Goal: Task Accomplishment & Management: Use online tool/utility

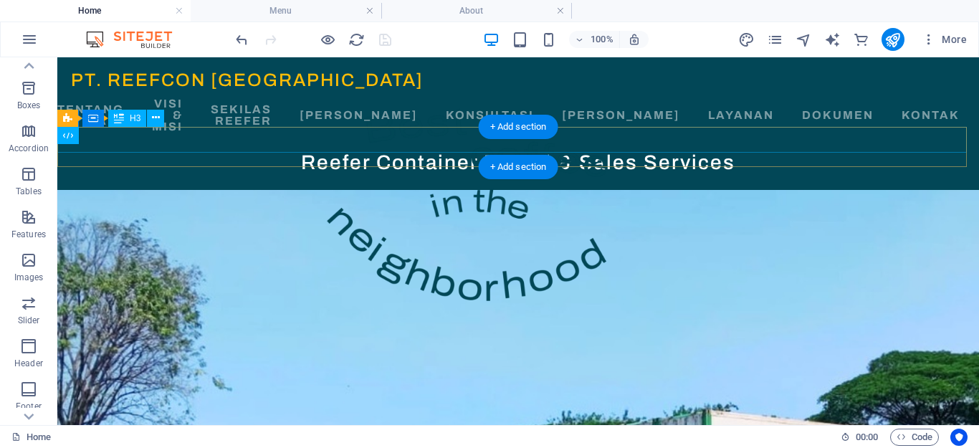
click at [228, 150] on div "Reefer Container Rental & Sales Services" at bounding box center [518, 163] width 922 height 26
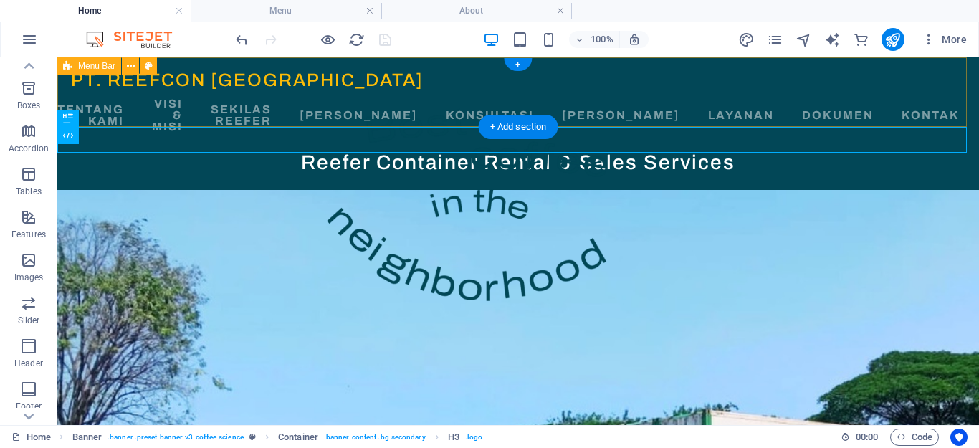
click at [260, 120] on div "PT. REEFCON [GEOGRAPHIC_DATA] [GEOGRAPHIC_DATA] Tentang [PERSON_NAME] & Misi Se…" at bounding box center [518, 103] width 922 height 92
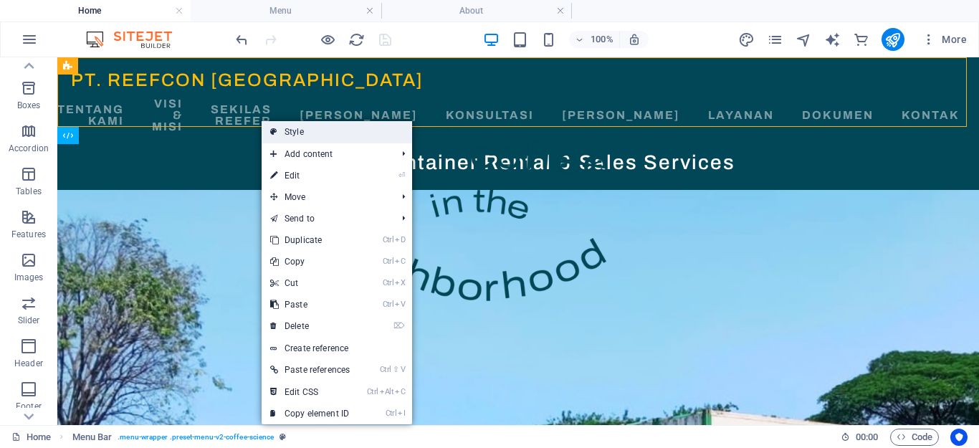
click at [276, 131] on icon at bounding box center [273, 132] width 7 height 22
select select "rem"
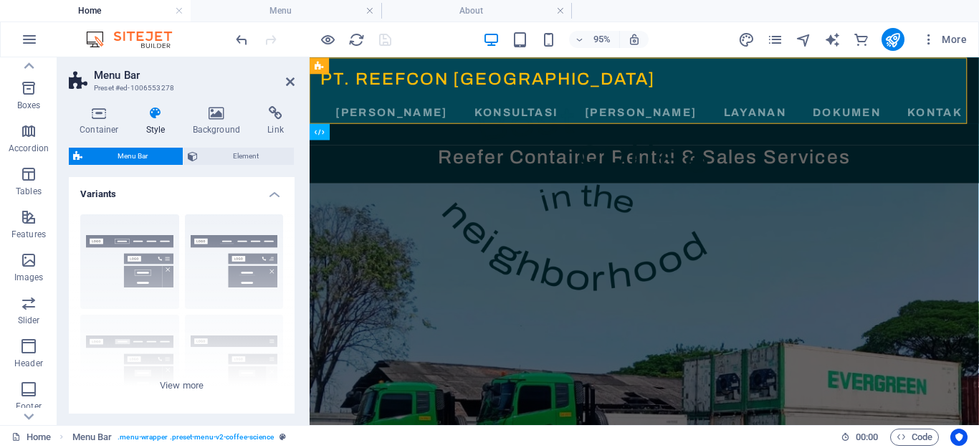
click at [158, 113] on icon at bounding box center [156, 113] width 41 height 14
click at [215, 120] on h4 "Background" at bounding box center [219, 121] width 75 height 30
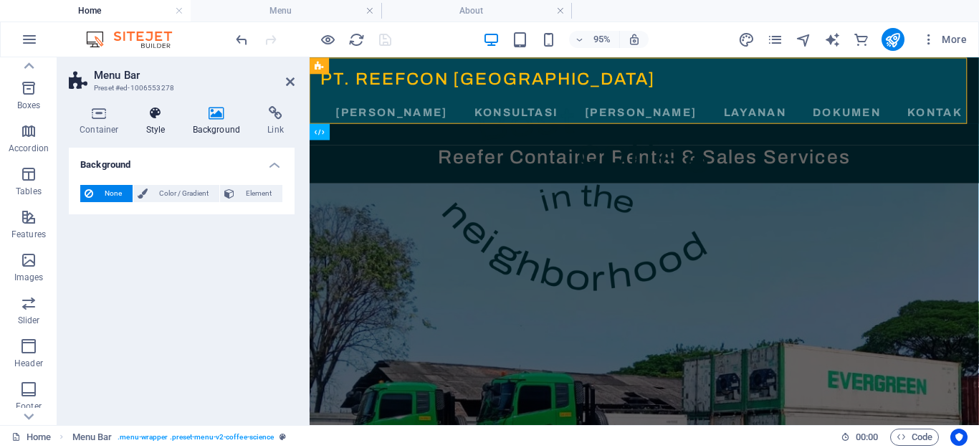
click at [162, 114] on icon at bounding box center [156, 113] width 41 height 14
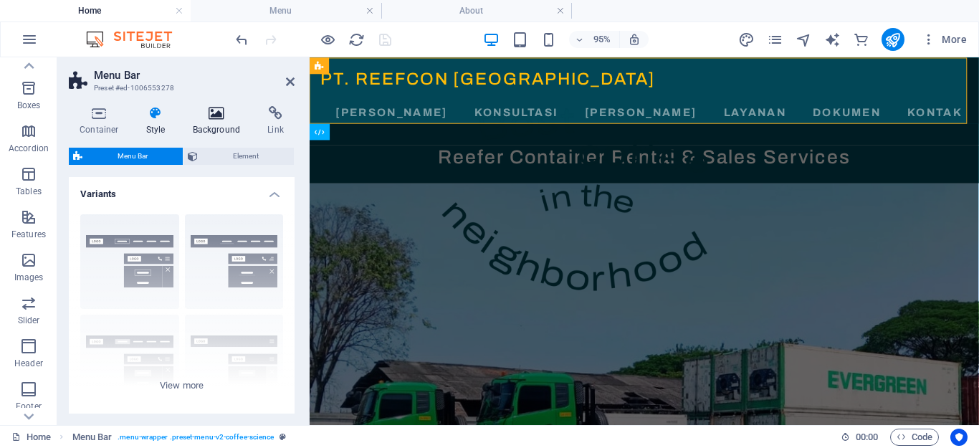
click at [196, 112] on icon at bounding box center [217, 113] width 70 height 14
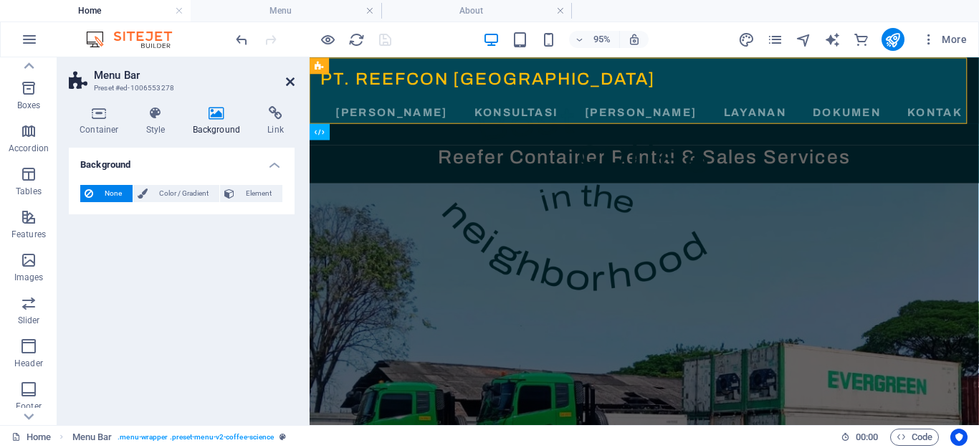
drag, startPoint x: 288, startPoint y: 79, endPoint x: 221, endPoint y: 43, distance: 76.3
click at [288, 79] on icon at bounding box center [290, 81] width 9 height 11
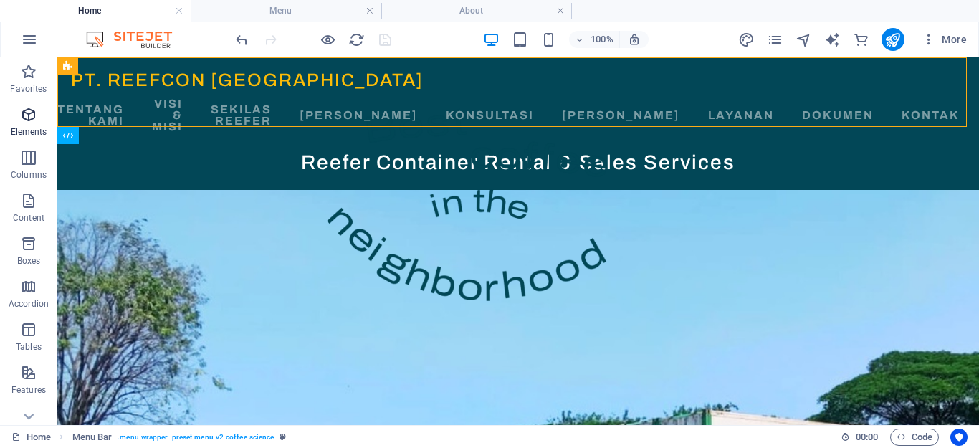
click at [27, 115] on icon "button" at bounding box center [28, 114] width 17 height 17
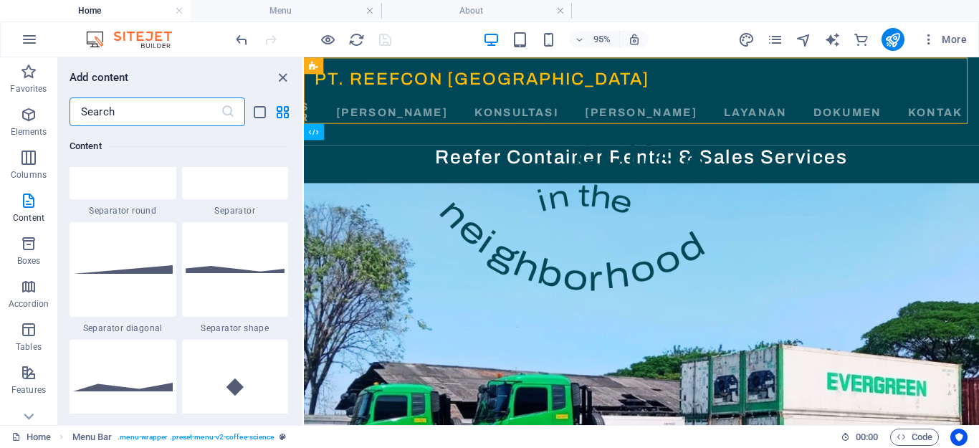
scroll to position [3523, 0]
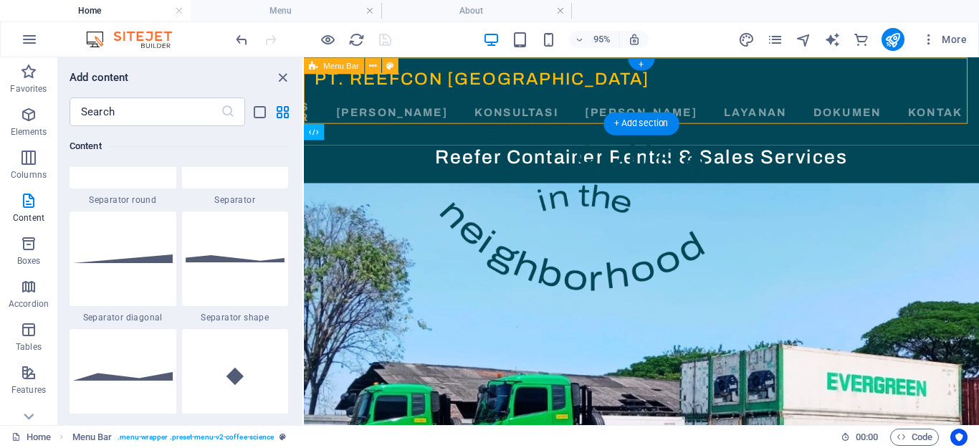
click at [755, 118] on div "PT. REEFCON [GEOGRAPHIC_DATA] [GEOGRAPHIC_DATA] Tentang [PERSON_NAME] & Misi Se…" at bounding box center [659, 103] width 711 height 92
click at [850, 122] on div "PT. REEFCON [GEOGRAPHIC_DATA] [GEOGRAPHIC_DATA] Tentang [PERSON_NAME] & Misi Se…" at bounding box center [659, 103] width 711 height 92
click at [755, 121] on div "PT. REEFCON [GEOGRAPHIC_DATA] [GEOGRAPHIC_DATA] Tentang [PERSON_NAME] & Misi Se…" at bounding box center [659, 103] width 711 height 92
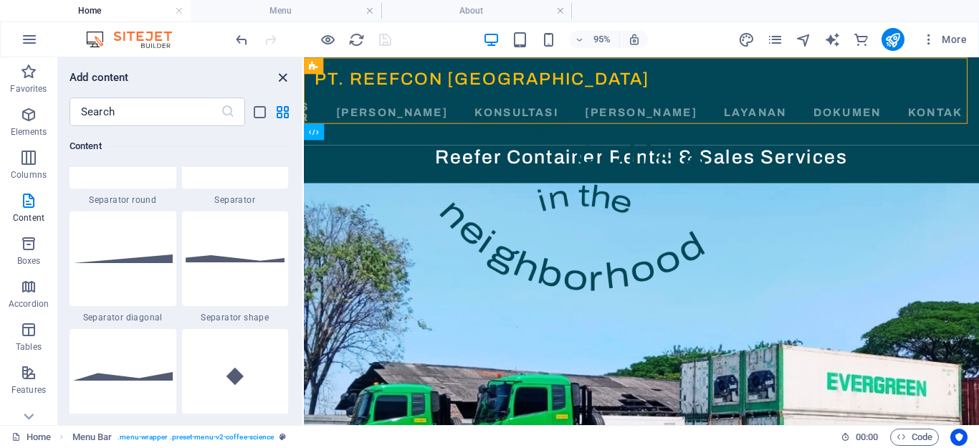
drag, startPoint x: 281, startPoint y: 79, endPoint x: 680, endPoint y: 82, distance: 399.4
click at [281, 79] on icon "close panel" at bounding box center [283, 78] width 16 height 16
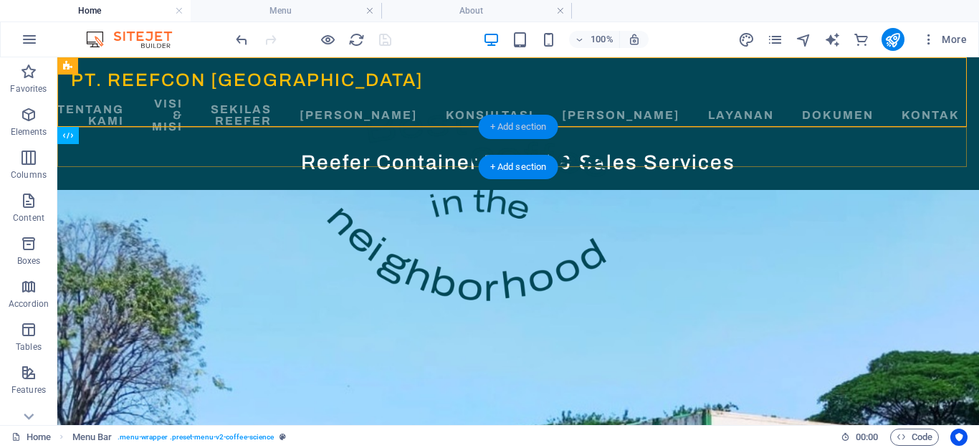
drag, startPoint x: 535, startPoint y: 127, endPoint x: 220, endPoint y: 328, distance: 373.3
click at [535, 127] on div "+ Add section" at bounding box center [519, 127] width 80 height 24
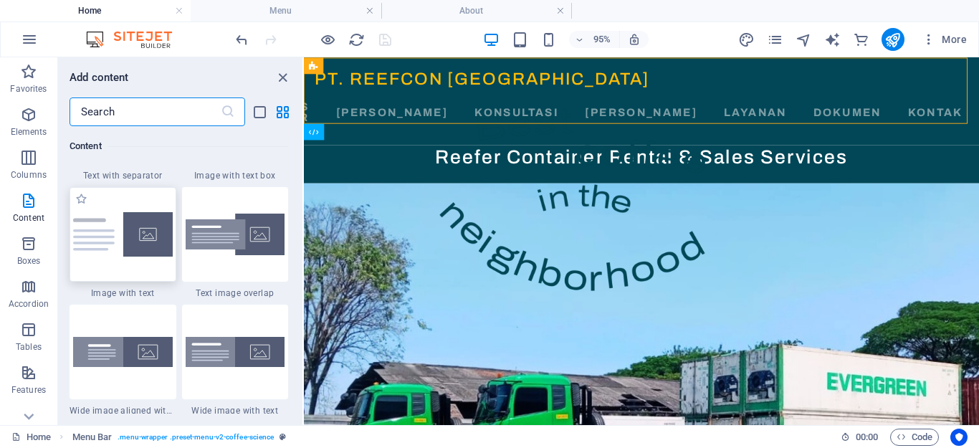
scroll to position [3154, 0]
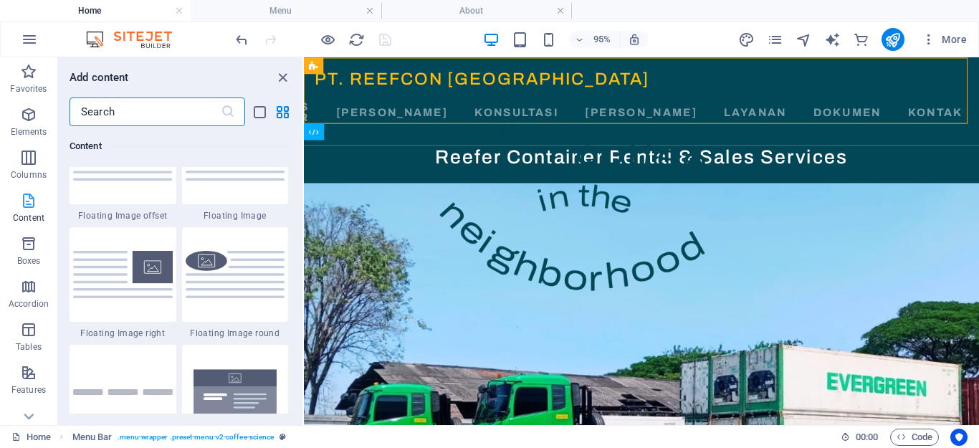
click at [32, 204] on icon "button" at bounding box center [28, 200] width 17 height 17
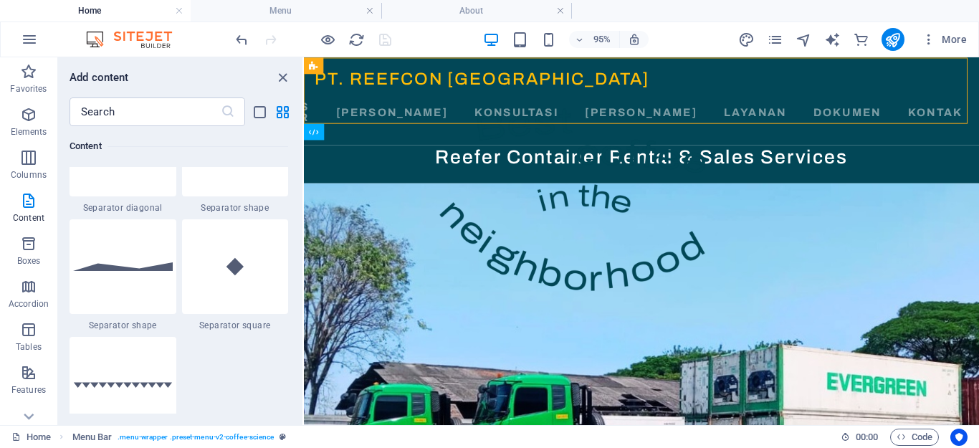
scroll to position [3656, 0]
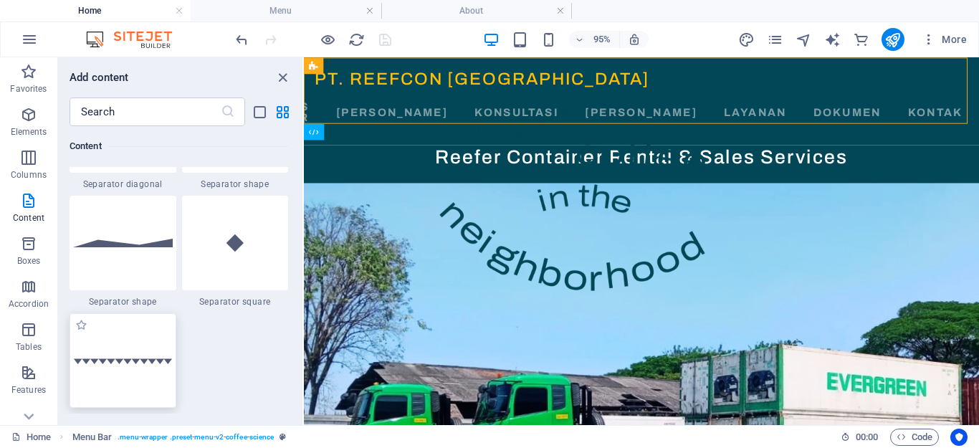
click at [140, 364] on div at bounding box center [123, 360] width 107 height 95
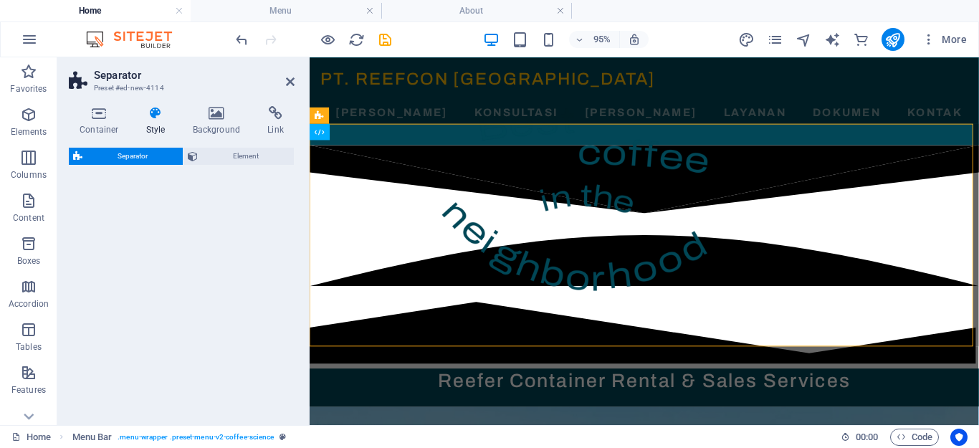
select select "zigzag"
select select "rem"
select select "preset-separator-v3-zigzag"
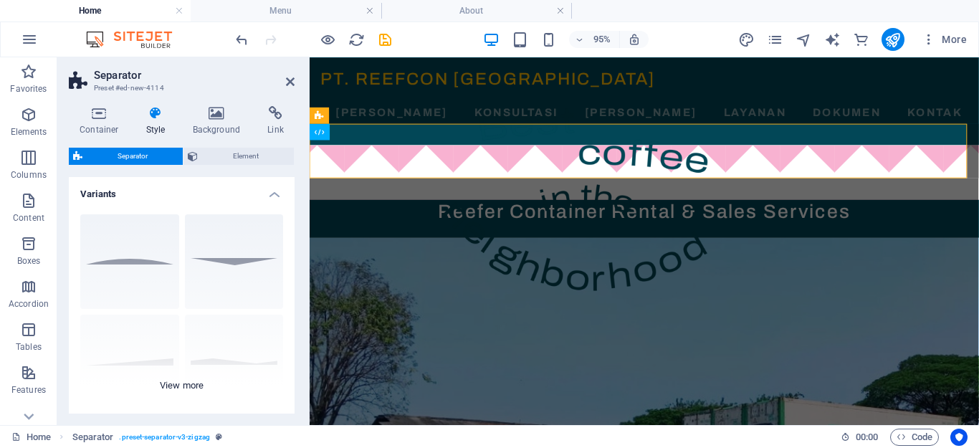
click at [227, 250] on div "Circle Default Diagonal Polygon 1 Polygon 2 Square Zigzag" at bounding box center [182, 310] width 226 height 215
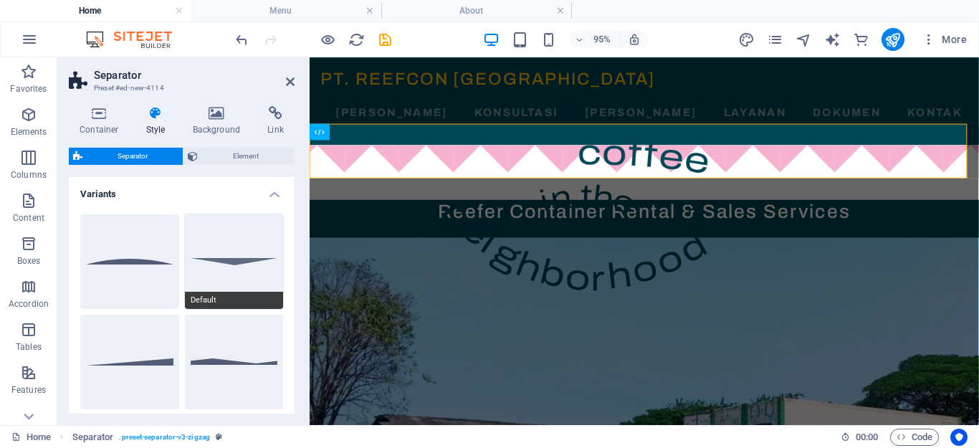
click at [223, 270] on button "Default" at bounding box center [234, 261] width 99 height 95
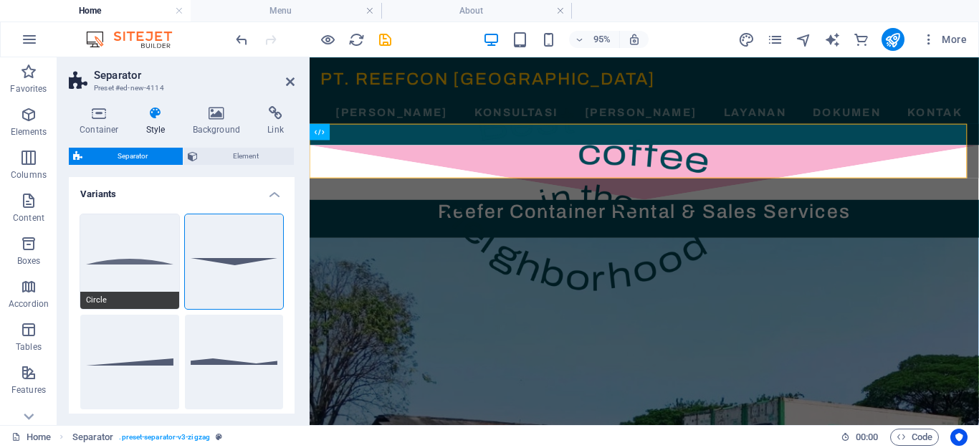
drag, startPoint x: 144, startPoint y: 275, endPoint x: 372, endPoint y: 242, distance: 230.4
click at [144, 275] on button "Circle" at bounding box center [129, 261] width 99 height 95
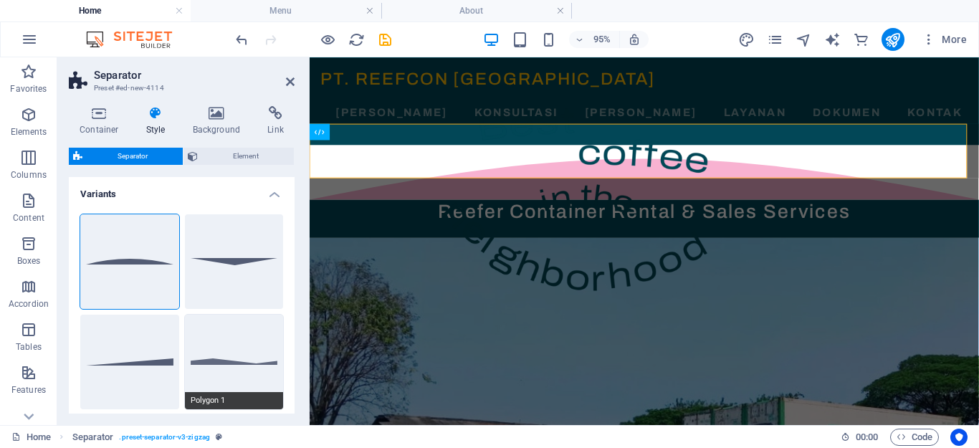
click at [227, 354] on button "Polygon 1" at bounding box center [234, 362] width 99 height 95
select select "polygon1"
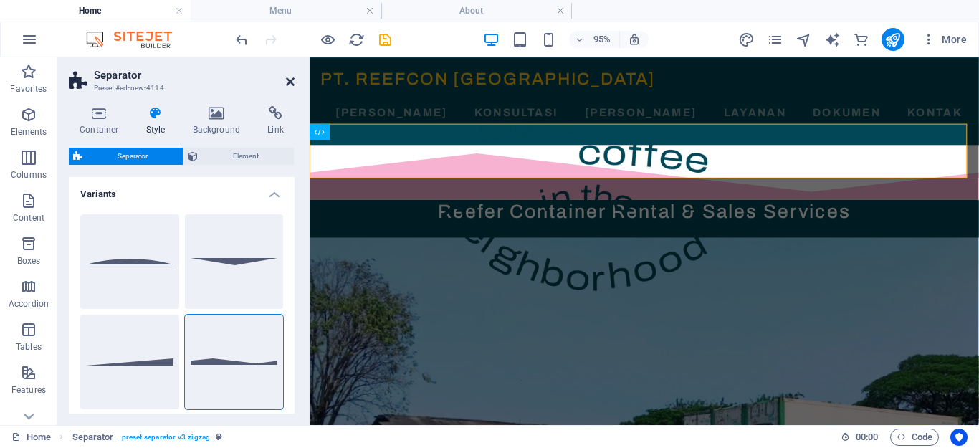
click at [287, 81] on icon at bounding box center [290, 81] width 9 height 11
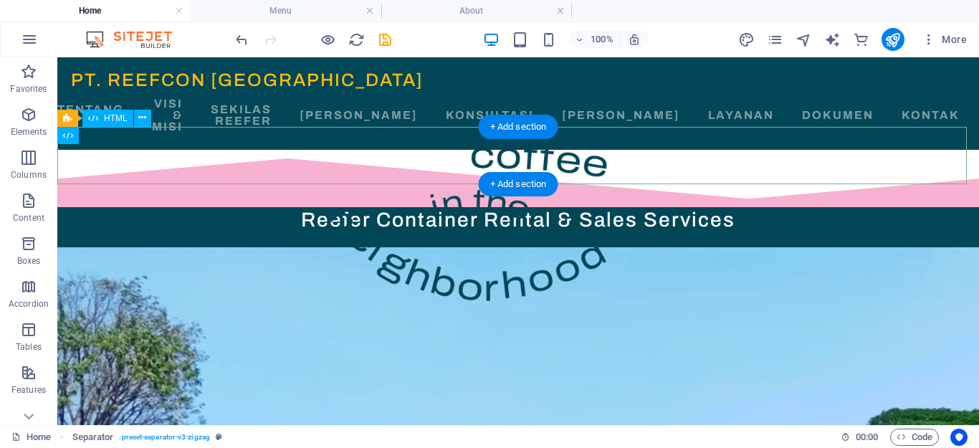
click at [272, 152] on div at bounding box center [518, 178] width 922 height 57
click at [283, 150] on div at bounding box center [518, 178] width 922 height 57
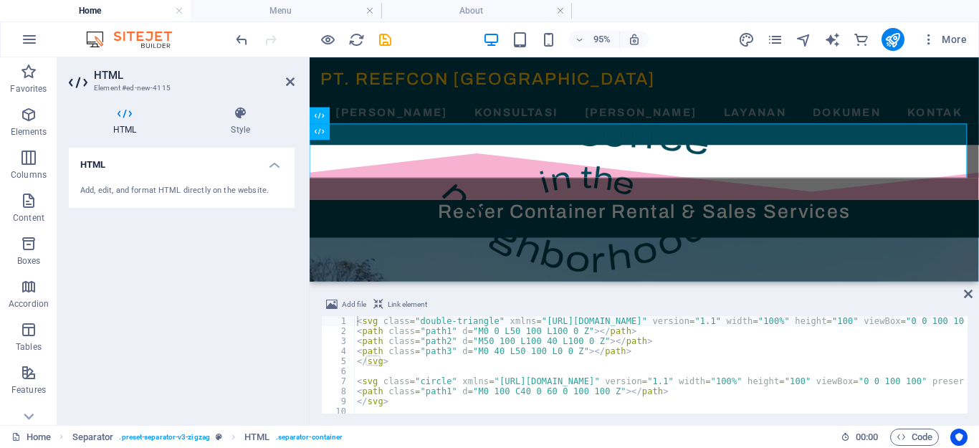
click at [242, 101] on div "HTML Style HTML Add, edit, and format HTML directly on the website. Separator E…" at bounding box center [181, 260] width 249 height 331
click at [238, 110] on icon at bounding box center [240, 113] width 108 height 14
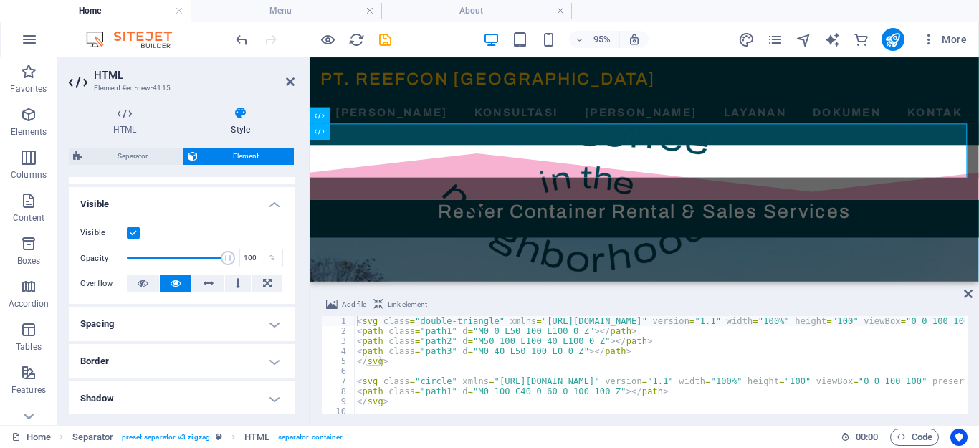
scroll to position [215, 0]
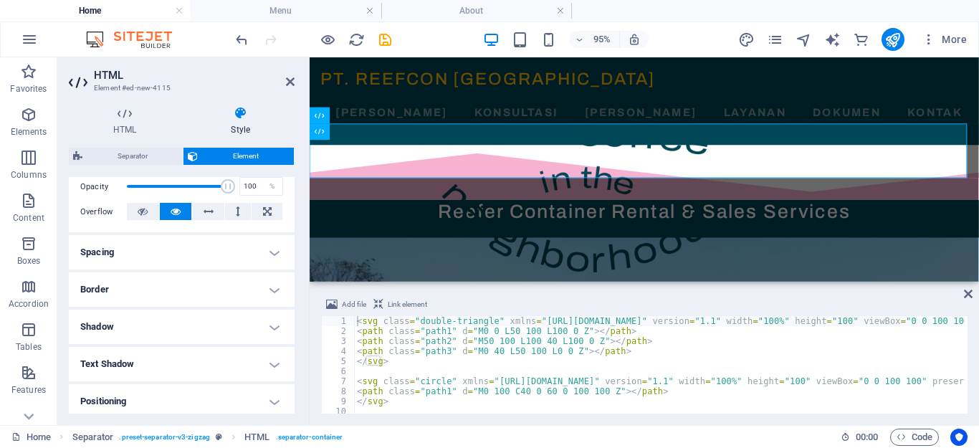
click at [270, 293] on h4 "Border" at bounding box center [182, 289] width 226 height 34
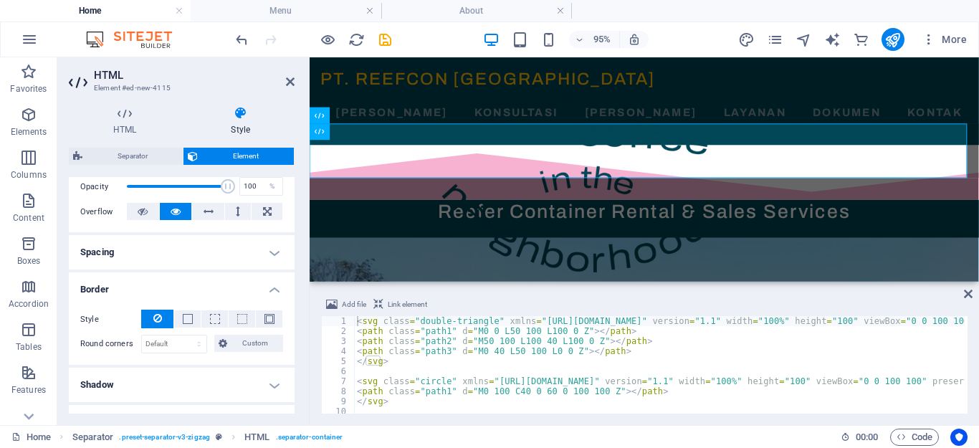
click at [265, 384] on h4 "Shadow" at bounding box center [182, 385] width 226 height 34
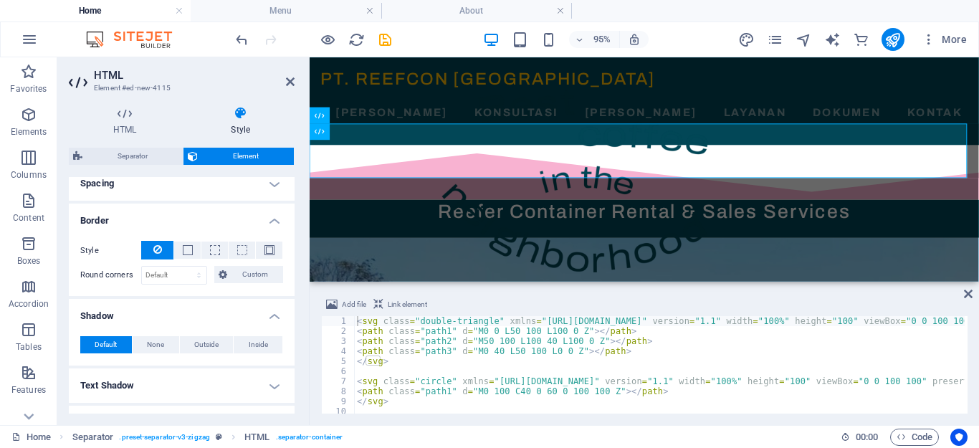
scroll to position [359, 0]
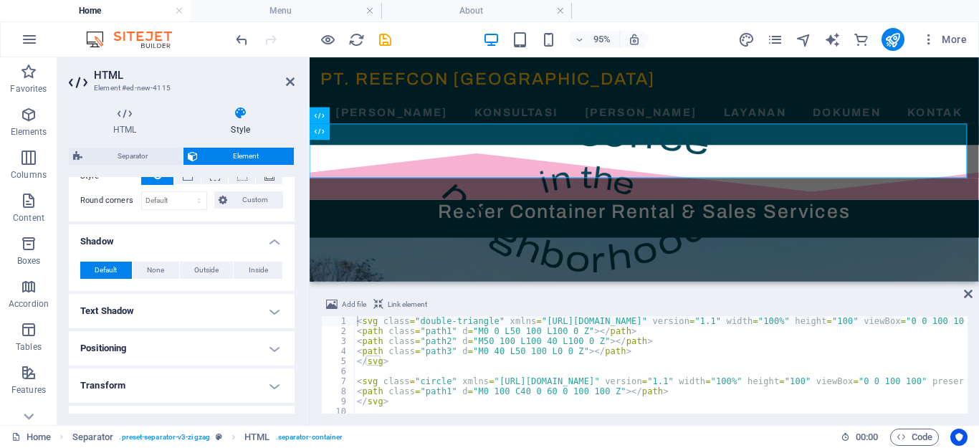
click at [270, 309] on h4 "Text Shadow" at bounding box center [182, 311] width 226 height 34
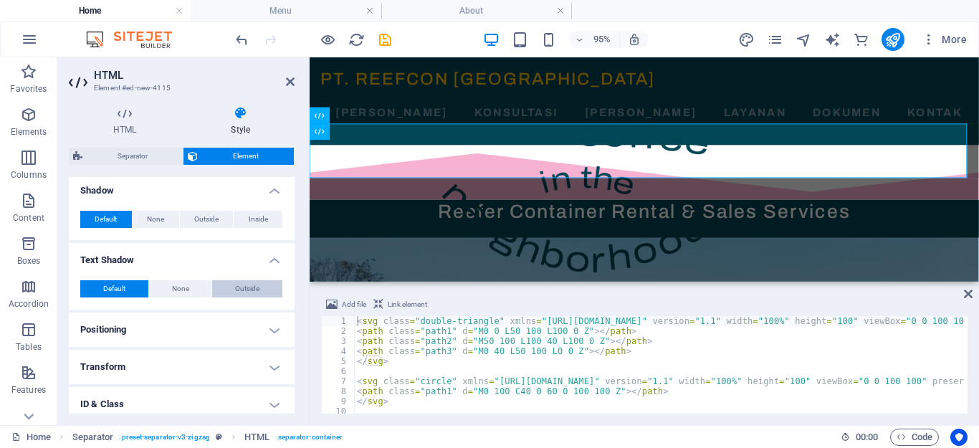
scroll to position [430, 0]
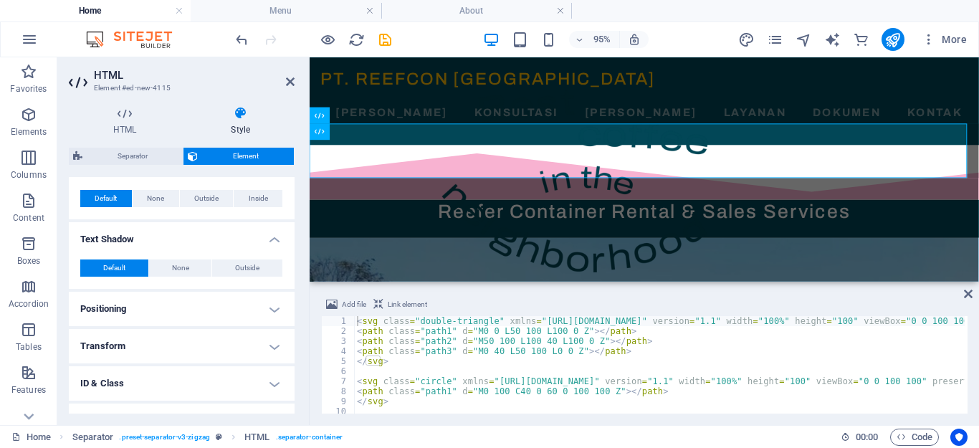
click at [272, 312] on h4 "Positioning" at bounding box center [182, 309] width 226 height 34
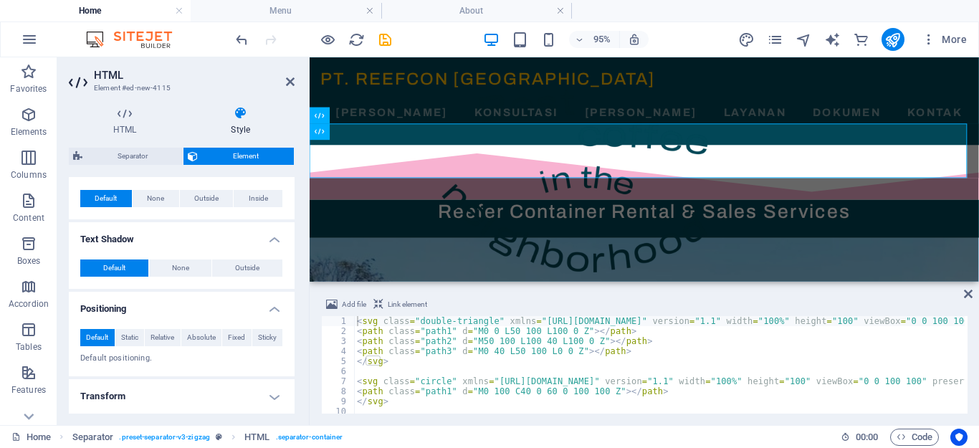
scroll to position [502, 0]
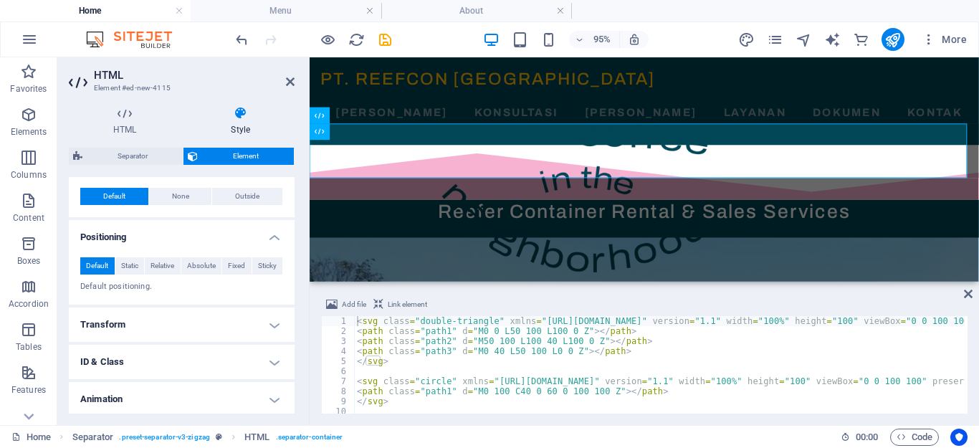
click at [271, 328] on h4 "Transform" at bounding box center [182, 325] width 226 height 34
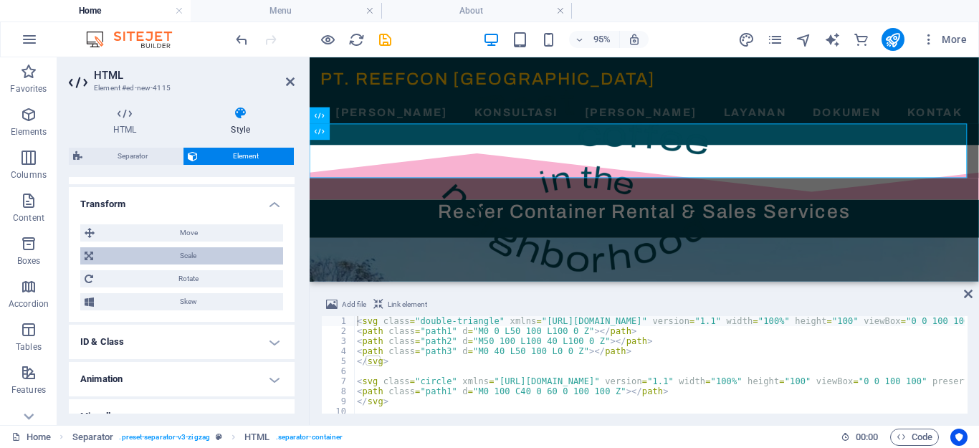
scroll to position [642, 0]
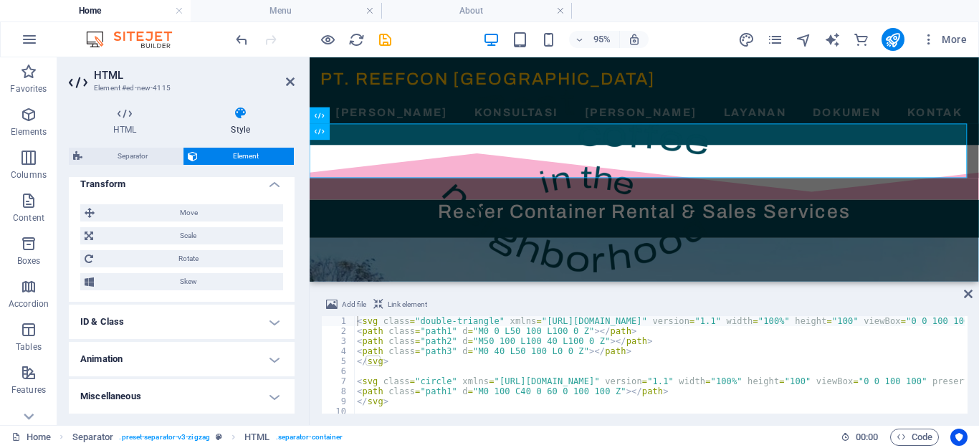
click at [270, 319] on h4 "ID & Class" at bounding box center [182, 322] width 226 height 34
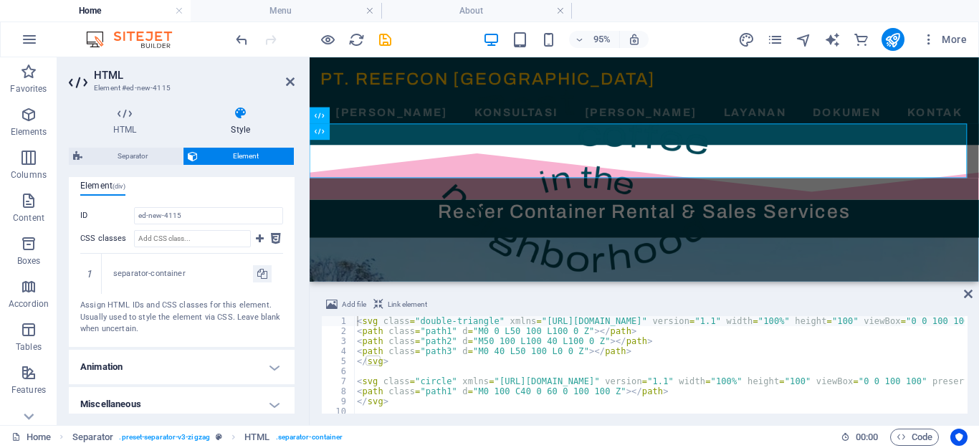
scroll to position [812, 0]
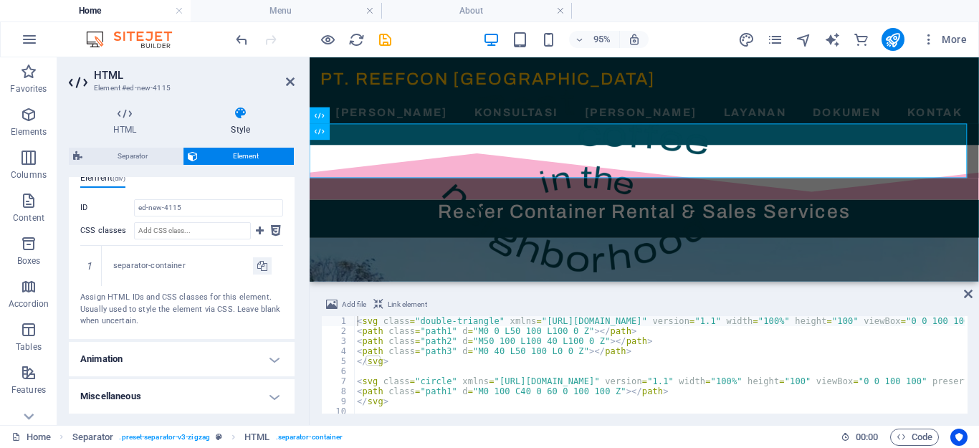
click at [267, 361] on h4 "Animation" at bounding box center [182, 359] width 226 height 34
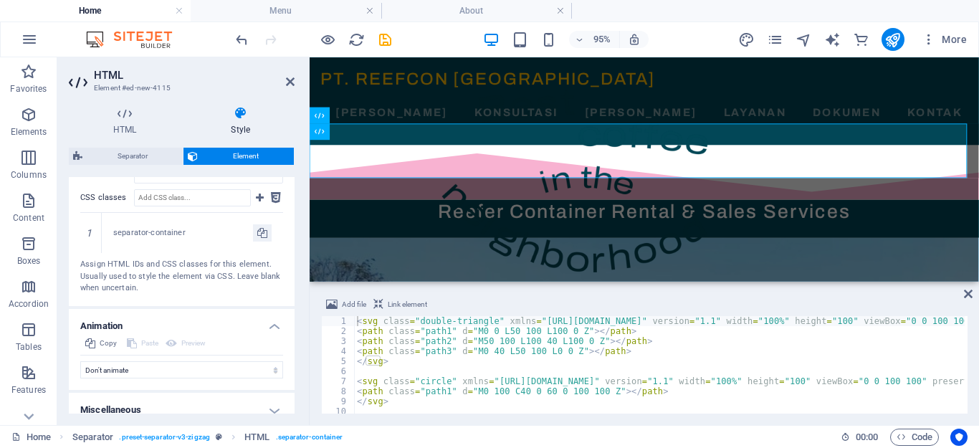
scroll to position [858, 0]
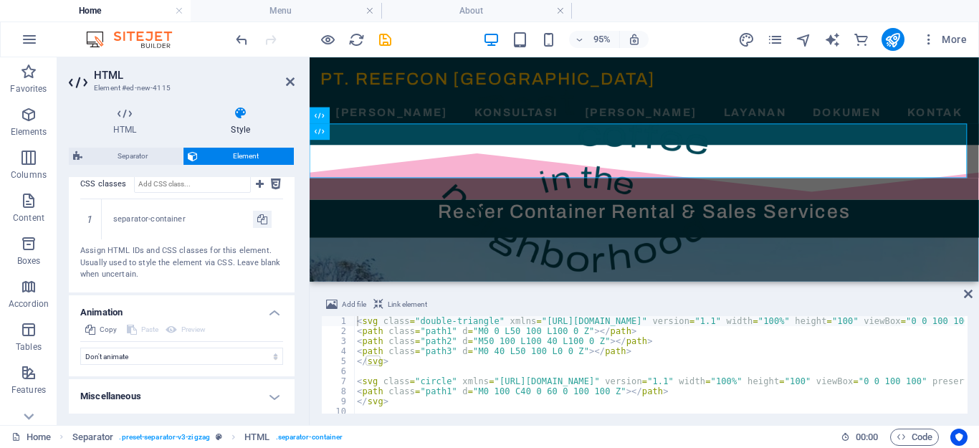
click at [272, 394] on h4 "Miscellaneous" at bounding box center [182, 396] width 226 height 34
drag, startPoint x: 287, startPoint y: 78, endPoint x: 229, endPoint y: 21, distance: 81.6
click at [287, 78] on icon at bounding box center [290, 81] width 9 height 11
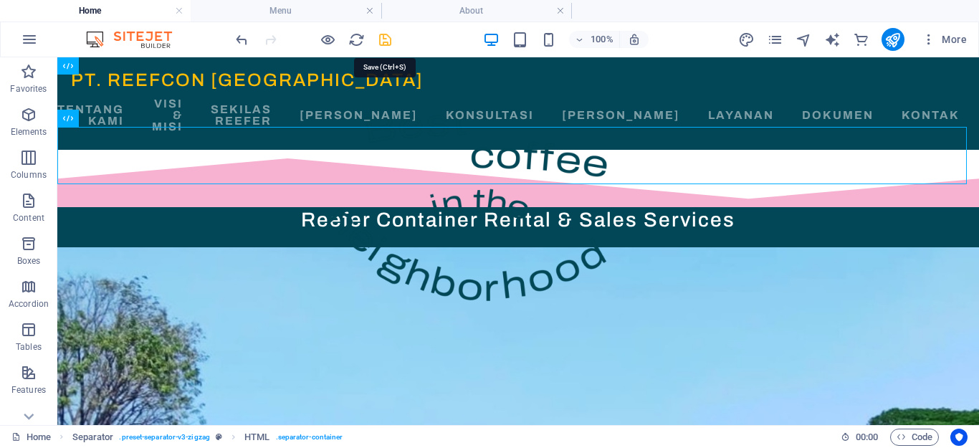
click at [382, 39] on icon "save" at bounding box center [385, 40] width 16 height 16
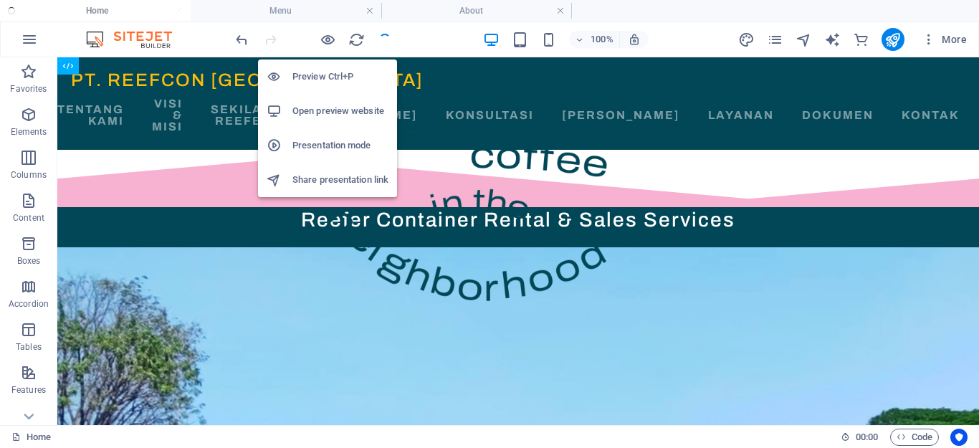
click at [319, 110] on h6 "Open preview website" at bounding box center [341, 111] width 96 height 17
click at [318, 110] on h6 "Open preview website" at bounding box center [341, 111] width 96 height 17
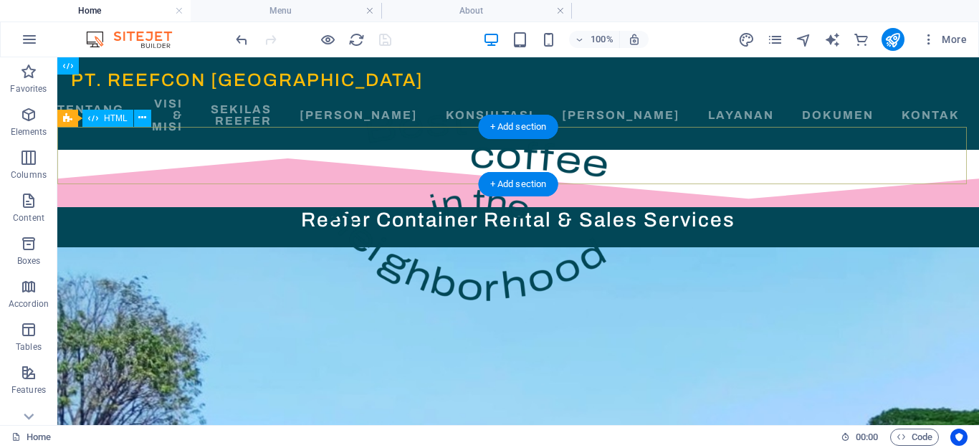
click at [298, 157] on div at bounding box center [518, 178] width 922 height 57
click at [429, 168] on div at bounding box center [518, 178] width 922 height 57
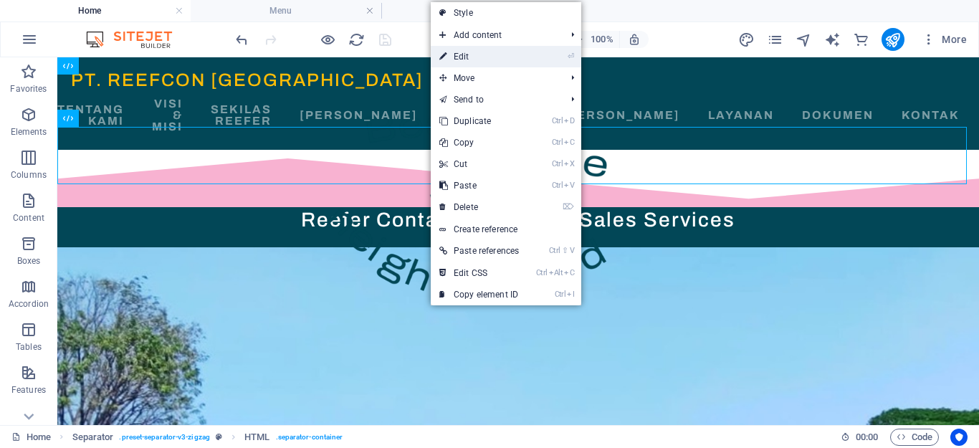
click at [498, 57] on link "⏎ Edit" at bounding box center [479, 57] width 97 height 22
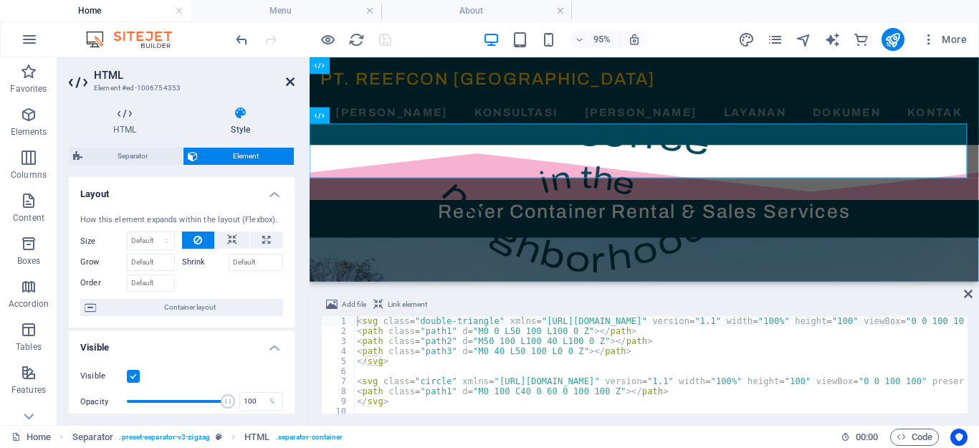
click at [291, 83] on icon at bounding box center [290, 81] width 9 height 11
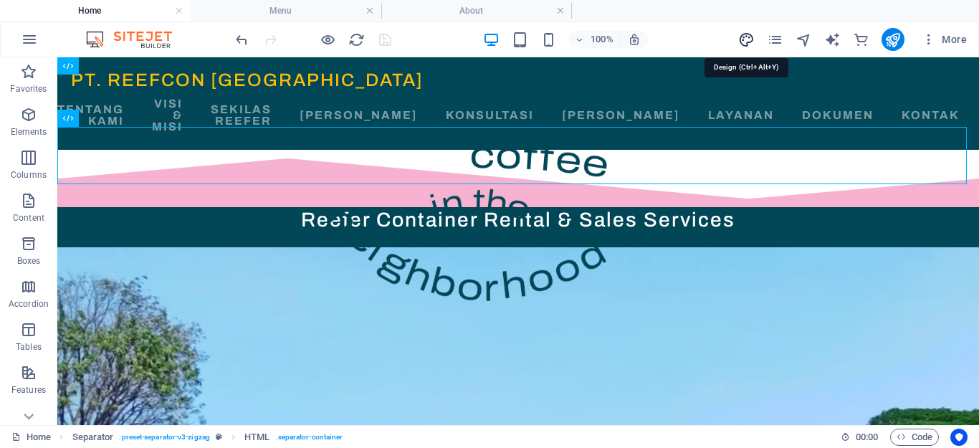
click at [744, 44] on icon "design" at bounding box center [747, 40] width 16 height 16
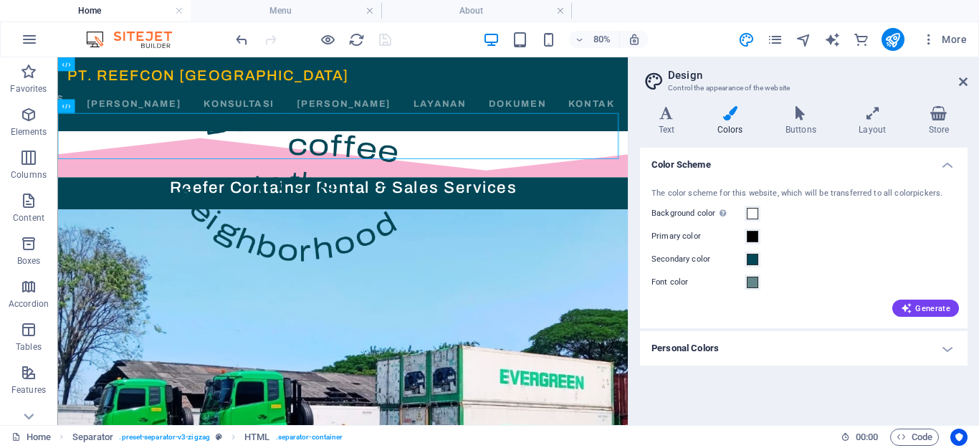
click at [830, 245] on div "Primary color" at bounding box center [804, 236] width 305 height 17
click at [873, 128] on h4 "Layout" at bounding box center [876, 121] width 70 height 30
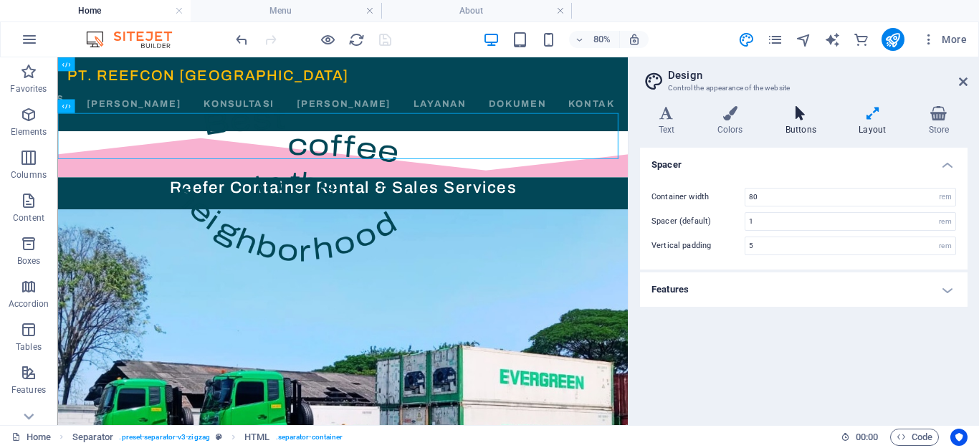
click at [817, 130] on h4 "Buttons" at bounding box center [803, 121] width 73 height 30
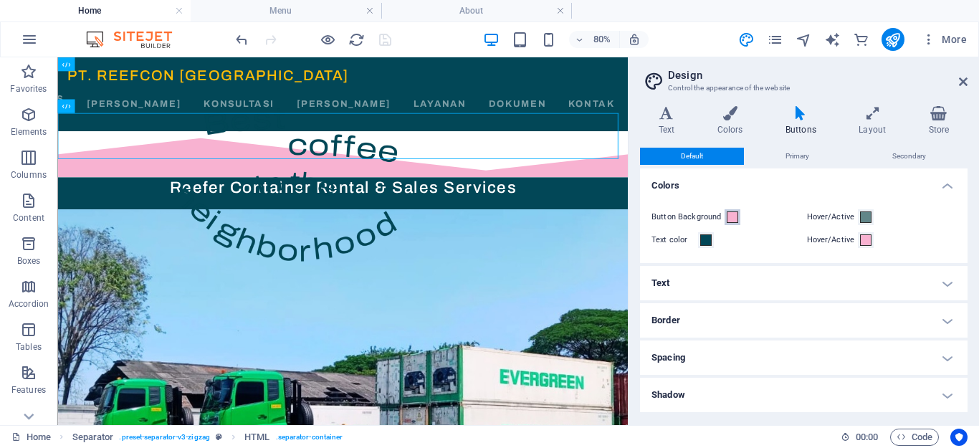
click at [733, 217] on span at bounding box center [732, 217] width 11 height 11
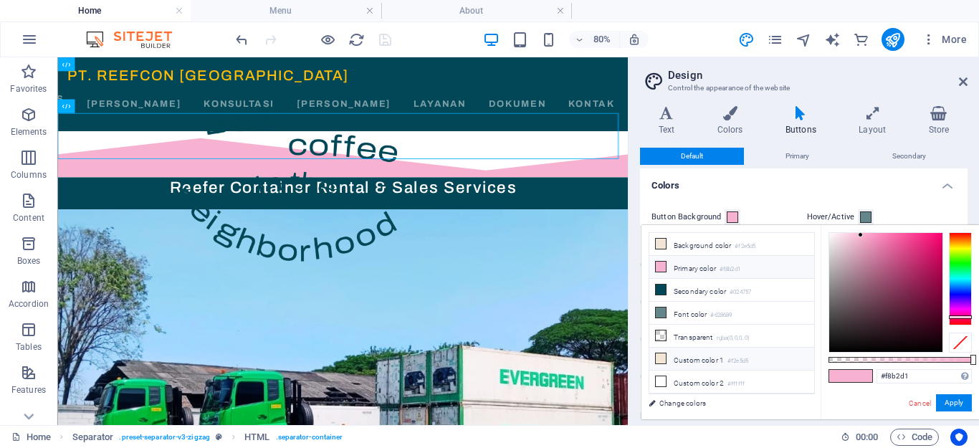
scroll to position [17, 0]
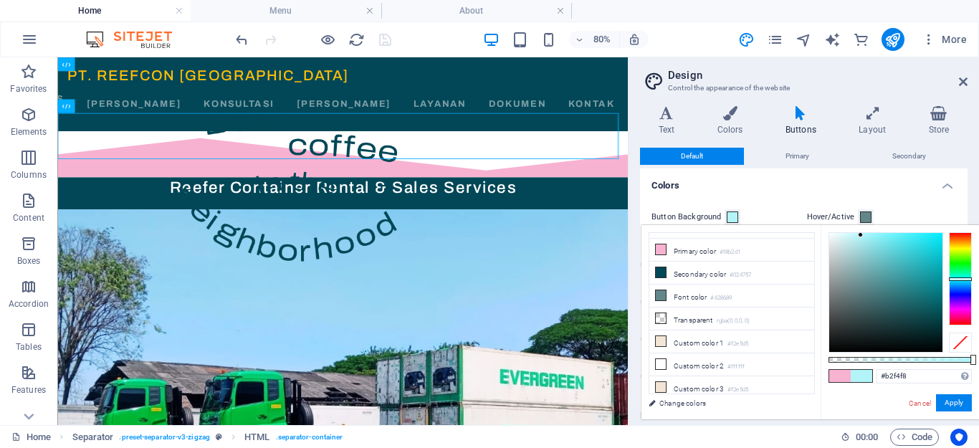
click at [957, 279] on div at bounding box center [960, 278] width 23 height 93
click at [965, 276] on div at bounding box center [960, 278] width 23 height 93
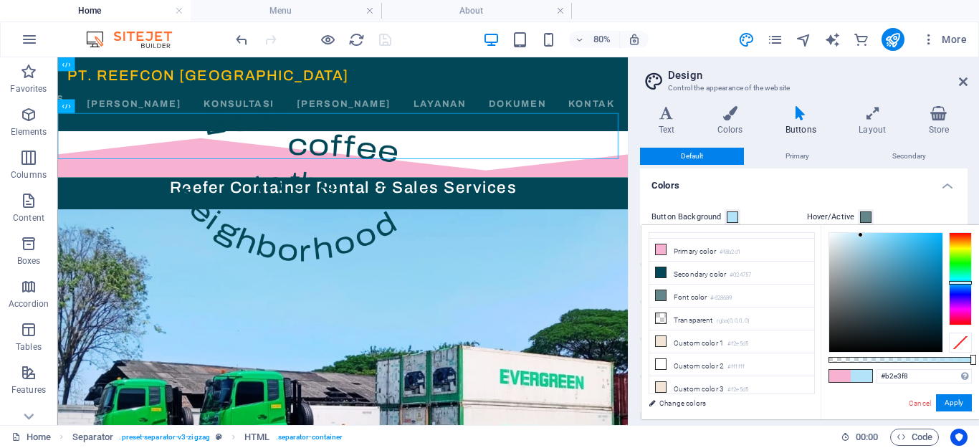
click at [967, 283] on div at bounding box center [960, 278] width 23 height 93
click at [887, 234] on div at bounding box center [886, 292] width 113 height 119
type input "#7ad5fb"
click at [952, 404] on button "Apply" at bounding box center [954, 402] width 36 height 17
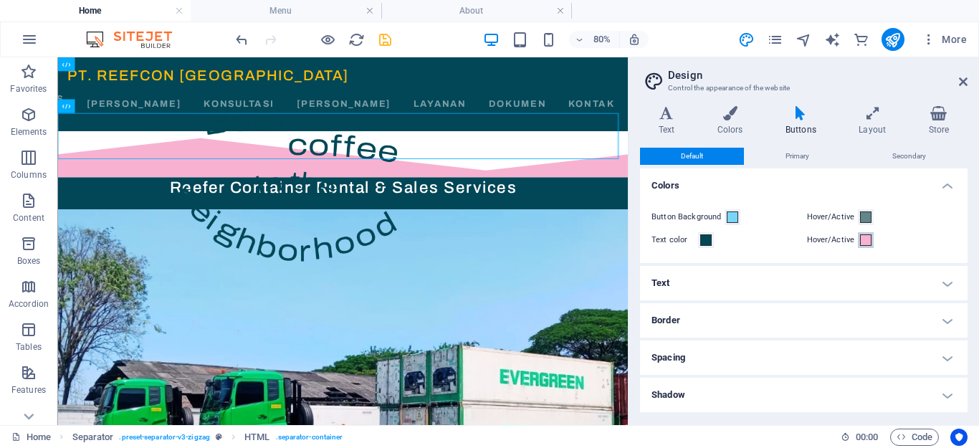
click at [861, 238] on span at bounding box center [865, 239] width 11 height 11
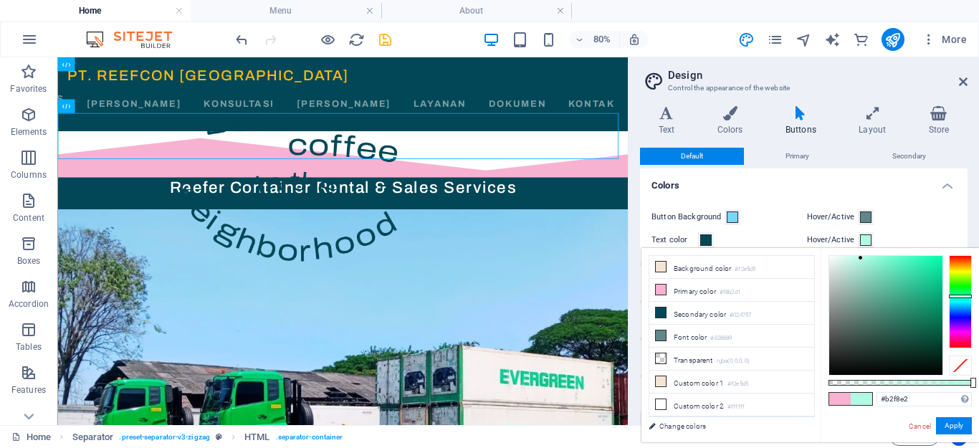
click at [960, 296] on div at bounding box center [960, 301] width 23 height 93
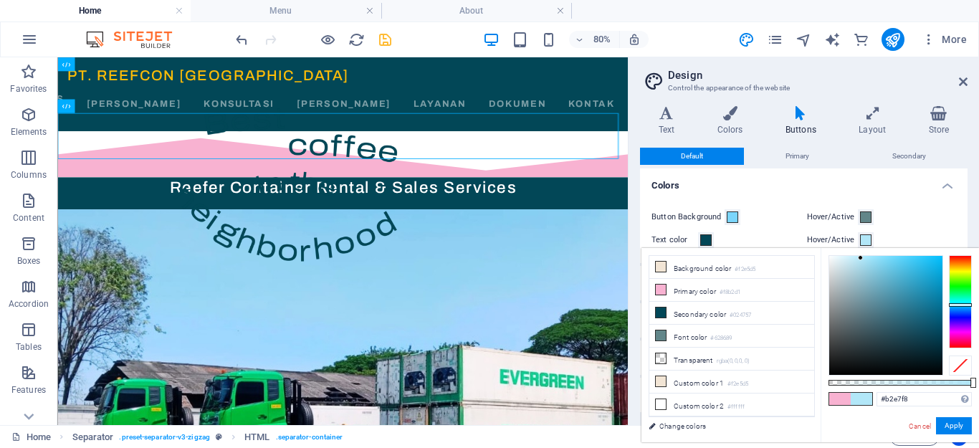
click at [962, 305] on div at bounding box center [960, 301] width 23 height 93
click at [935, 260] on div at bounding box center [886, 315] width 113 height 119
click at [938, 267] on div at bounding box center [886, 315] width 113 height 119
click at [933, 282] on div at bounding box center [886, 315] width 113 height 119
click at [939, 273] on div at bounding box center [886, 315] width 113 height 119
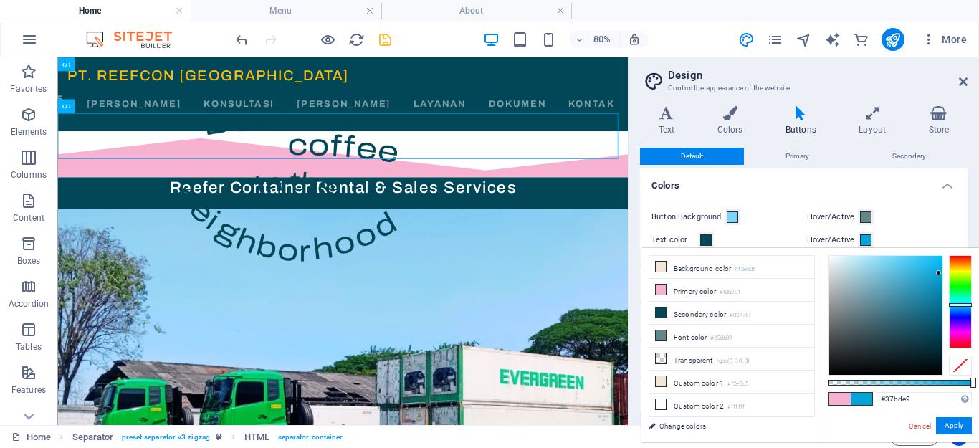
click at [916, 265] on div at bounding box center [886, 315] width 113 height 119
click at [879, 260] on div at bounding box center [886, 315] width 113 height 119
type input "#61b6d2"
click at [890, 276] on div at bounding box center [886, 315] width 113 height 119
click at [954, 426] on button "Apply" at bounding box center [954, 425] width 36 height 17
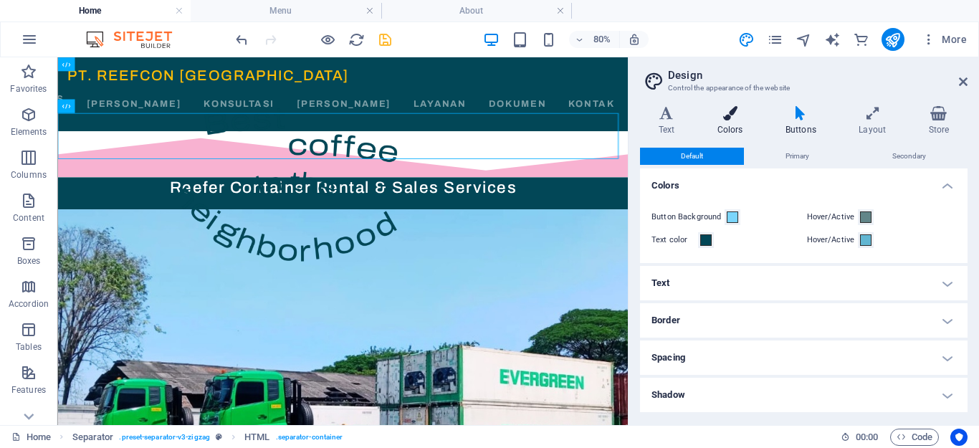
click at [742, 110] on icon at bounding box center [730, 113] width 62 height 14
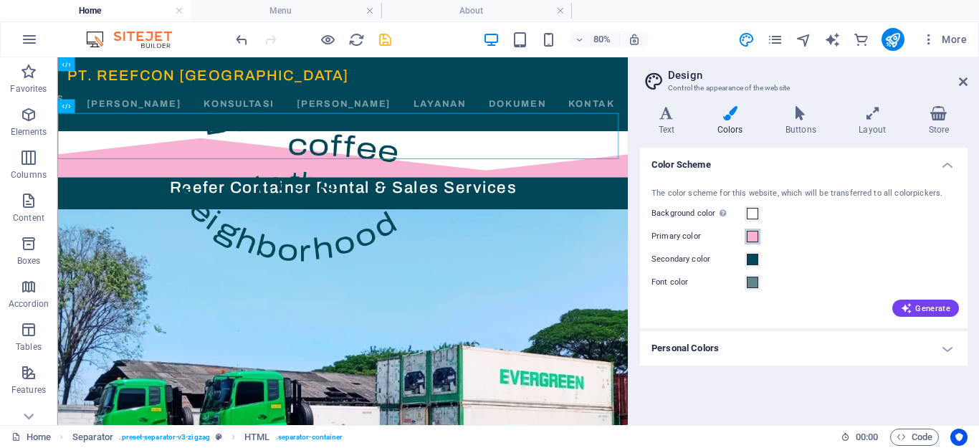
click at [753, 237] on span at bounding box center [752, 236] width 11 height 11
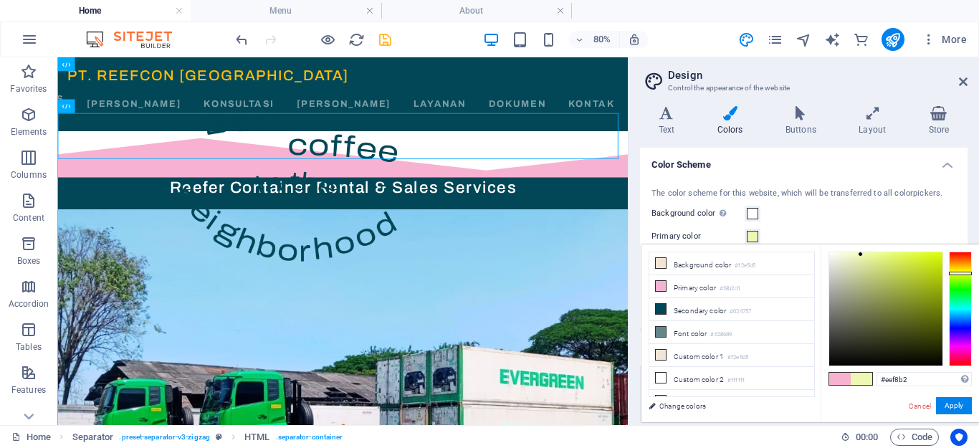
click at [964, 273] on div at bounding box center [960, 309] width 23 height 115
click at [960, 269] on div at bounding box center [960, 309] width 23 height 115
click at [960, 262] on div at bounding box center [960, 309] width 23 height 115
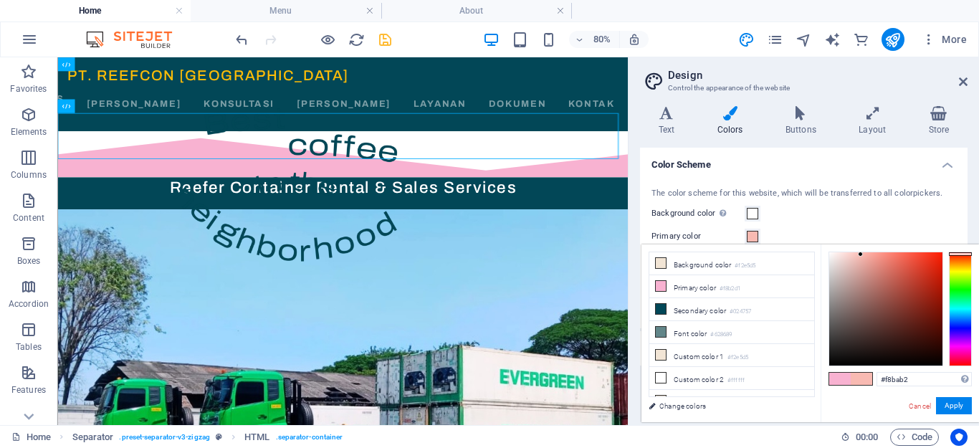
click at [960, 254] on div at bounding box center [960, 309] width 23 height 115
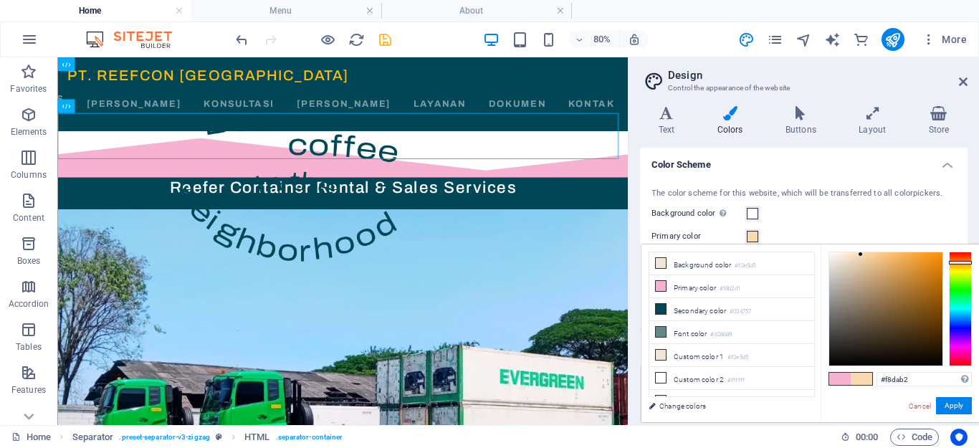
click at [965, 262] on div at bounding box center [960, 309] width 23 height 115
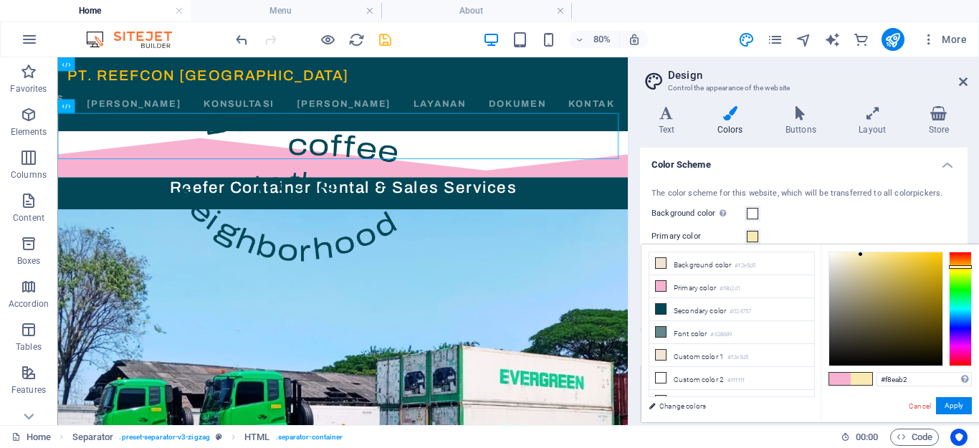
click at [961, 267] on div at bounding box center [960, 309] width 23 height 115
click at [930, 255] on div at bounding box center [886, 308] width 113 height 113
click at [939, 258] on div at bounding box center [886, 308] width 113 height 113
click at [917, 260] on div at bounding box center [886, 308] width 113 height 113
click at [928, 256] on div at bounding box center [886, 308] width 113 height 113
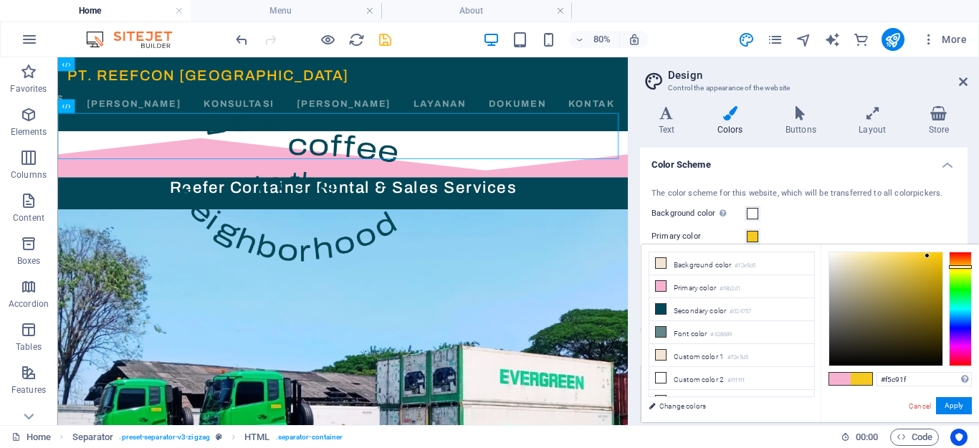
type input "#f7c710"
click at [935, 255] on div at bounding box center [886, 308] width 113 height 113
click at [954, 402] on button "Apply" at bounding box center [954, 405] width 36 height 17
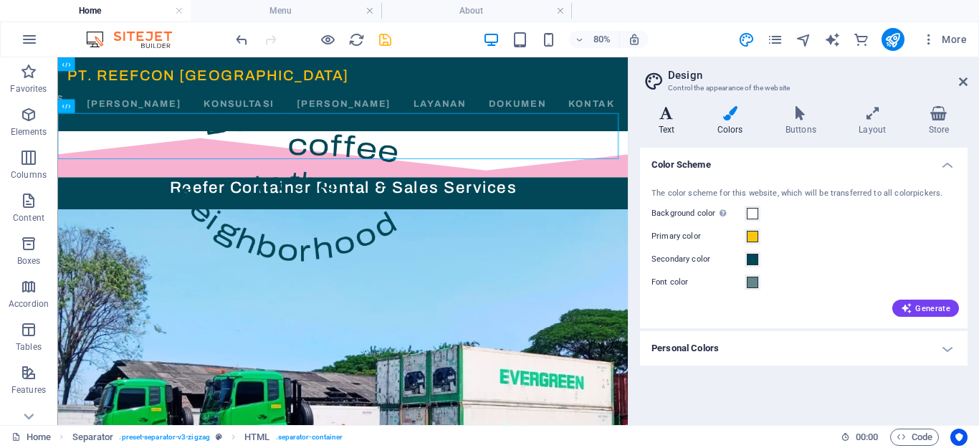
click at [658, 120] on h4 "Text" at bounding box center [669, 121] width 59 height 30
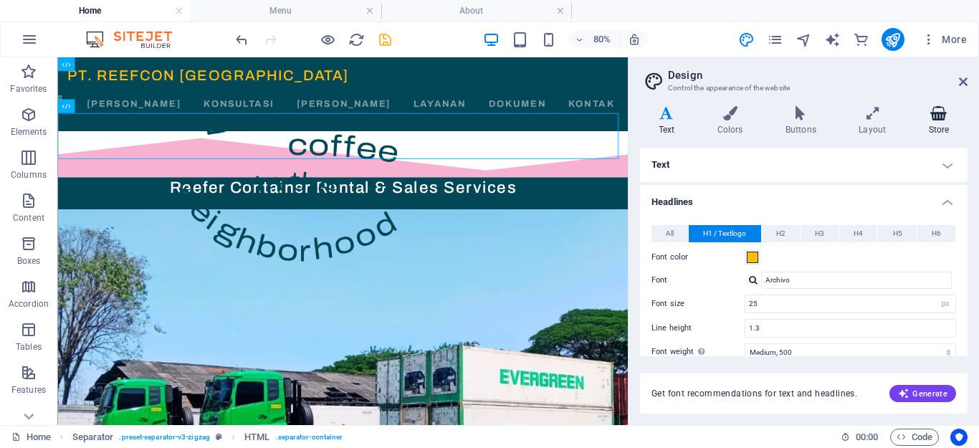
click at [941, 116] on icon at bounding box center [939, 113] width 57 height 14
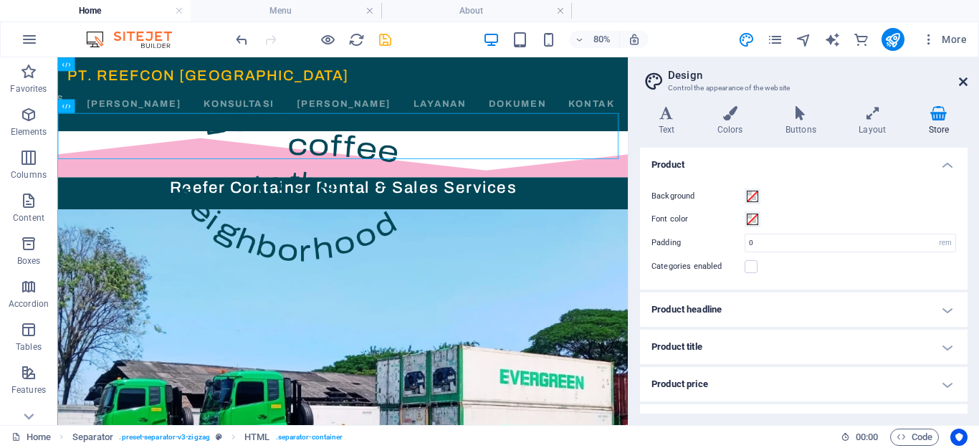
click at [963, 82] on icon at bounding box center [963, 81] width 9 height 11
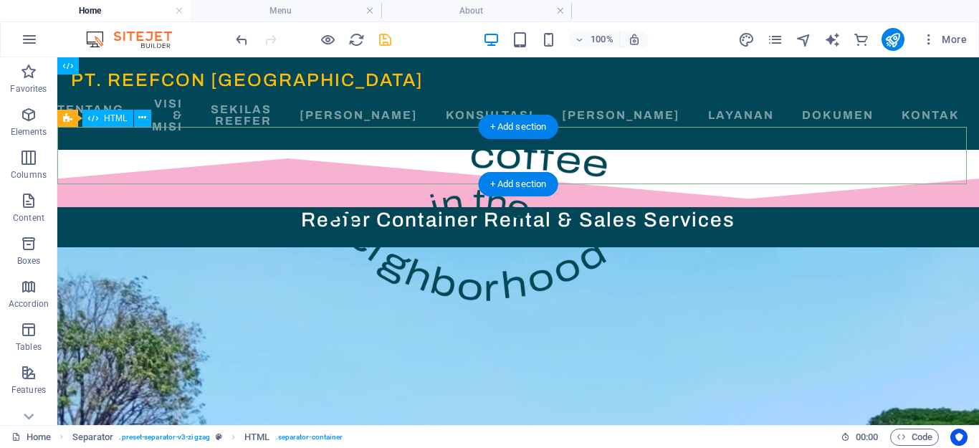
click at [250, 169] on div at bounding box center [518, 178] width 922 height 57
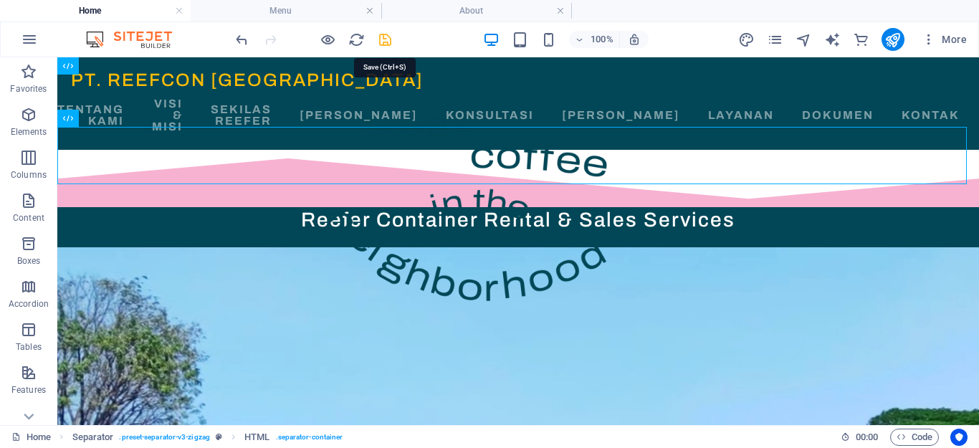
drag, startPoint x: 387, startPoint y: 44, endPoint x: 374, endPoint y: 118, distance: 75.0
click at [387, 44] on icon "save" at bounding box center [385, 40] width 16 height 16
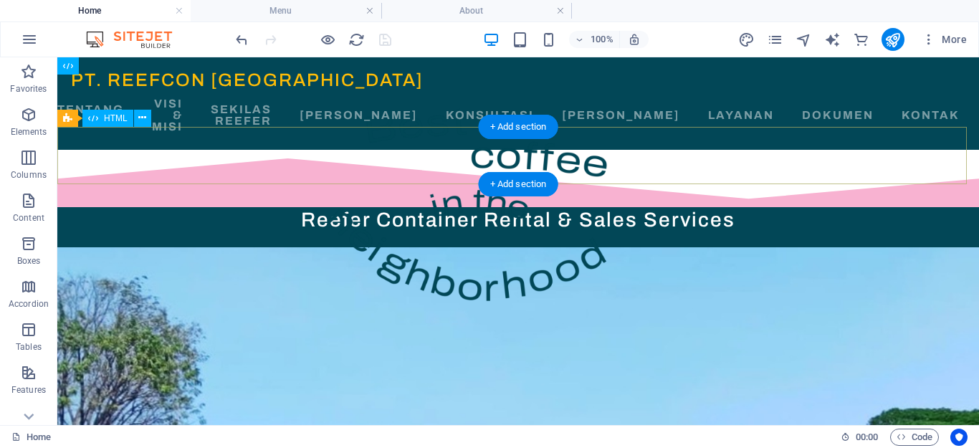
click at [326, 170] on div at bounding box center [518, 178] width 922 height 57
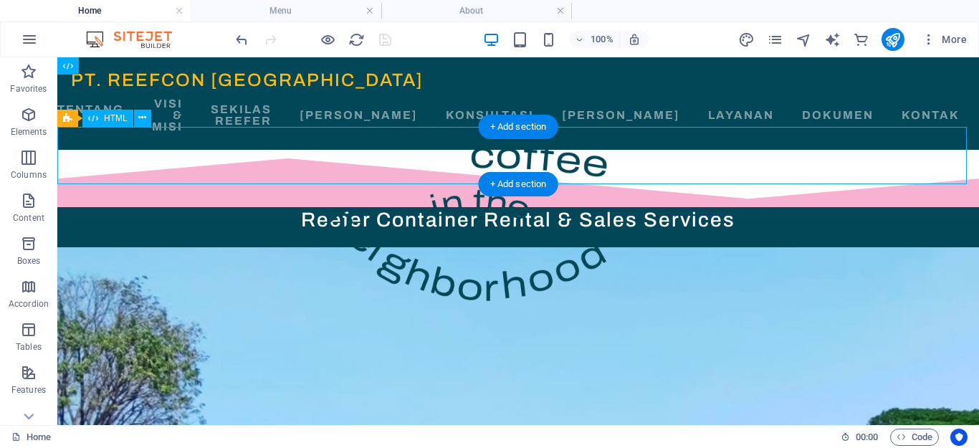
click at [326, 170] on div at bounding box center [518, 178] width 922 height 57
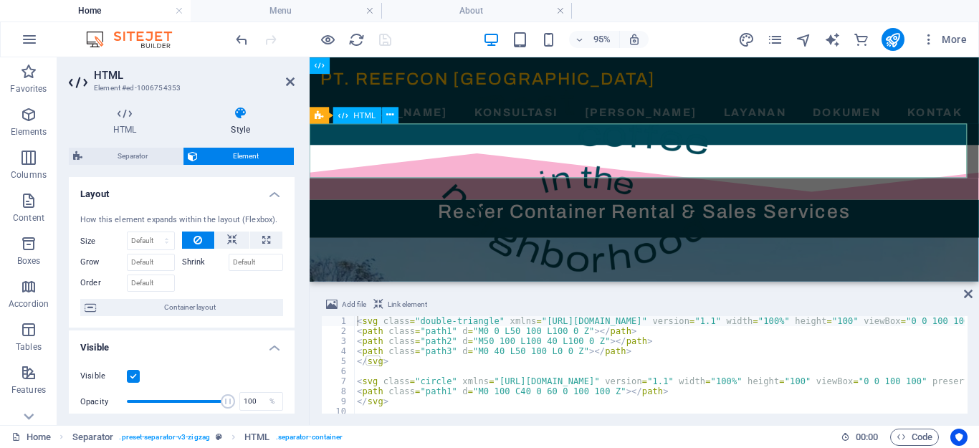
click at [561, 178] on div at bounding box center [662, 178] width 705 height 57
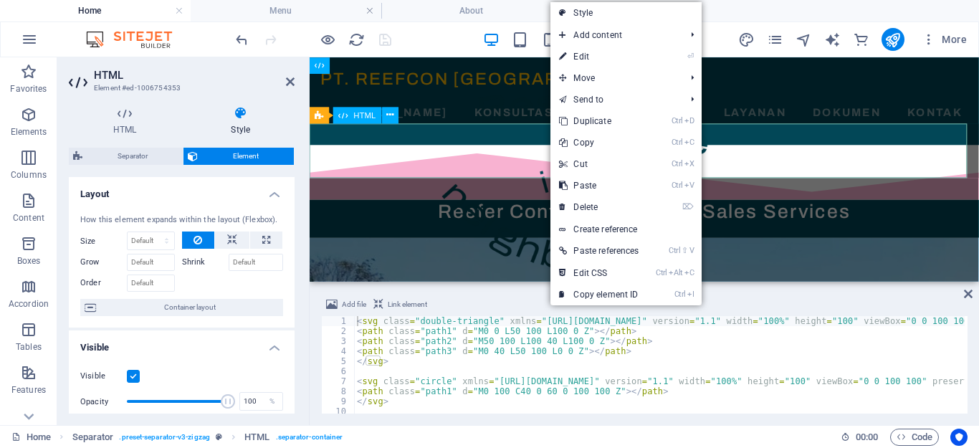
click at [485, 165] on div at bounding box center [662, 178] width 705 height 57
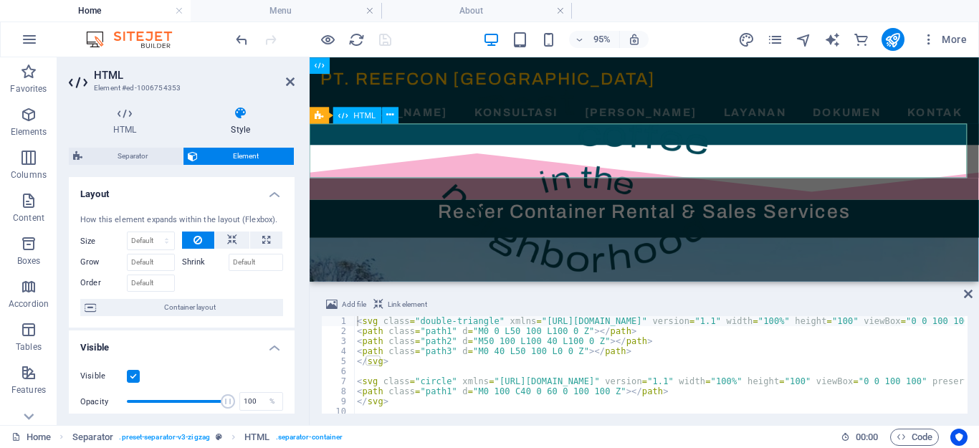
click at [485, 165] on div at bounding box center [662, 178] width 705 height 57
click at [165, 239] on select "Default auto px % 1/1 1/2 1/3 1/4 1/5 1/6 1/7 1/8 1/9 1/10" at bounding box center [151, 240] width 47 height 17
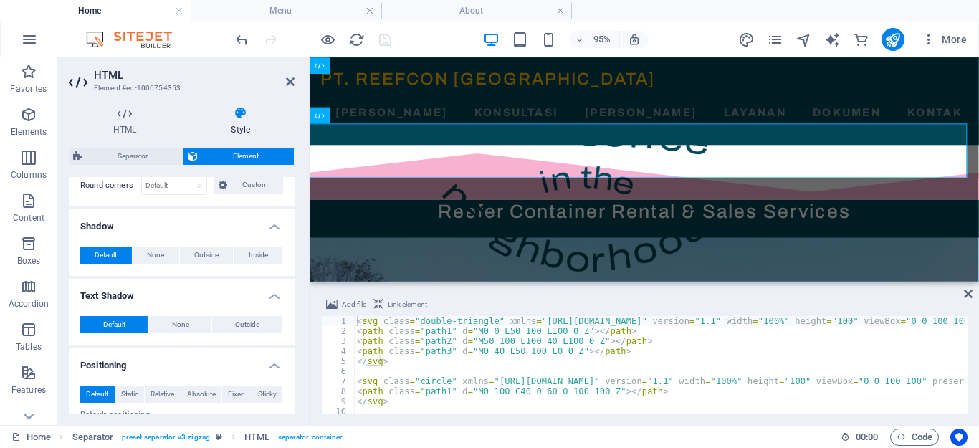
scroll to position [0, 0]
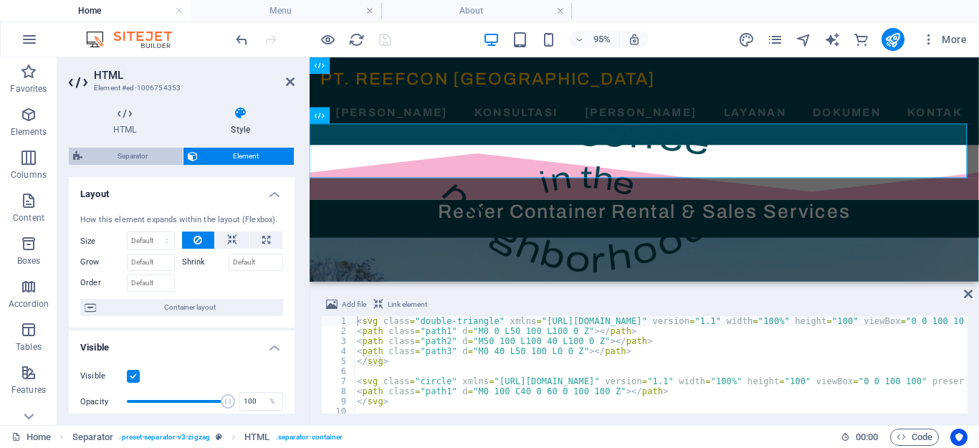
click at [152, 155] on span "Separator" at bounding box center [133, 156] width 92 height 17
select select "polygon1"
select select "rem"
select select "preset-separator-v3-zigzag"
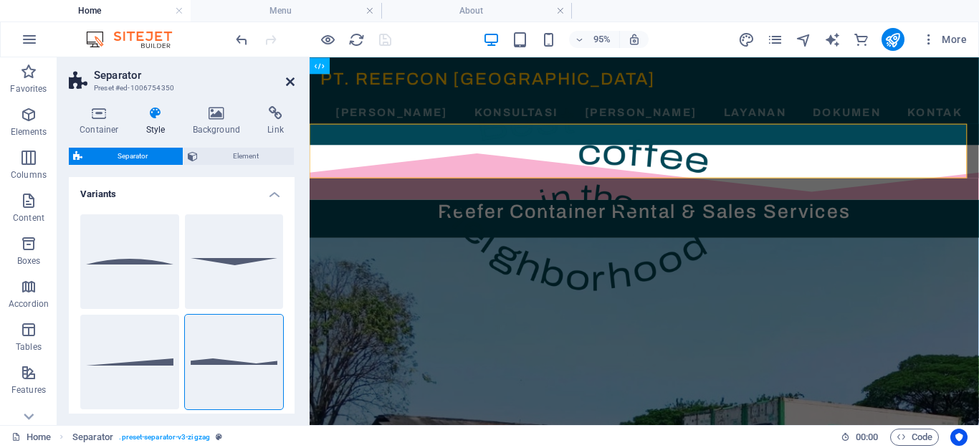
click at [289, 77] on icon at bounding box center [290, 81] width 9 height 11
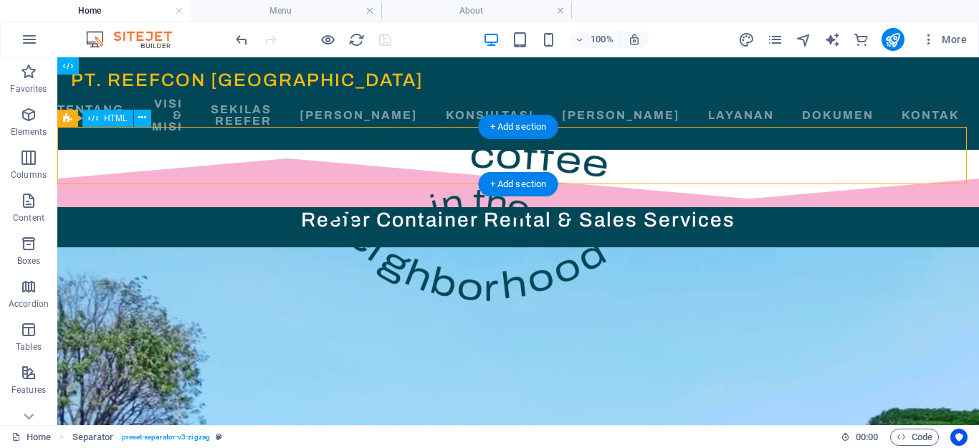
click at [749, 150] on div at bounding box center [518, 178] width 922 height 57
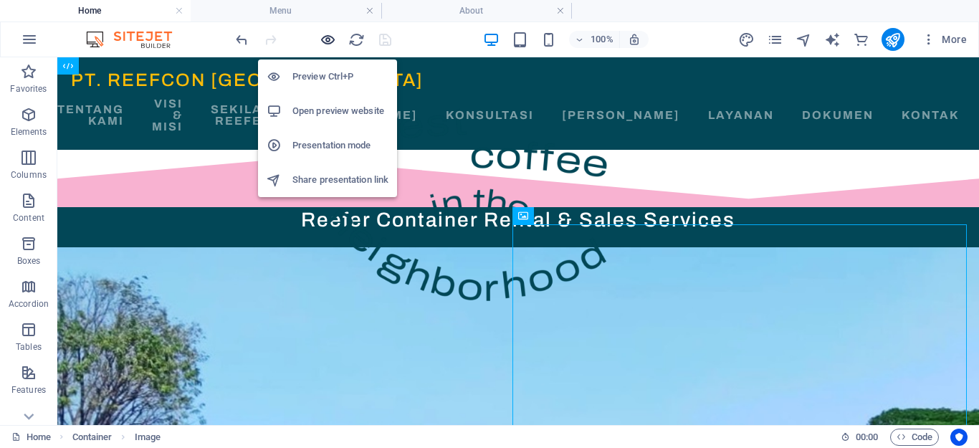
click at [323, 35] on icon "button" at bounding box center [328, 40] width 16 height 16
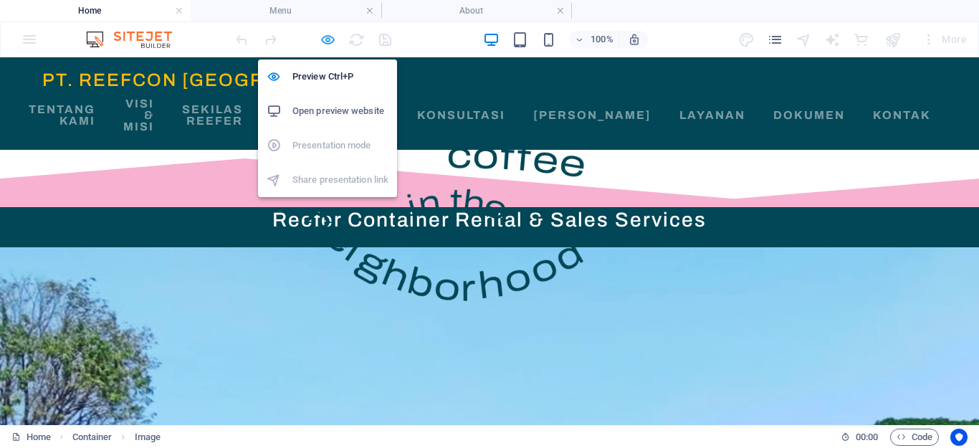
click at [321, 40] on icon "button" at bounding box center [328, 40] width 16 height 16
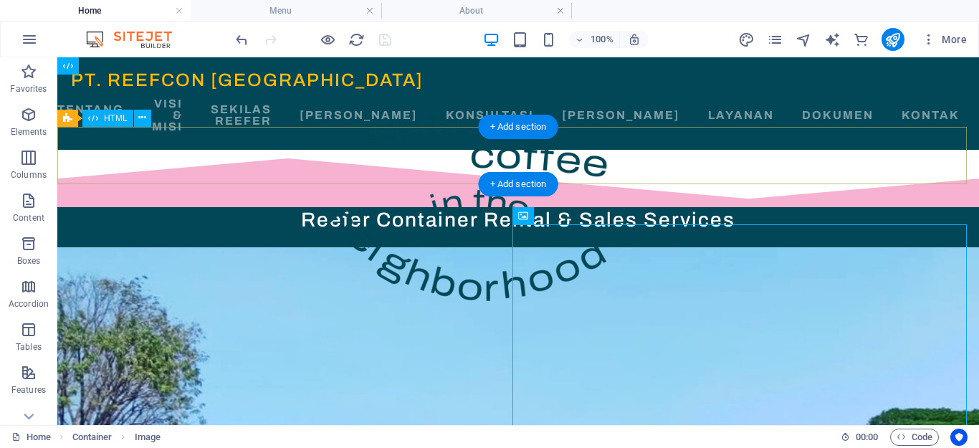
click at [456, 163] on div at bounding box center [518, 178] width 922 height 57
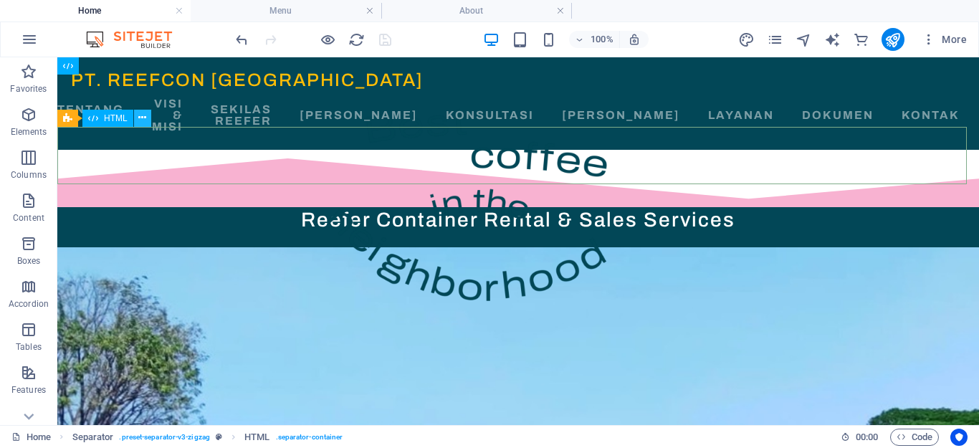
click at [145, 120] on icon at bounding box center [142, 117] width 8 height 15
click at [143, 118] on icon at bounding box center [142, 117] width 8 height 15
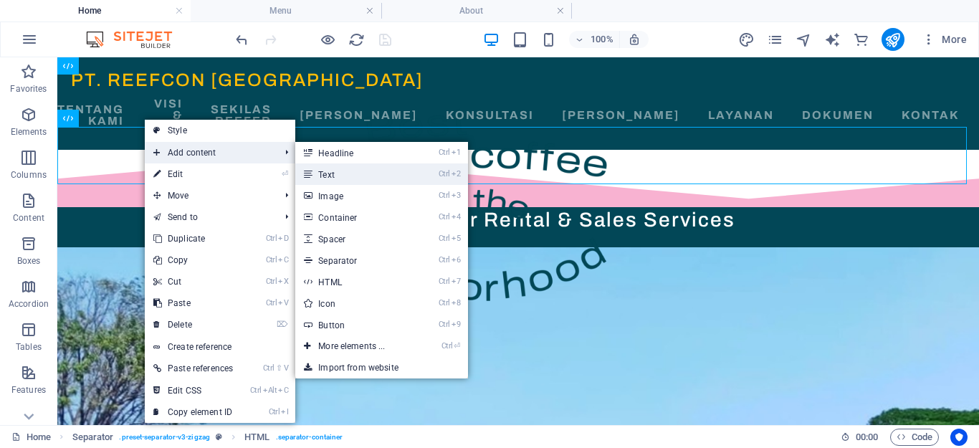
click at [336, 173] on link "Ctrl 2 Text" at bounding box center [354, 174] width 118 height 22
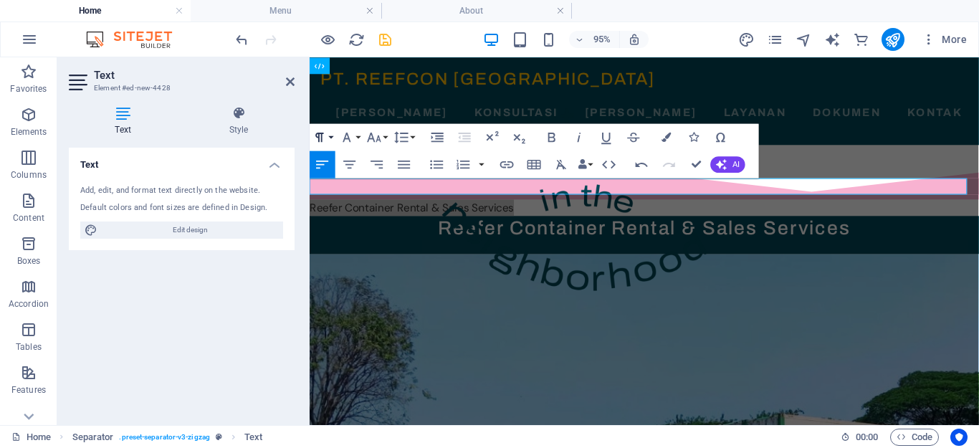
click at [331, 134] on button "Paragraph Format" at bounding box center [323, 136] width 26 height 27
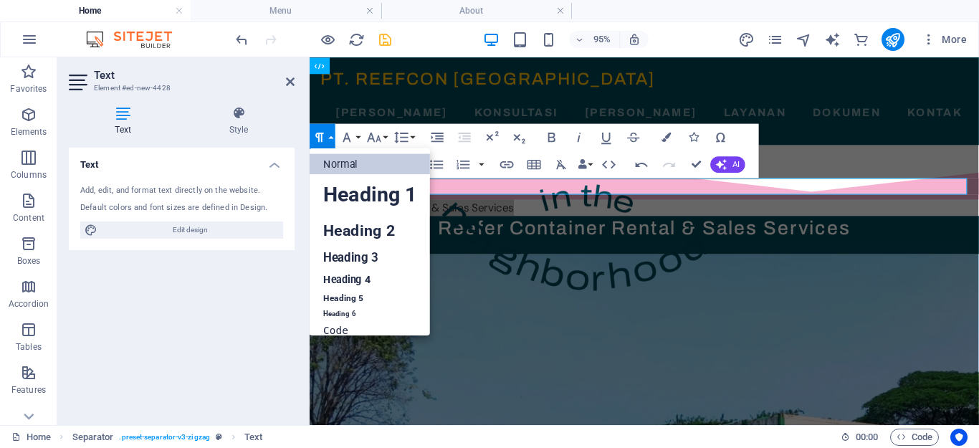
scroll to position [11, 0]
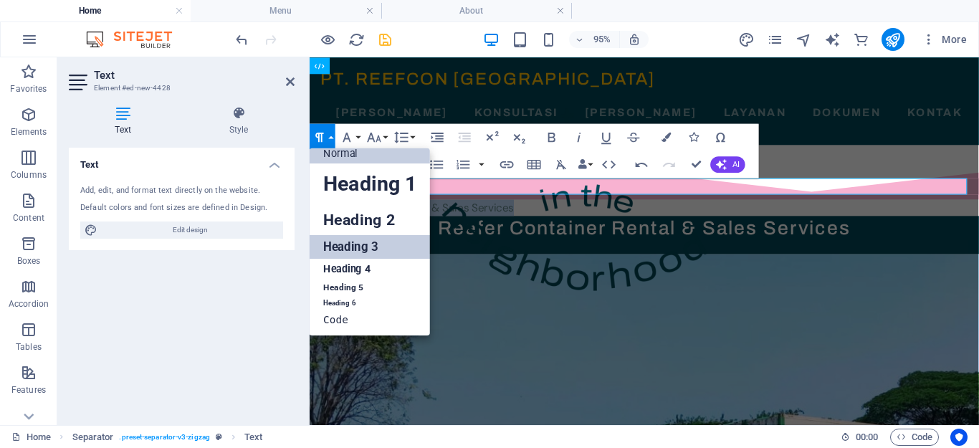
click at [361, 247] on link "Heading 3" at bounding box center [370, 246] width 120 height 24
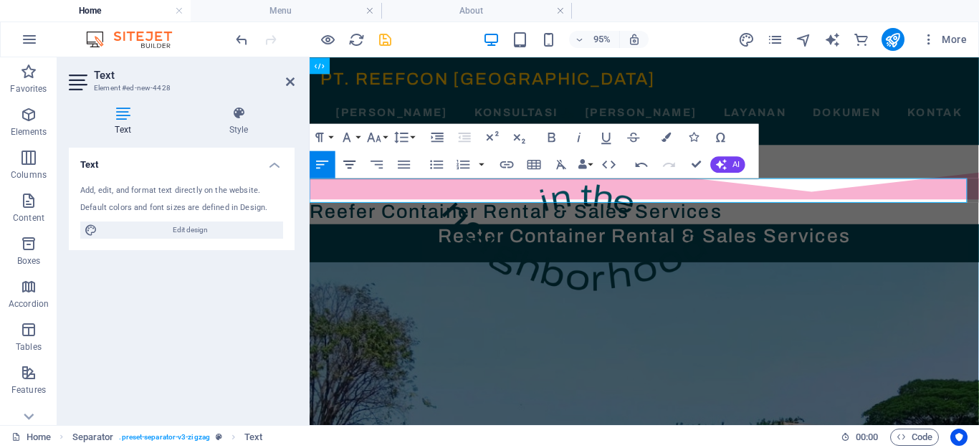
click at [348, 168] on icon "button" at bounding box center [350, 164] width 16 height 16
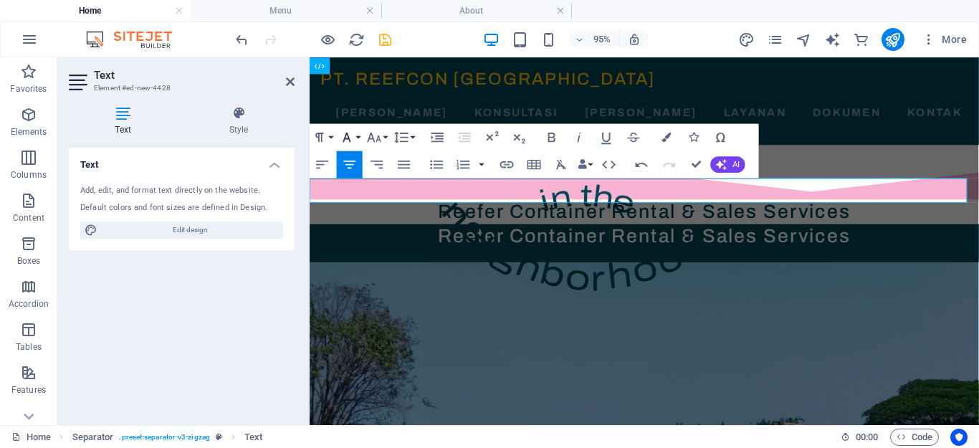
click at [358, 136] on button "Font Family" at bounding box center [350, 136] width 26 height 27
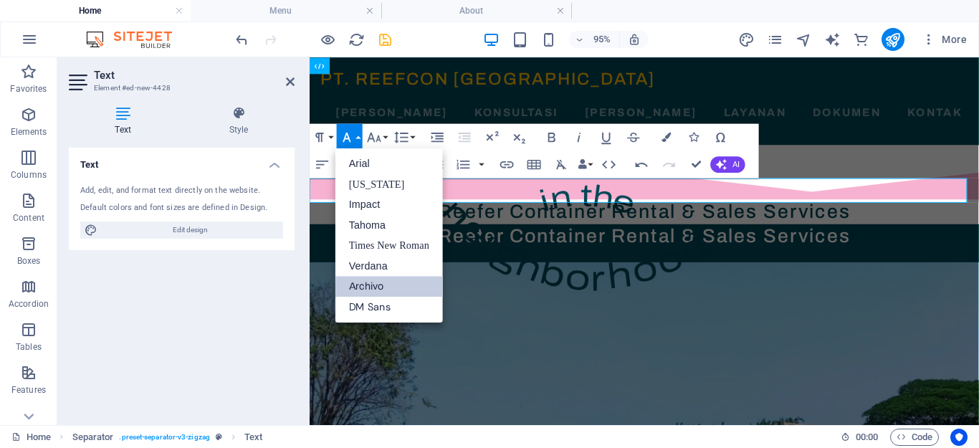
scroll to position [0, 0]
click at [370, 209] on link "Impact" at bounding box center [390, 204] width 108 height 21
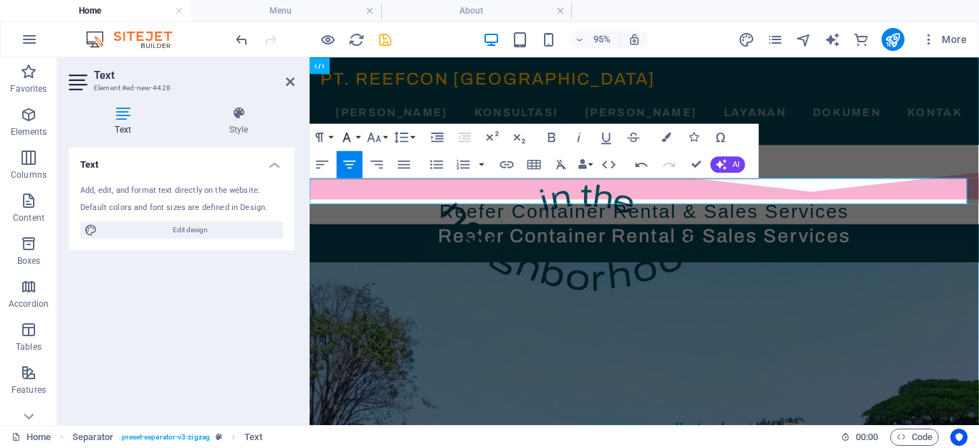
click at [354, 135] on icon "button" at bounding box center [347, 136] width 16 height 16
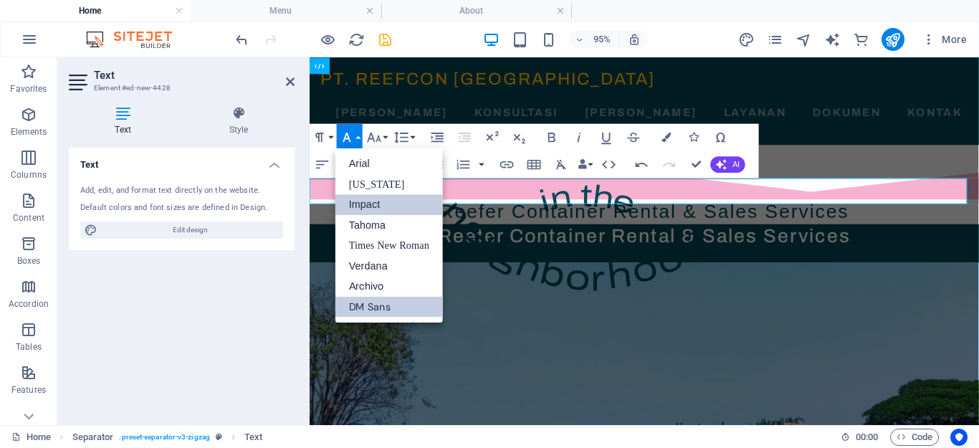
click at [388, 304] on link "DM Sans" at bounding box center [390, 306] width 108 height 21
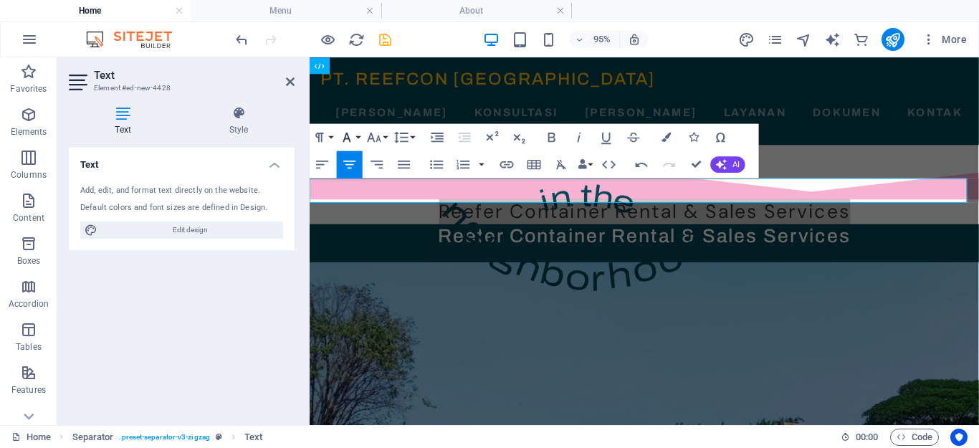
click at [356, 133] on button "Font Family" at bounding box center [350, 136] width 26 height 27
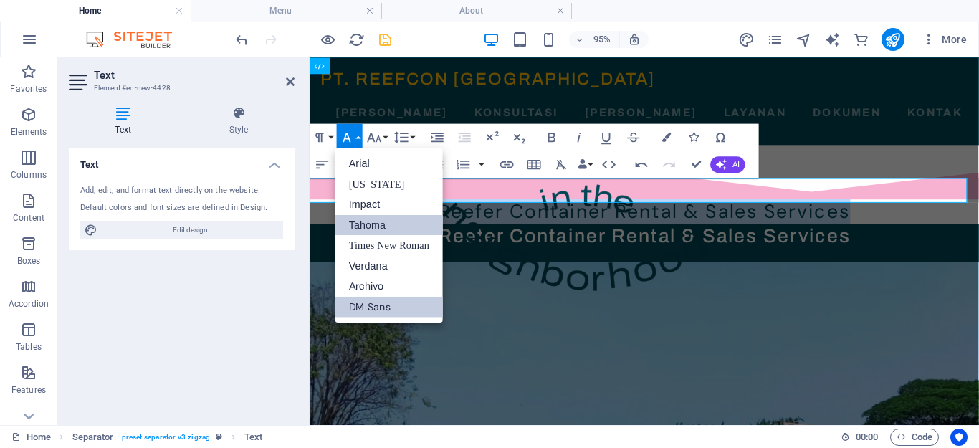
click at [385, 229] on link "Tahoma" at bounding box center [390, 224] width 108 height 21
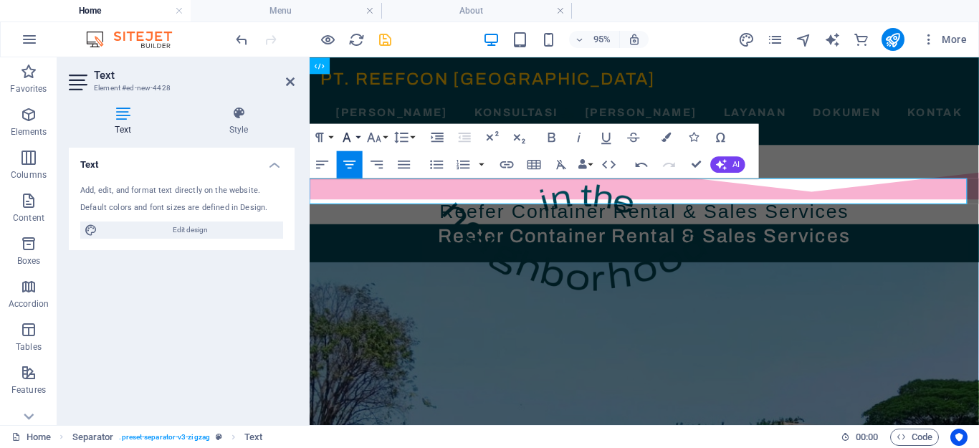
click at [356, 135] on button "Font Family" at bounding box center [350, 136] width 26 height 27
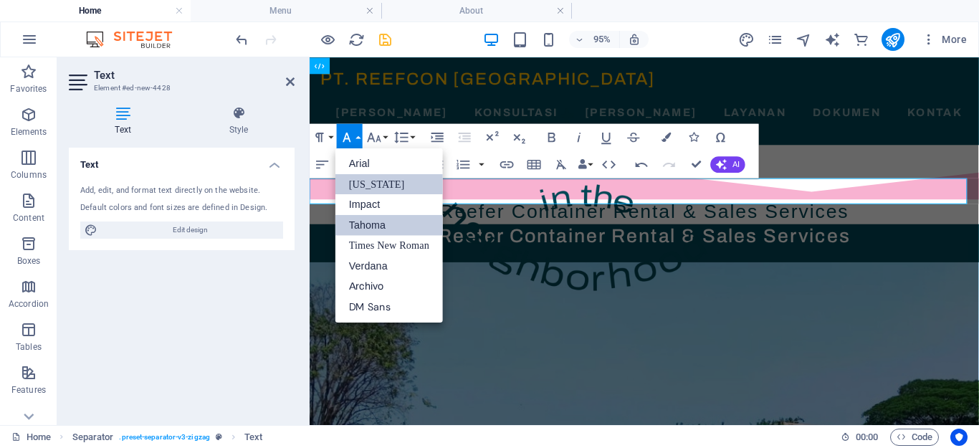
click at [369, 191] on link "[US_STATE]" at bounding box center [390, 184] width 108 height 21
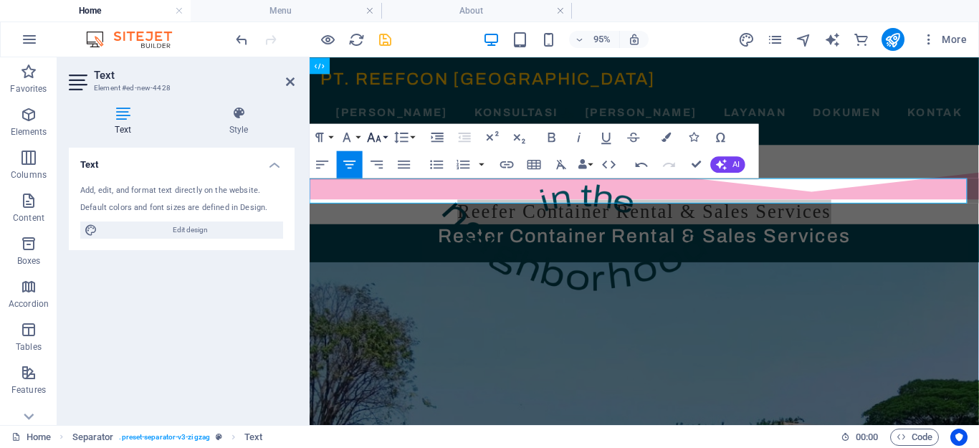
click at [384, 137] on button "Font Size" at bounding box center [377, 136] width 26 height 27
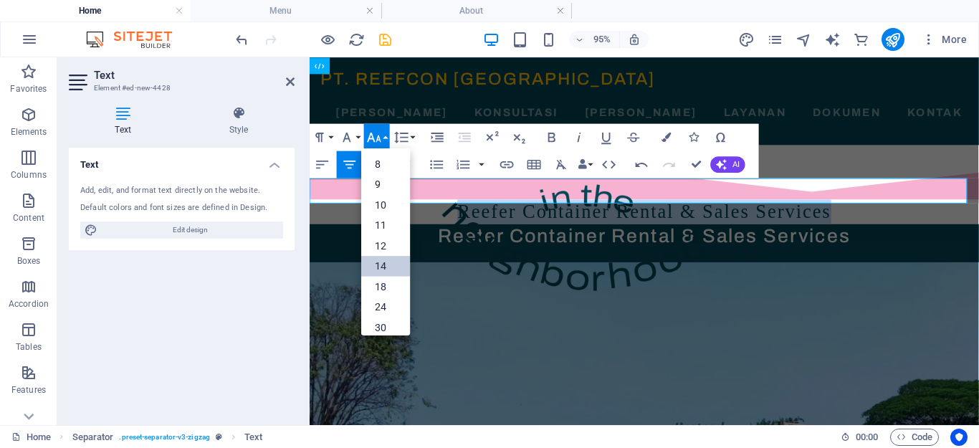
click at [381, 265] on link "14" at bounding box center [385, 265] width 49 height 21
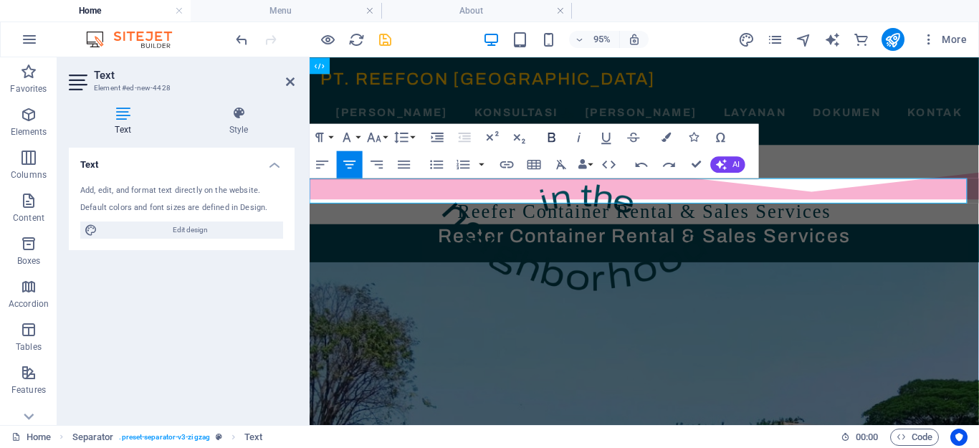
click at [553, 135] on icon "button" at bounding box center [552, 136] width 16 height 16
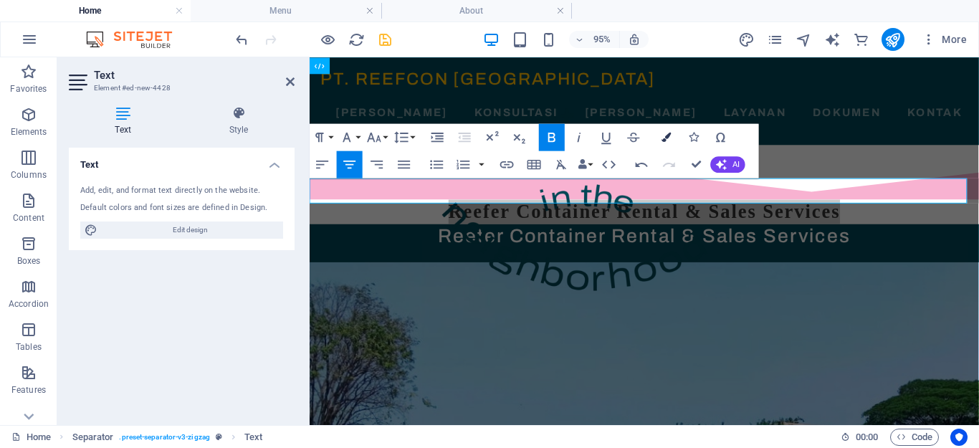
click at [665, 138] on icon "button" at bounding box center [666, 136] width 9 height 9
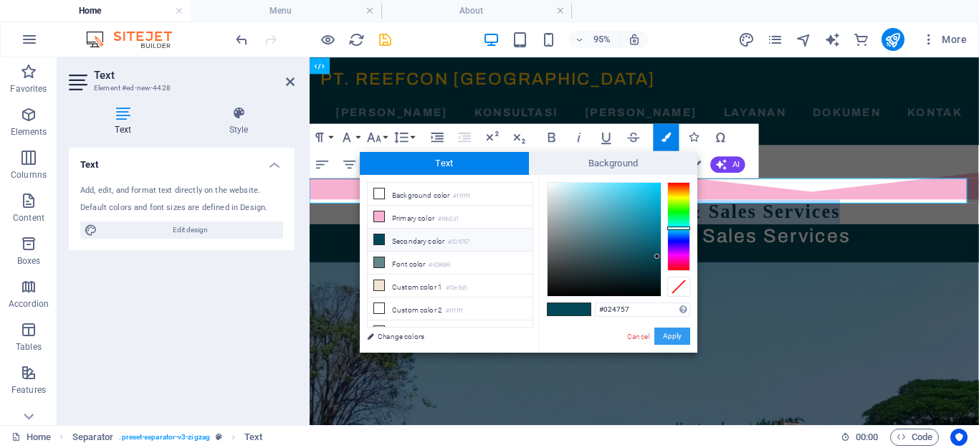
click at [675, 336] on button "Apply" at bounding box center [673, 336] width 36 height 17
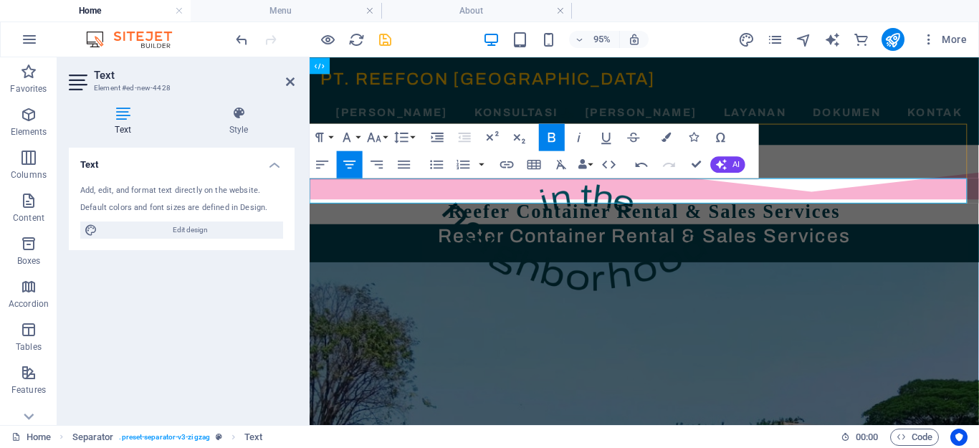
click at [925, 207] on h3 "Reefer Container Rental & Sales Services" at bounding box center [662, 220] width 705 height 26
click at [922, 207] on h3 "Reefer Container Rental & Sales Services" at bounding box center [662, 220] width 705 height 26
click at [863, 233] on div "Reefer Container Rental & Sales Services" at bounding box center [662, 246] width 705 height 26
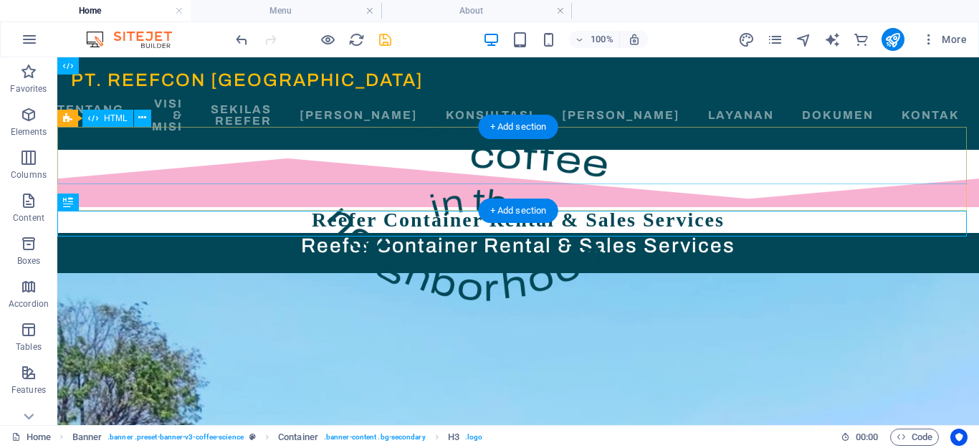
click at [230, 161] on div at bounding box center [518, 178] width 922 height 57
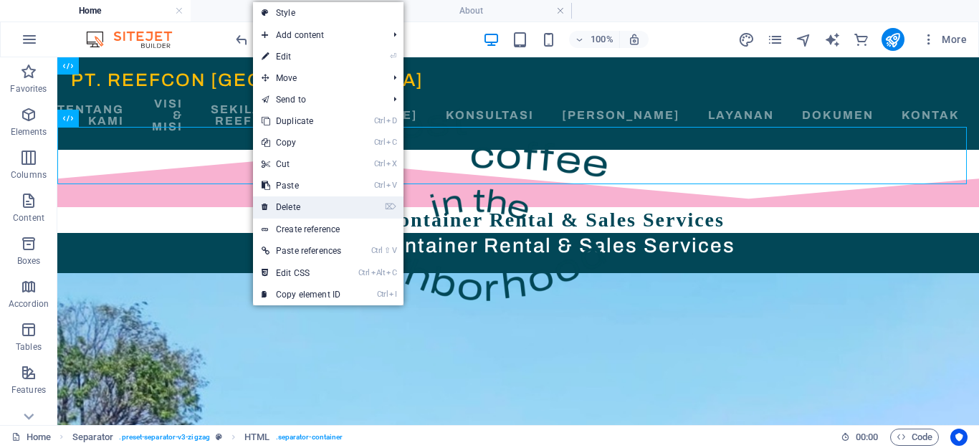
click at [296, 204] on link "⌦ Delete" at bounding box center [301, 207] width 97 height 22
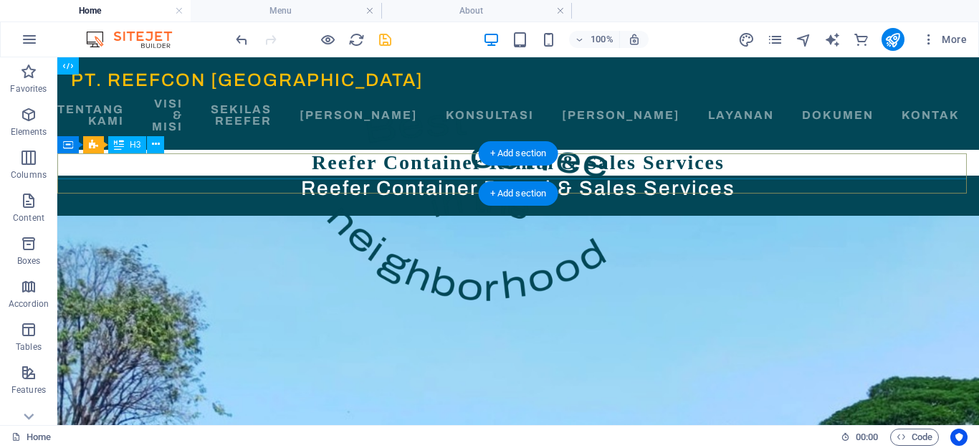
click at [298, 176] on div "Reefer Container Rental & Sales Services" at bounding box center [518, 189] width 922 height 26
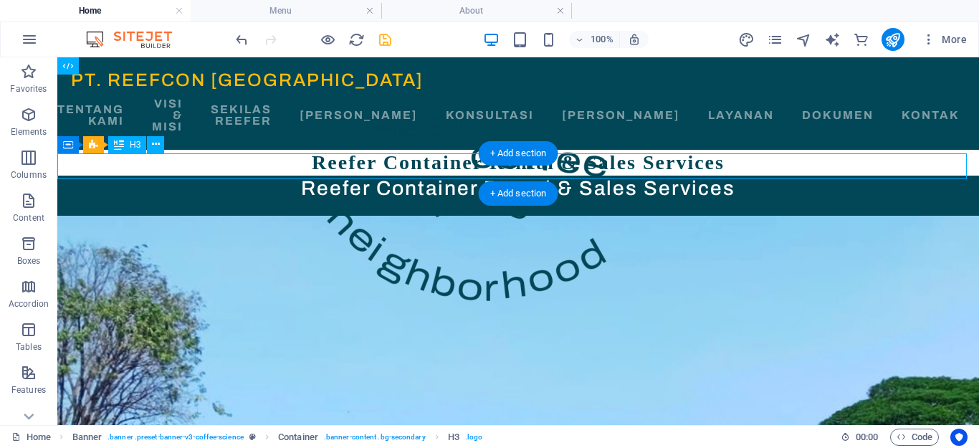
click at [362, 176] on div "Reefer Container Rental & Sales Services" at bounding box center [518, 189] width 922 height 26
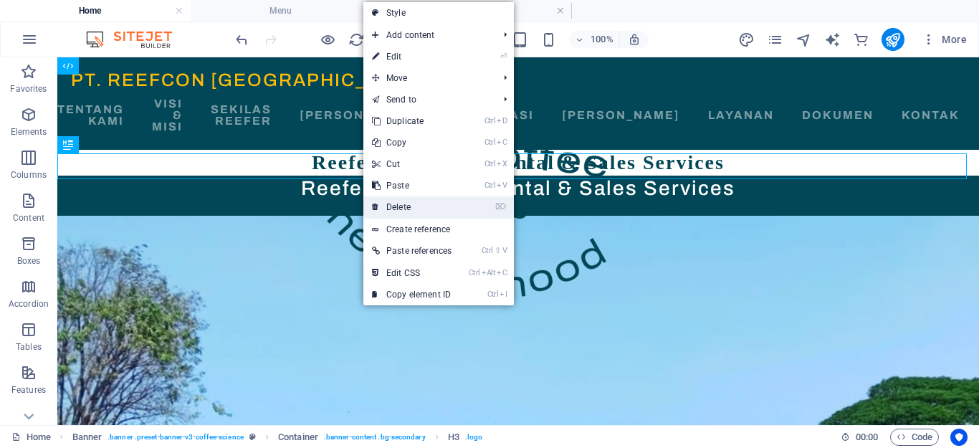
click at [402, 207] on link "⌦ Delete" at bounding box center [412, 207] width 97 height 22
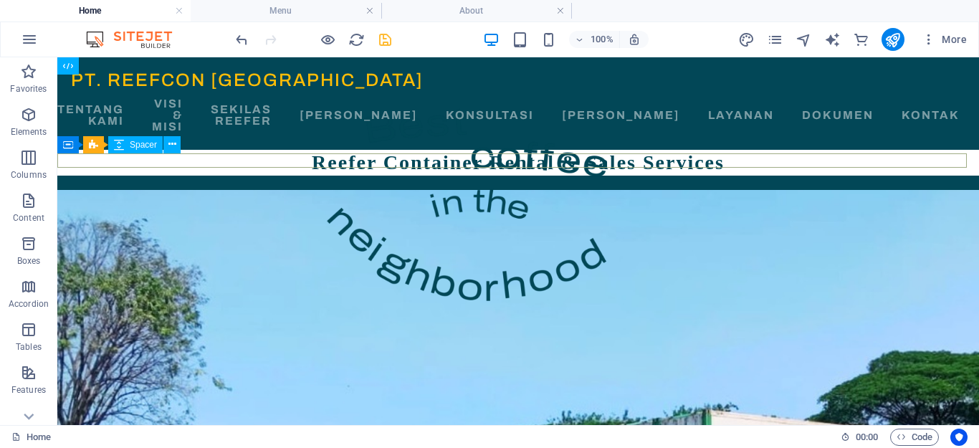
click at [775, 176] on div at bounding box center [518, 183] width 922 height 14
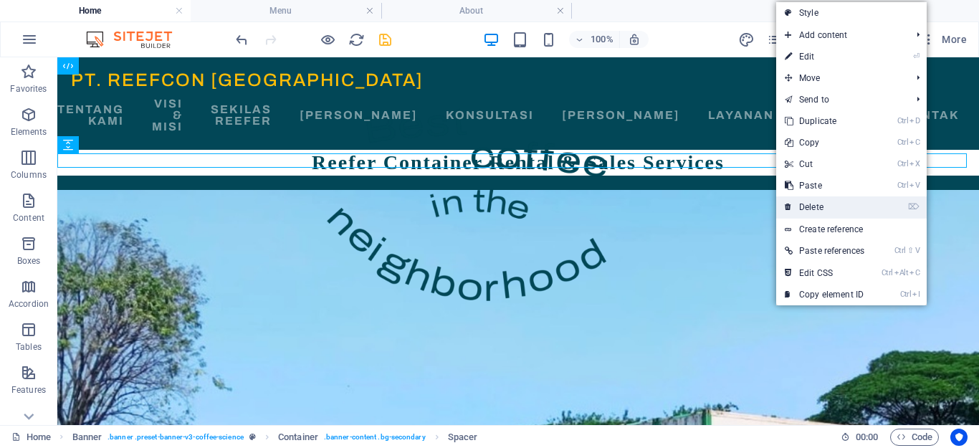
click at [827, 209] on link "⌦ Delete" at bounding box center [825, 207] width 97 height 22
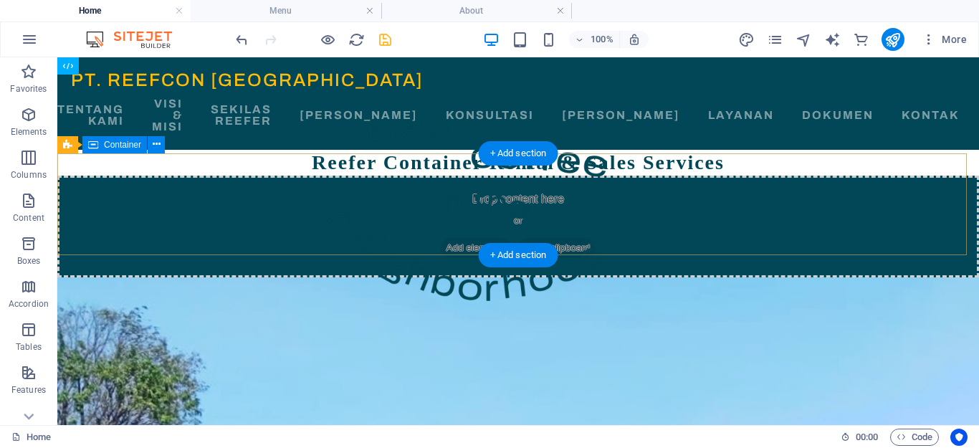
click at [638, 204] on div "Drop content here or Add elements Paste clipboard" at bounding box center [518, 227] width 922 height 102
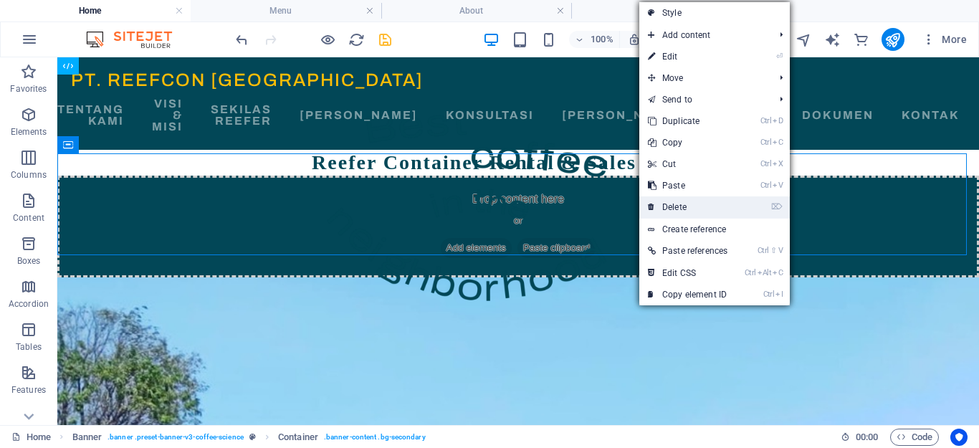
click at [658, 201] on link "⌦ Delete" at bounding box center [688, 207] width 97 height 22
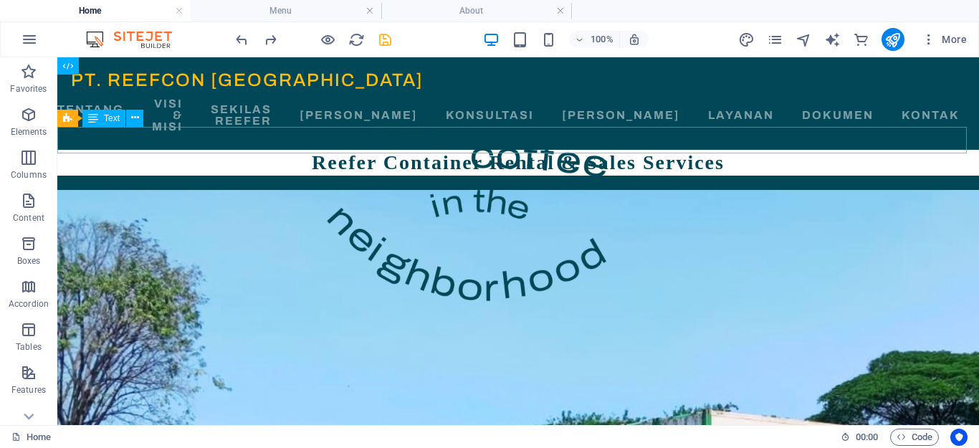
click at [802, 150] on div "Reefer Container Rental & Sales Services" at bounding box center [518, 163] width 922 height 26
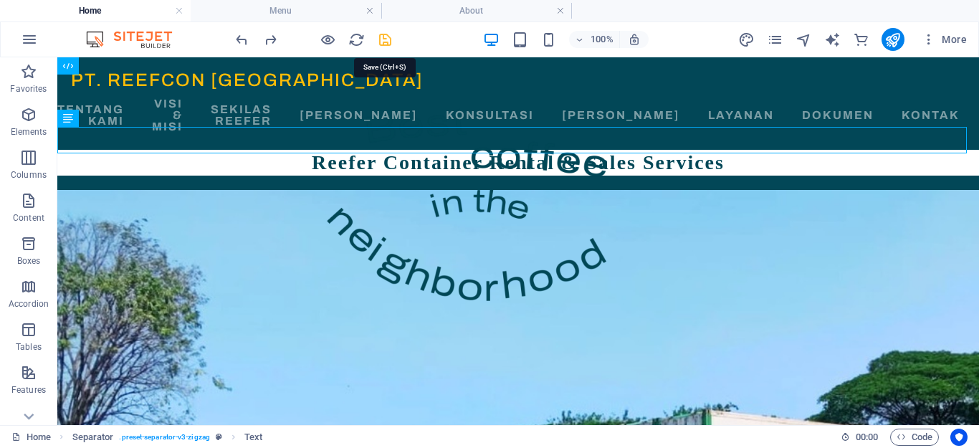
click at [381, 42] on icon "save" at bounding box center [385, 40] width 16 height 16
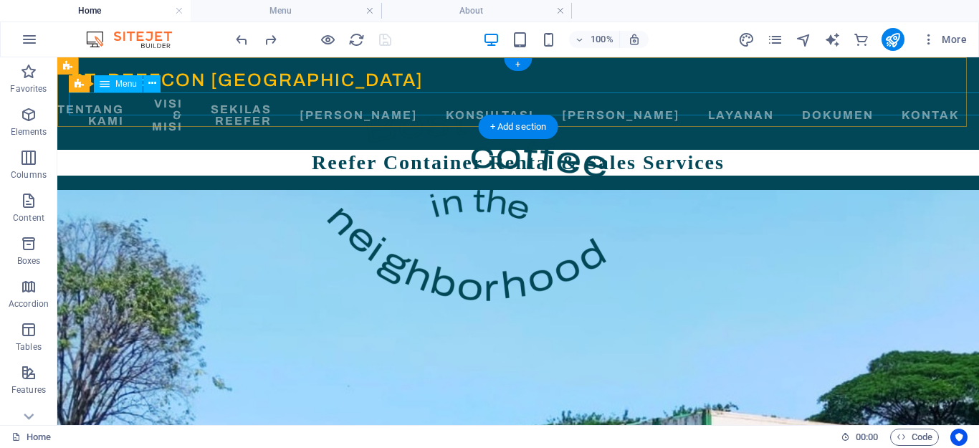
click at [406, 98] on nav "Beranda Tentang Kami Visi & Misi Sekilas Reefer Cara Kerja Konsultasi Kenapa Ka…" at bounding box center [518, 115] width 895 height 46
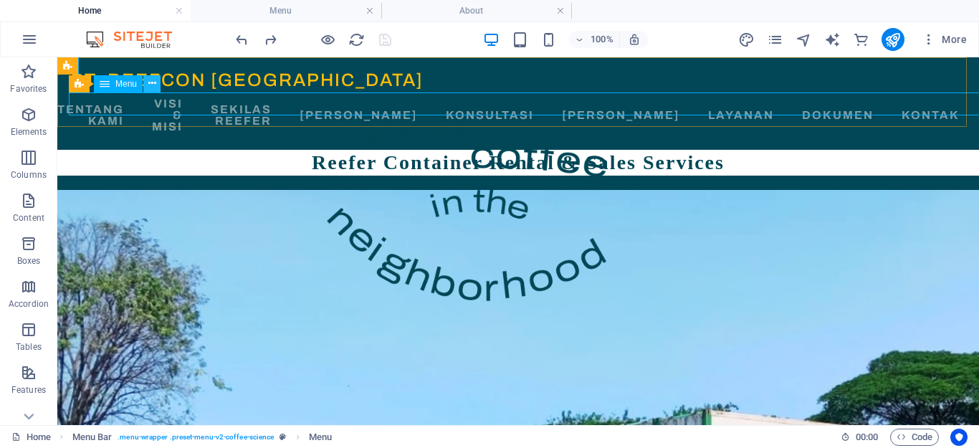
click at [148, 82] on icon at bounding box center [152, 83] width 8 height 15
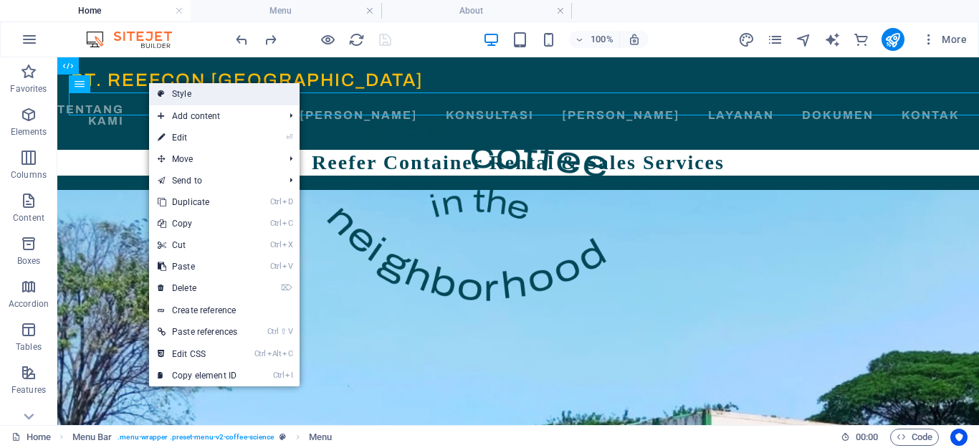
click at [189, 95] on link "Style" at bounding box center [224, 94] width 151 height 22
select select "rem"
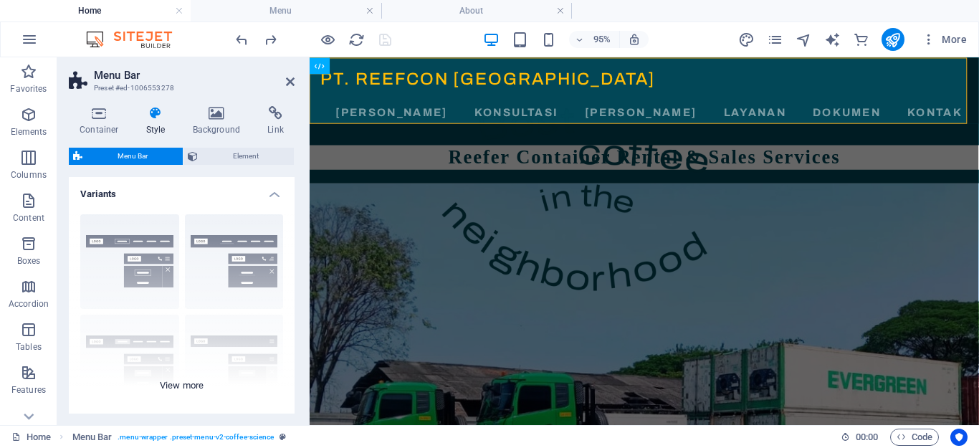
click at [214, 356] on div "Border Centered Default Fixed Loki Trigger Wide XXL" at bounding box center [182, 310] width 226 height 215
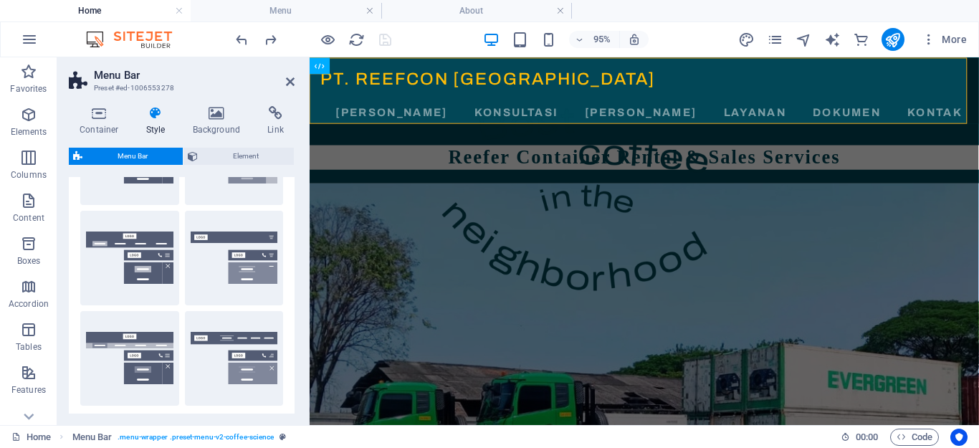
scroll to position [143, 0]
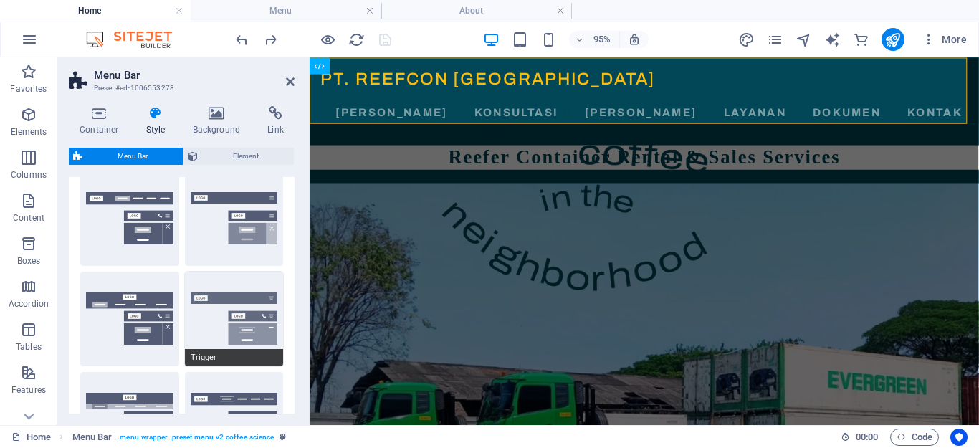
click at [248, 298] on button "Trigger" at bounding box center [234, 319] width 99 height 95
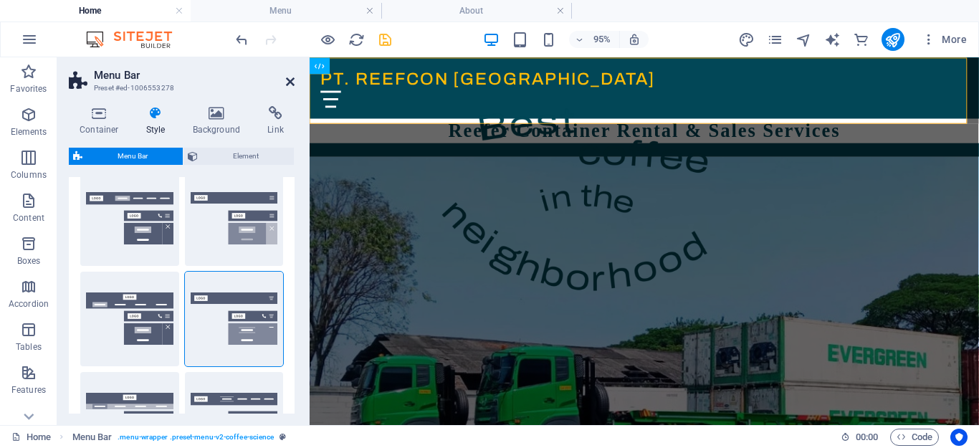
click at [291, 81] on icon at bounding box center [290, 81] width 9 height 11
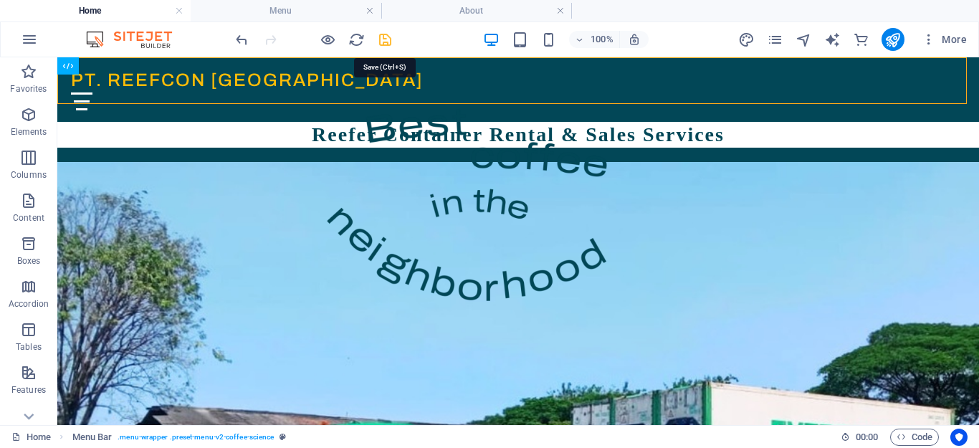
drag, startPoint x: 386, startPoint y: 40, endPoint x: 435, endPoint y: 142, distance: 112.9
click at [386, 40] on icon "save" at bounding box center [385, 40] width 16 height 16
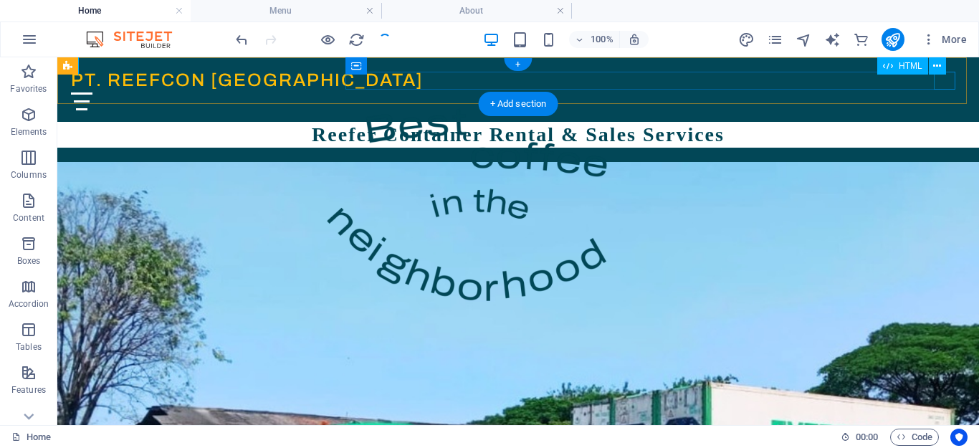
click at [947, 92] on div "Menu" at bounding box center [518, 101] width 895 height 18
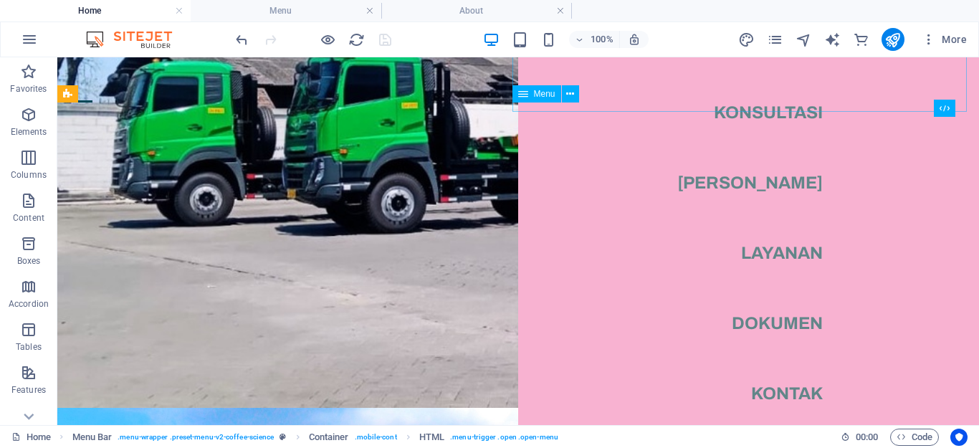
scroll to position [0, 0]
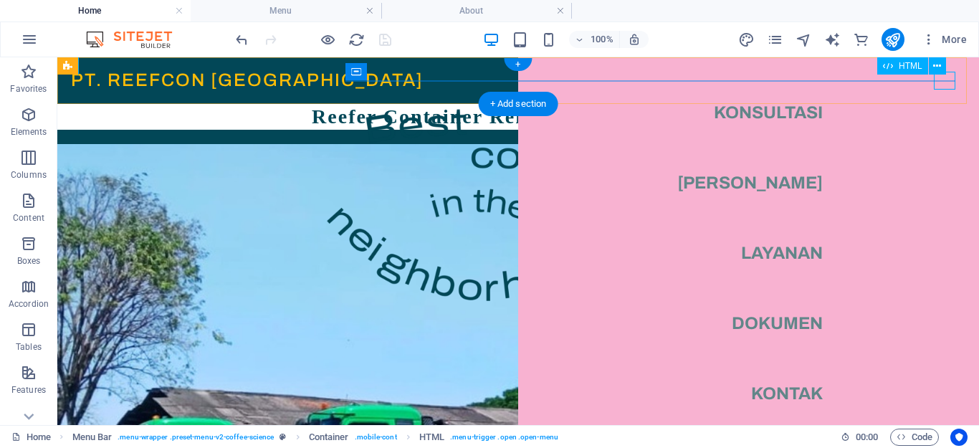
click at [92, 92] on div "Menu" at bounding box center [82, 101] width 22 height 18
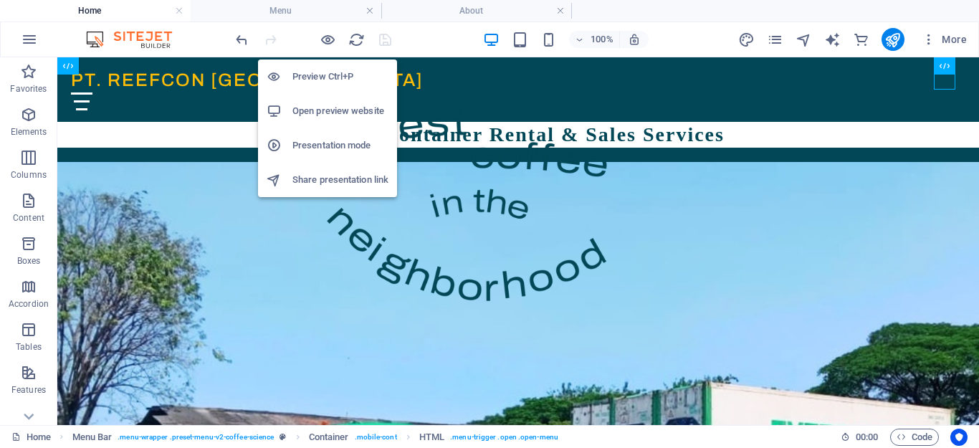
click at [328, 107] on h6 "Open preview website" at bounding box center [341, 111] width 96 height 17
click at [328, 39] on icon "button" at bounding box center [328, 40] width 16 height 16
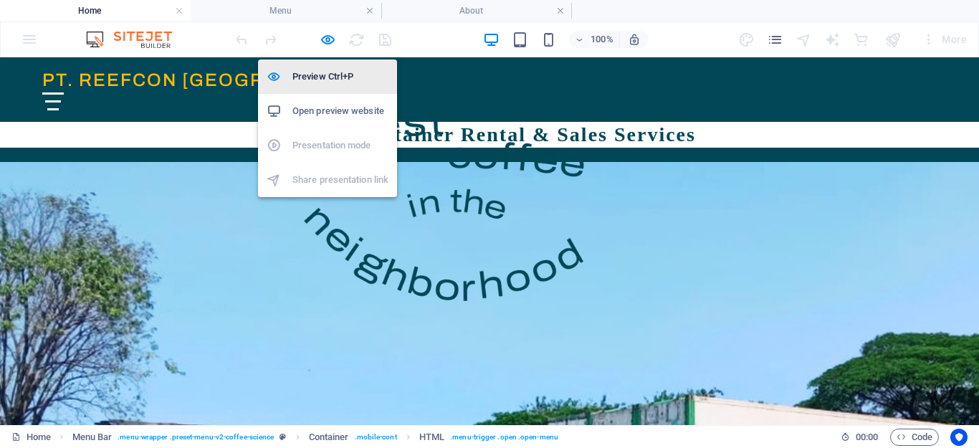
click at [324, 69] on h6 "Preview Ctrl+P" at bounding box center [341, 76] width 96 height 17
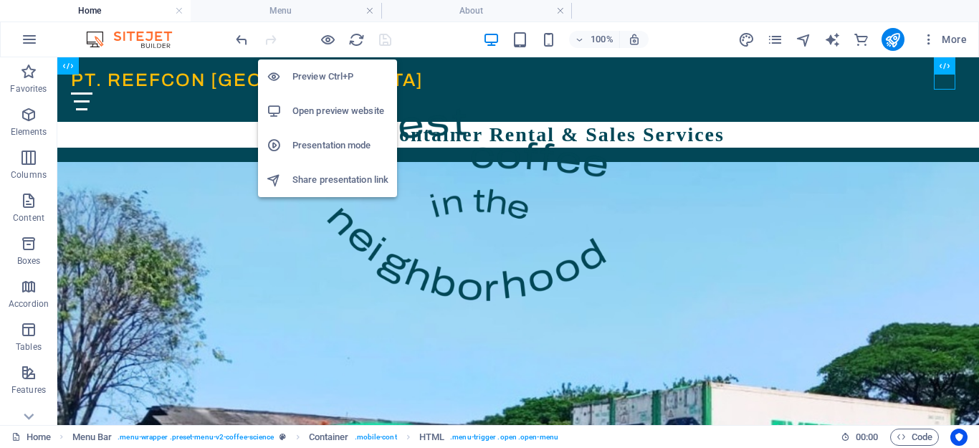
click at [323, 74] on h6 "Preview Ctrl+P" at bounding box center [341, 76] width 96 height 17
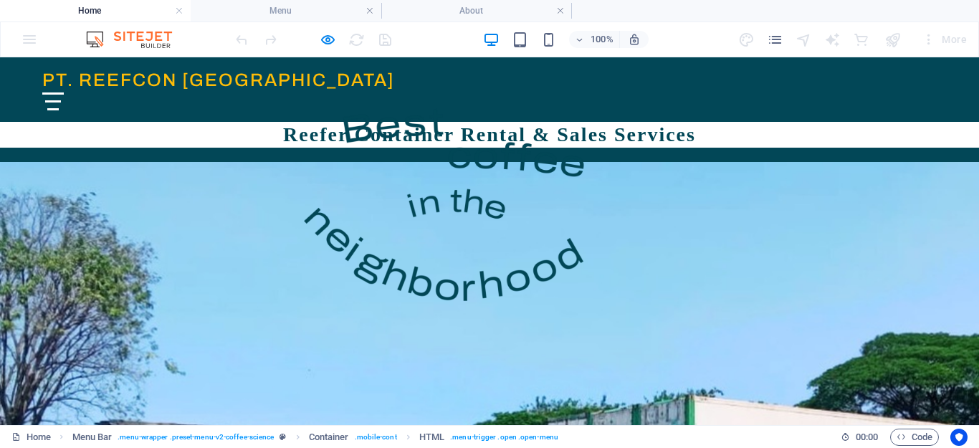
click at [64, 92] on div "Menu" at bounding box center [53, 101] width 22 height 18
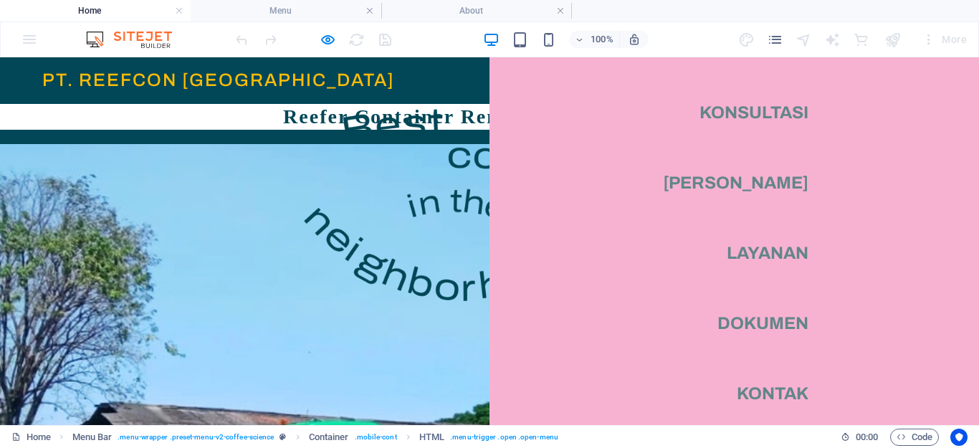
click at [64, 92] on div "Menu" at bounding box center [53, 101] width 22 height 18
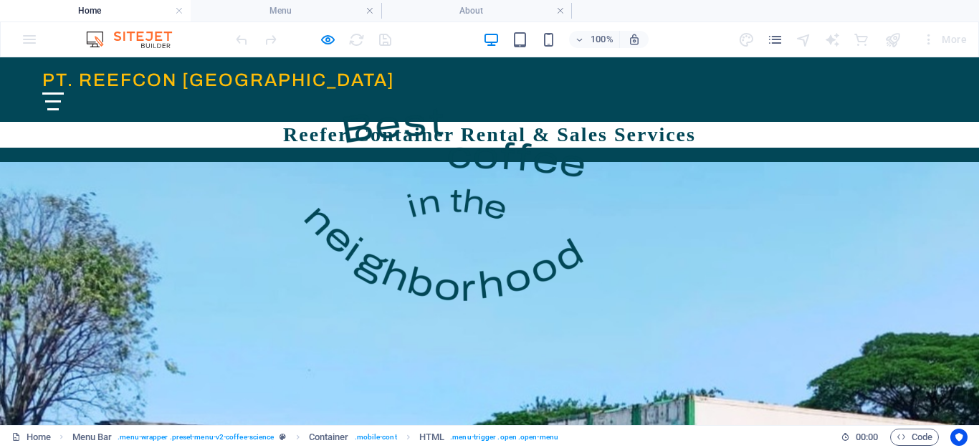
scroll to position [72, 0]
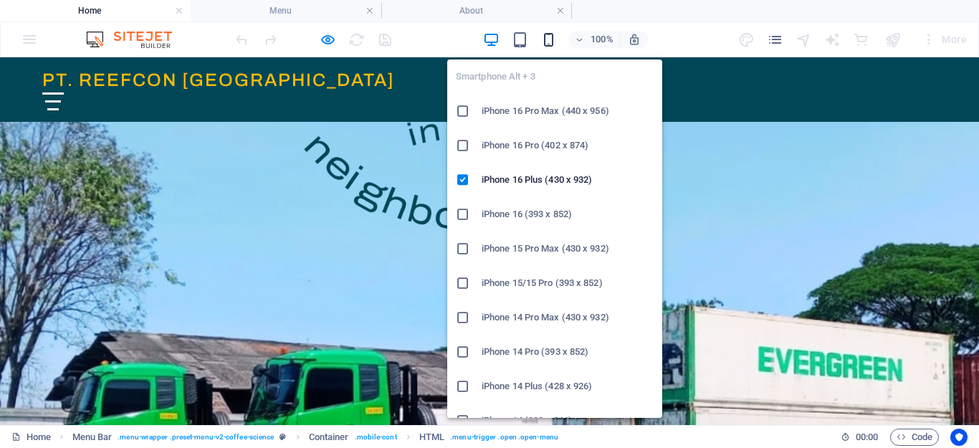
click at [552, 37] on icon "button" at bounding box center [549, 40] width 16 height 16
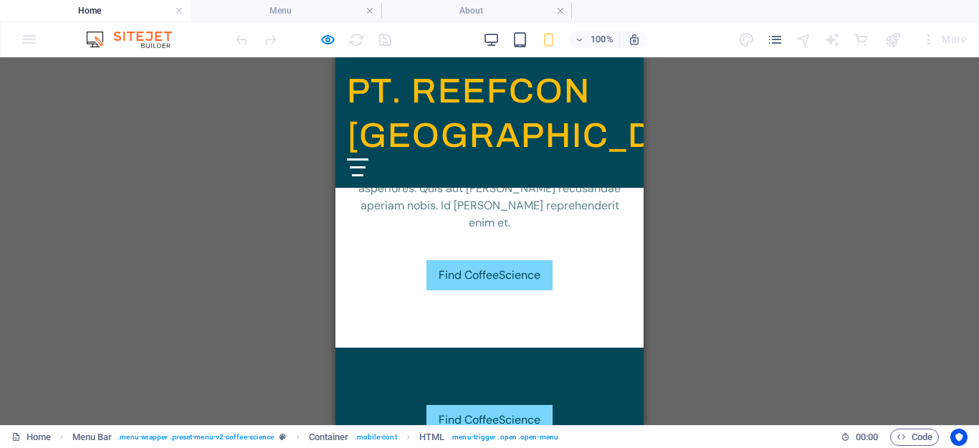
scroll to position [3396, 0]
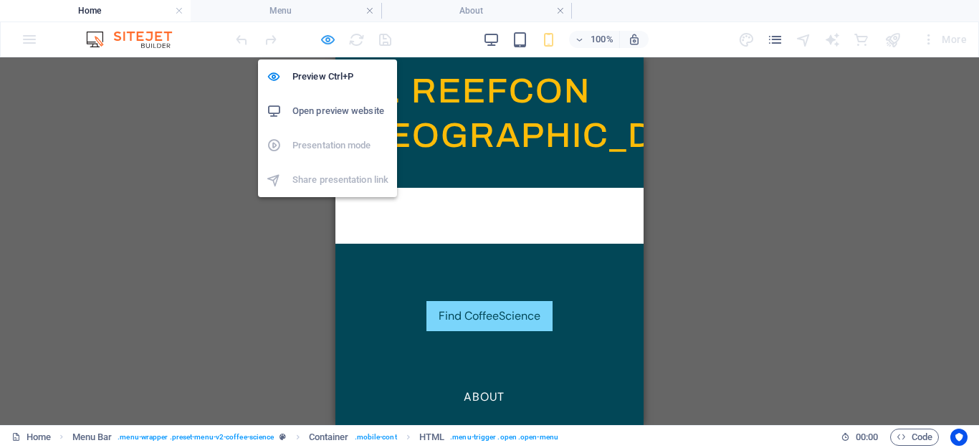
click at [328, 41] on icon "button" at bounding box center [328, 40] width 16 height 16
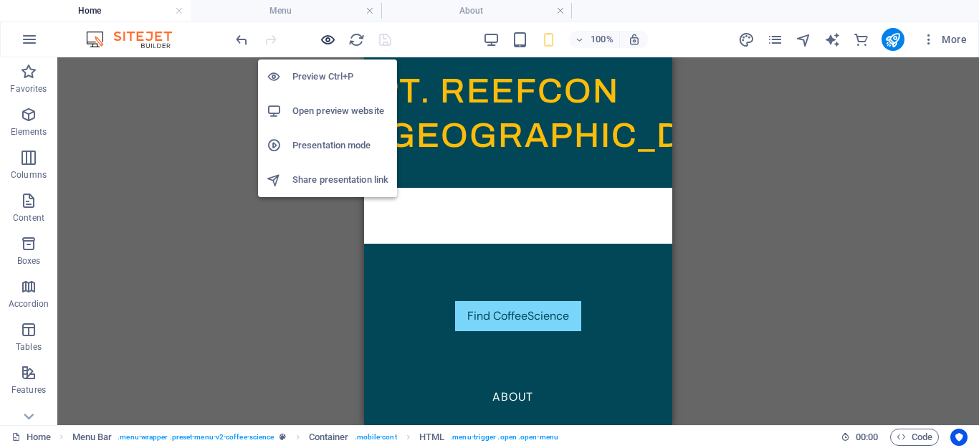
scroll to position [3735, 0]
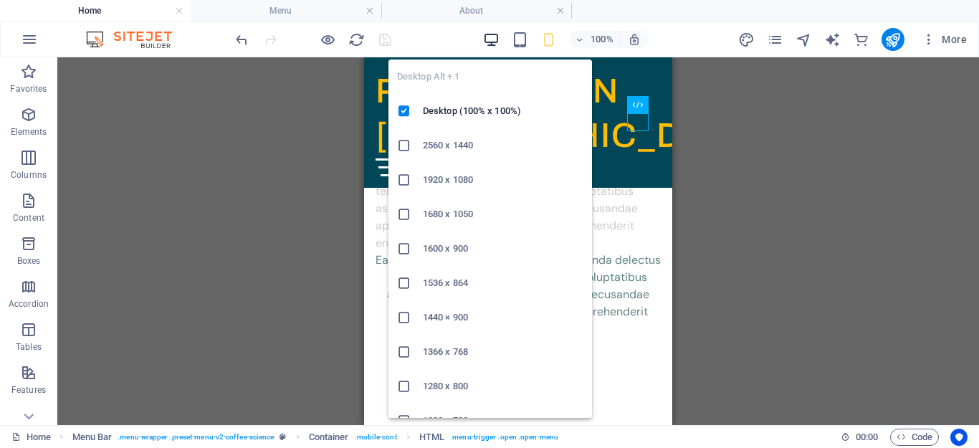
click at [493, 33] on icon "button" at bounding box center [491, 40] width 16 height 16
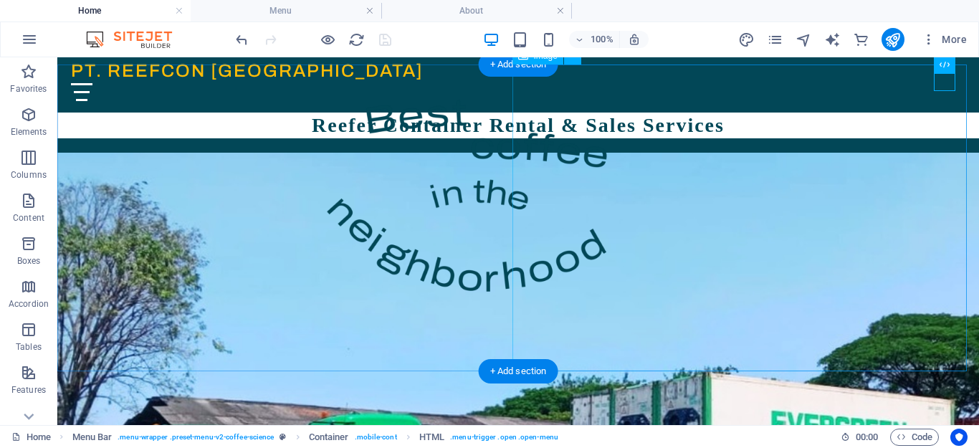
scroll to position [0, 0]
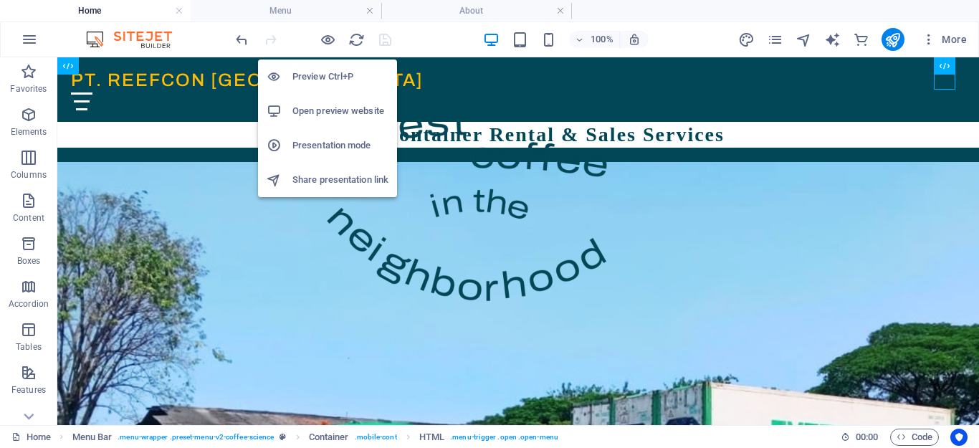
click at [326, 115] on h6 "Open preview website" at bounding box center [341, 111] width 96 height 17
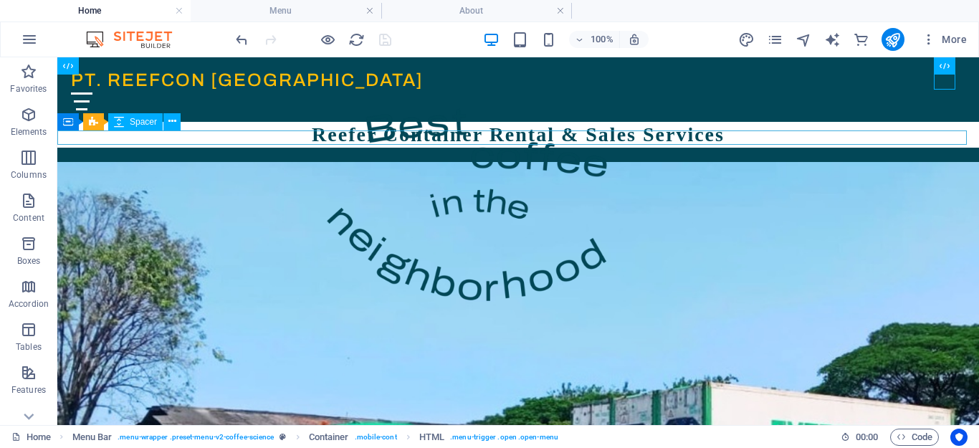
click at [329, 148] on div at bounding box center [518, 155] width 922 height 14
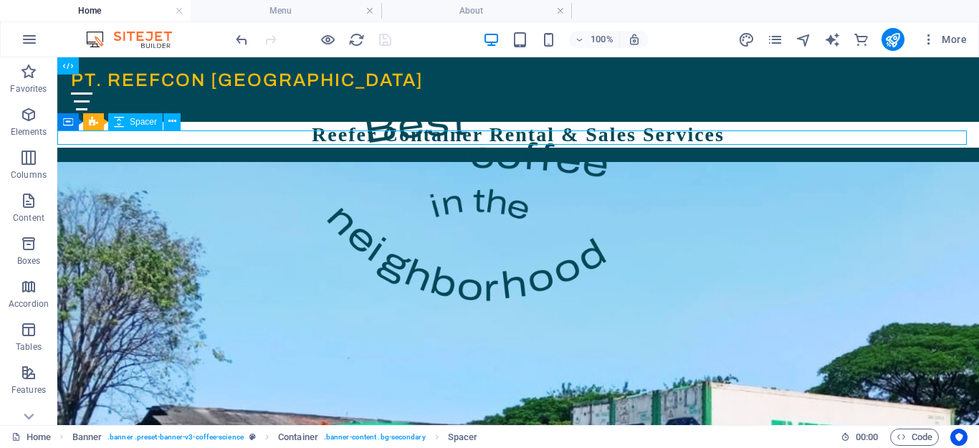
click at [498, 148] on div at bounding box center [518, 155] width 922 height 14
select select "px"
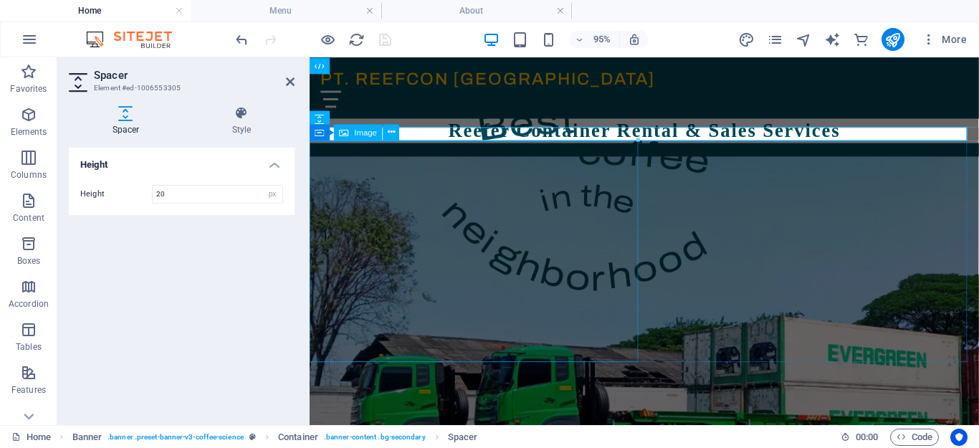
scroll to position [312, 0]
type input "5"
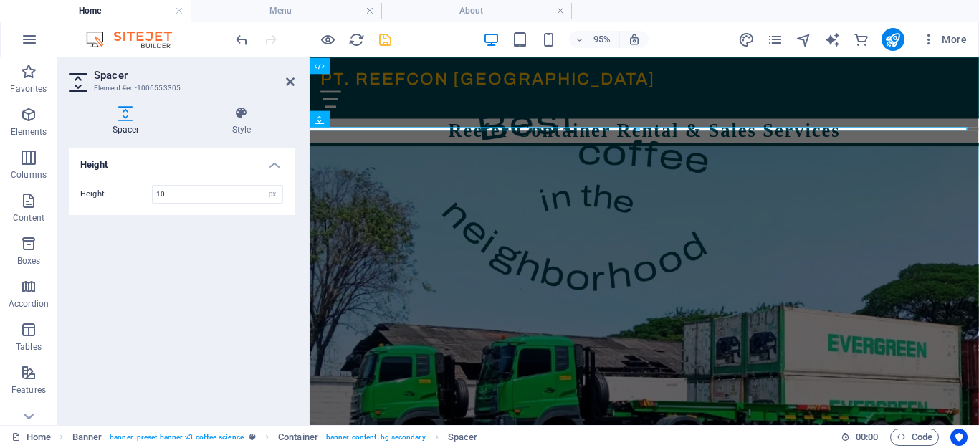
type input "10"
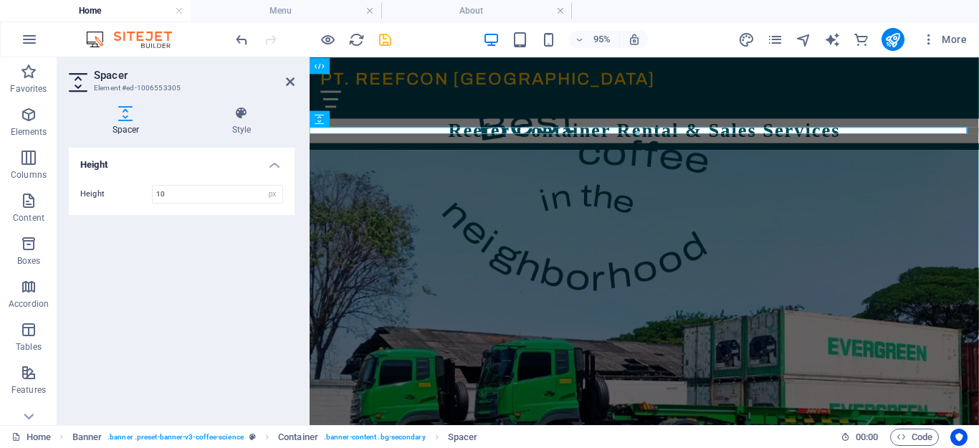
click at [207, 305] on div "Height Height 10 px rem vh vw" at bounding box center [182, 281] width 226 height 266
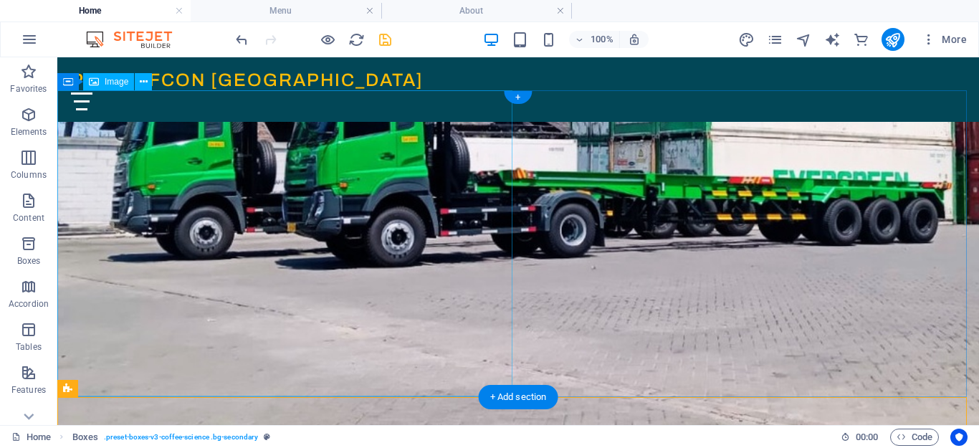
scroll to position [0, 0]
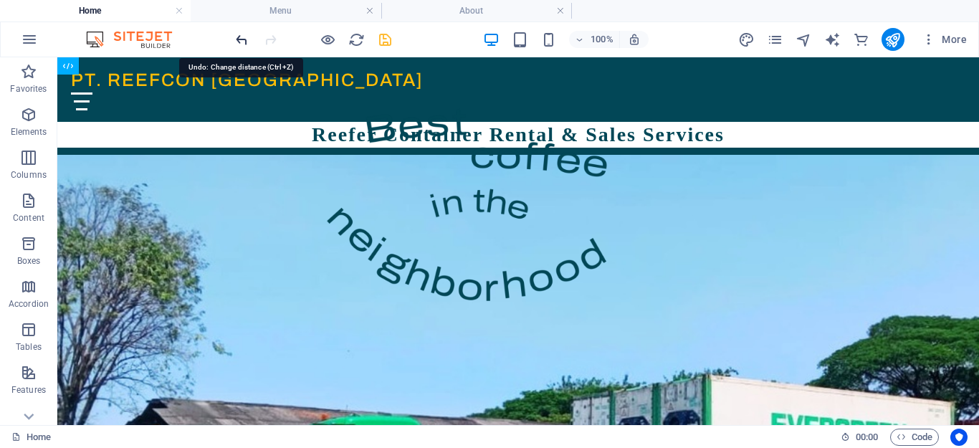
drag, startPoint x: 234, startPoint y: 39, endPoint x: 197, endPoint y: 26, distance: 39.5
click at [234, 39] on icon "undo" at bounding box center [242, 40] width 16 height 16
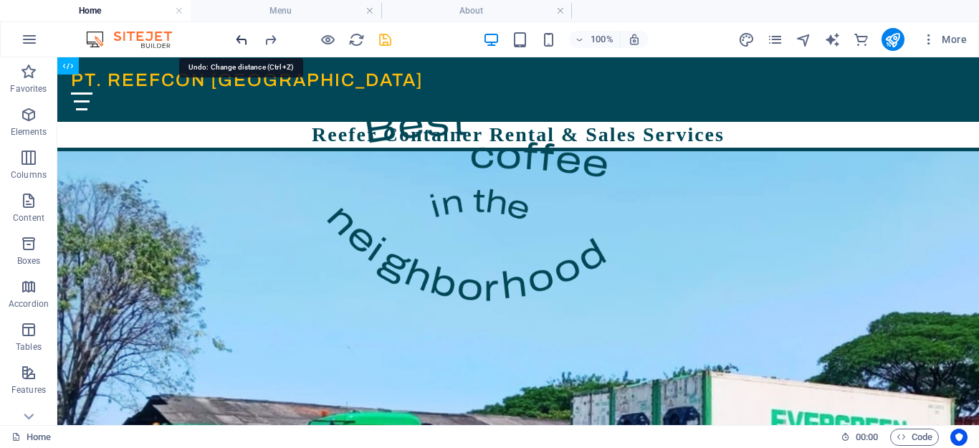
click at [238, 34] on icon "undo" at bounding box center [242, 40] width 16 height 16
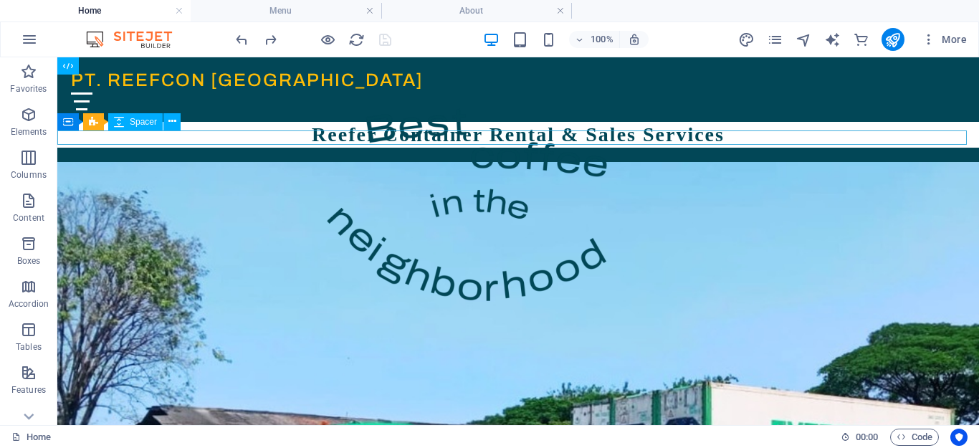
click at [321, 148] on div at bounding box center [518, 155] width 922 height 14
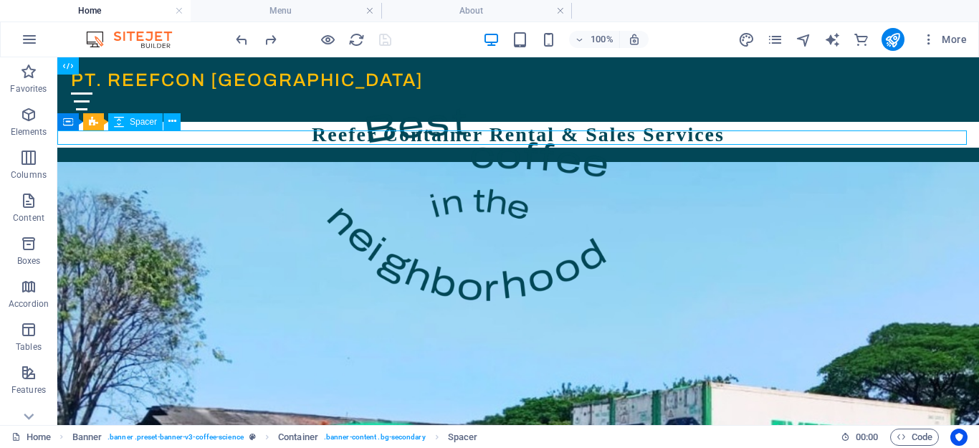
click at [323, 148] on div at bounding box center [518, 155] width 922 height 14
select select "px"
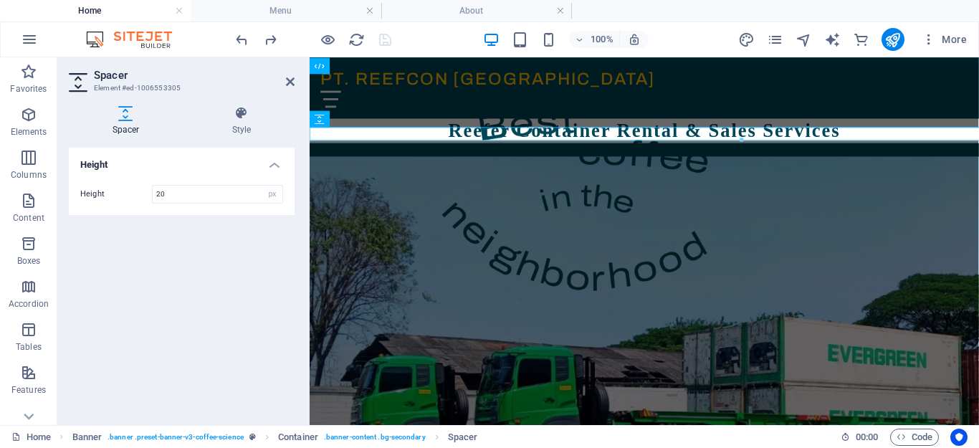
scroll to position [312, 0]
click at [238, 115] on icon at bounding box center [242, 113] width 106 height 14
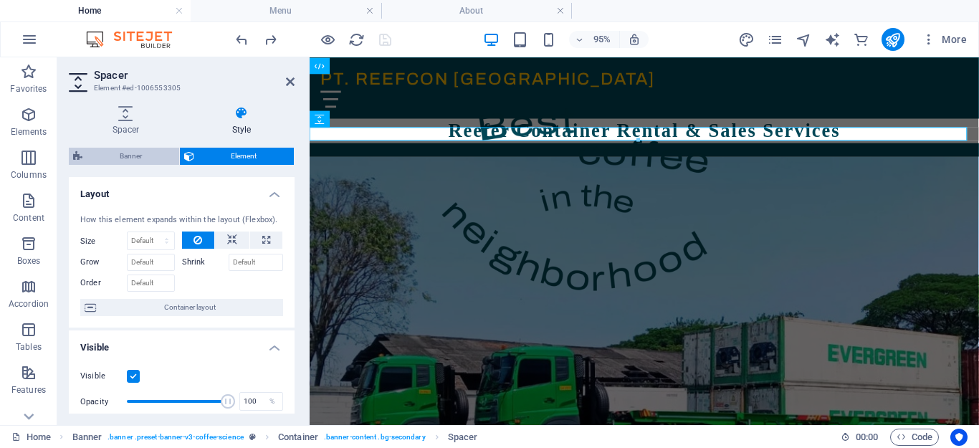
click at [139, 156] on span "Banner" at bounding box center [131, 156] width 88 height 17
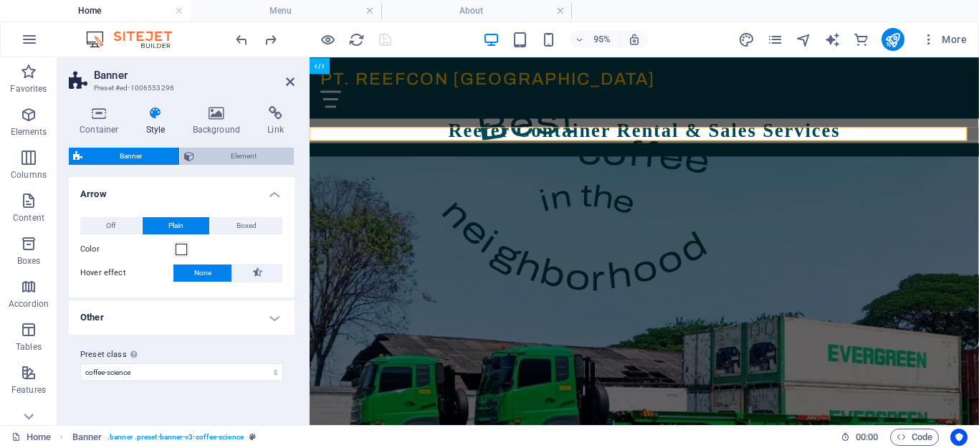
click at [222, 158] on span "Element" at bounding box center [245, 156] width 92 height 17
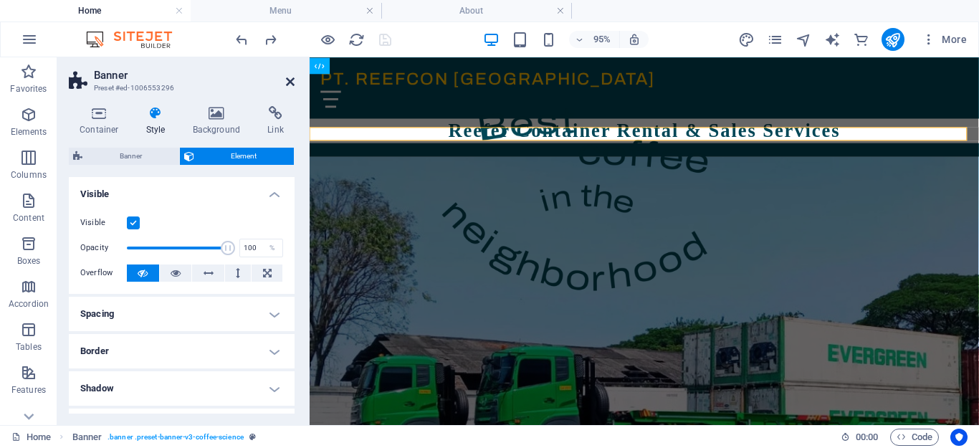
click at [289, 80] on icon at bounding box center [290, 81] width 9 height 11
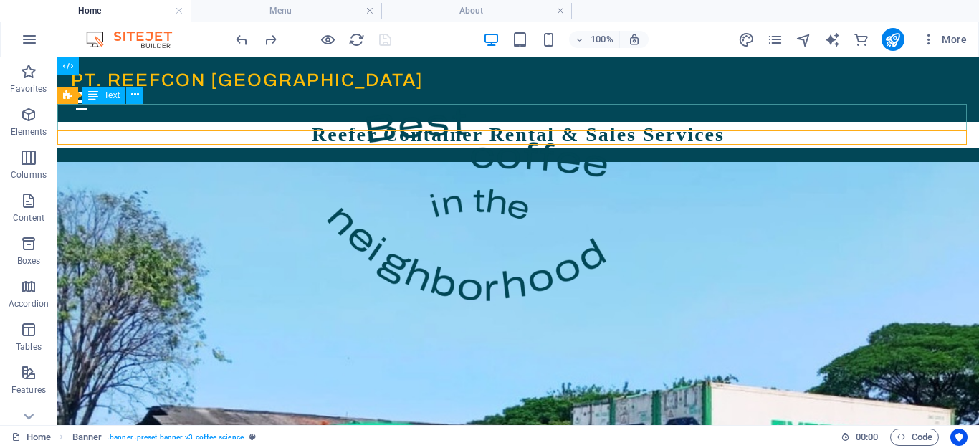
scroll to position [331, 0]
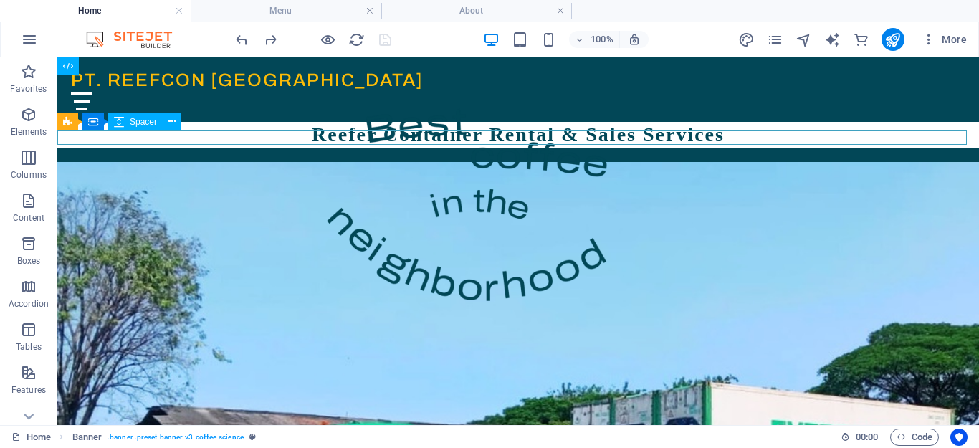
click at [234, 148] on div at bounding box center [518, 155] width 922 height 14
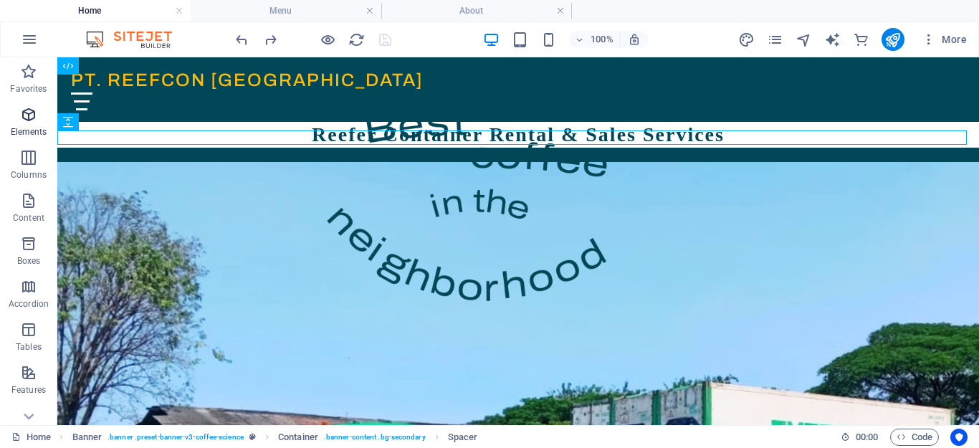
click at [33, 118] on icon "button" at bounding box center [28, 114] width 17 height 17
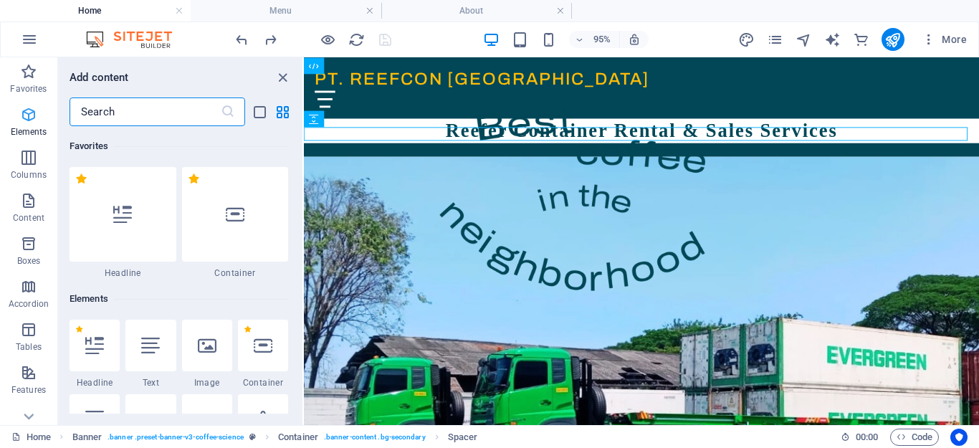
scroll to position [153, 0]
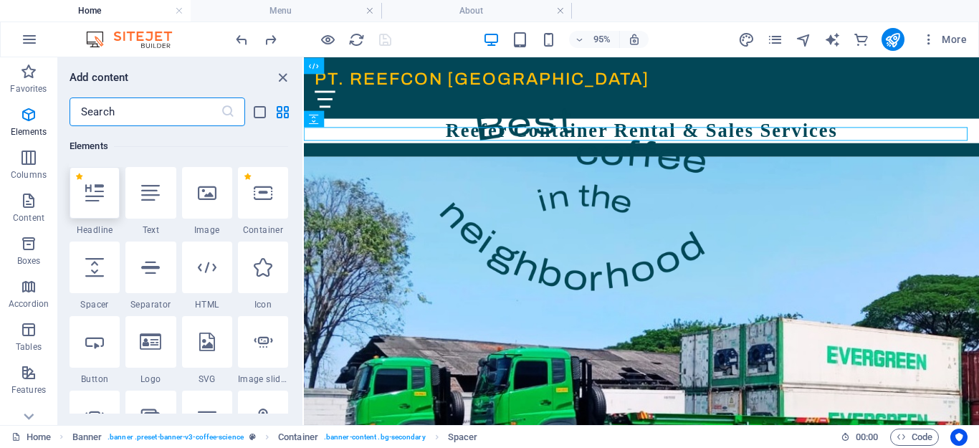
click at [96, 194] on icon at bounding box center [94, 193] width 19 height 19
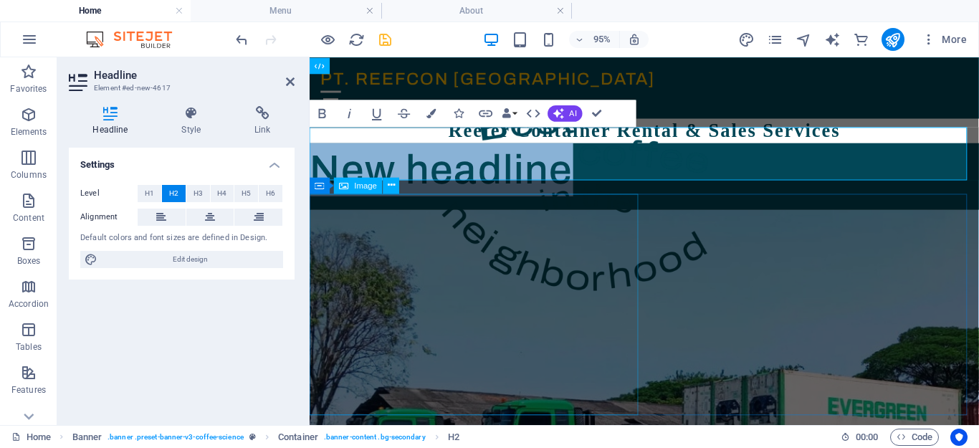
scroll to position [312, 0]
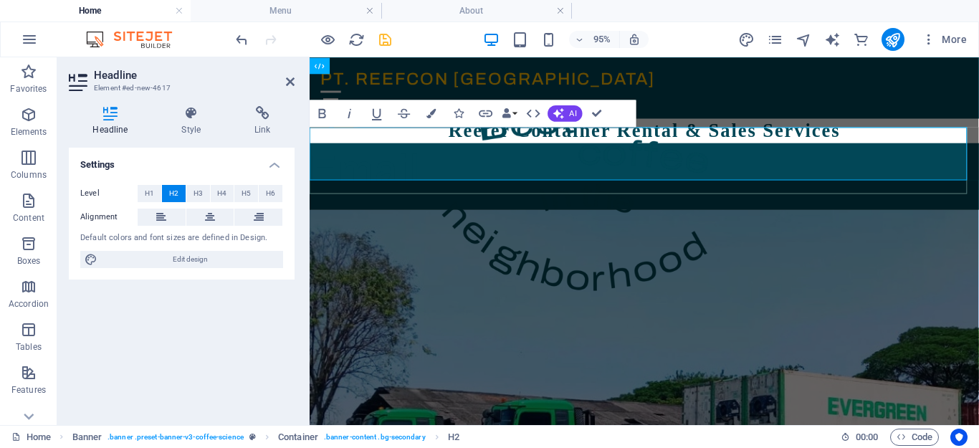
click at [481, 164] on h2 "Email" at bounding box center [662, 176] width 705 height 56
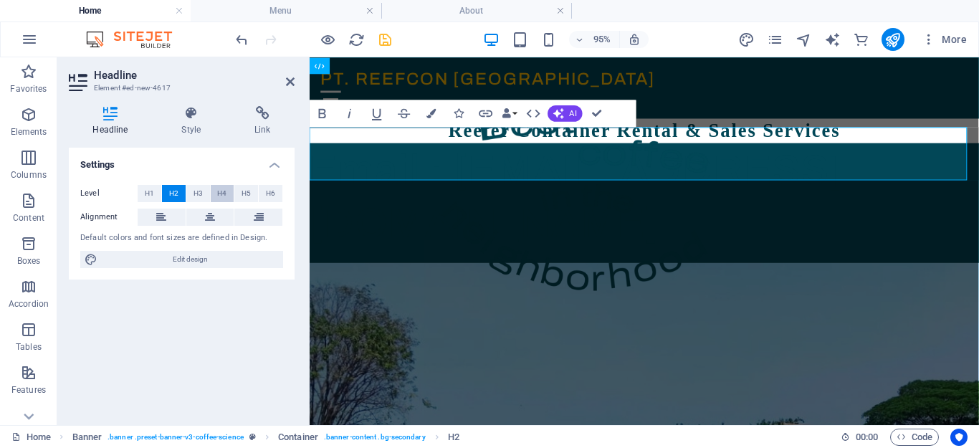
click at [218, 194] on span "H4" at bounding box center [221, 193] width 9 height 17
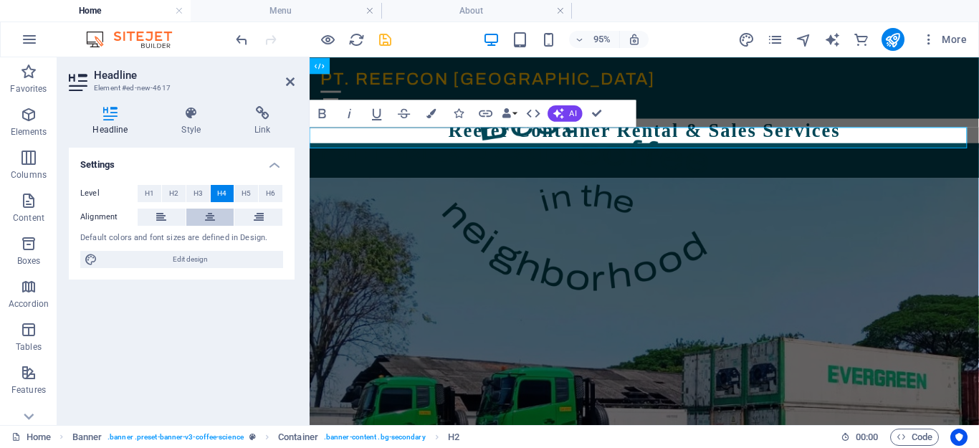
click at [214, 213] on icon at bounding box center [210, 217] width 10 height 17
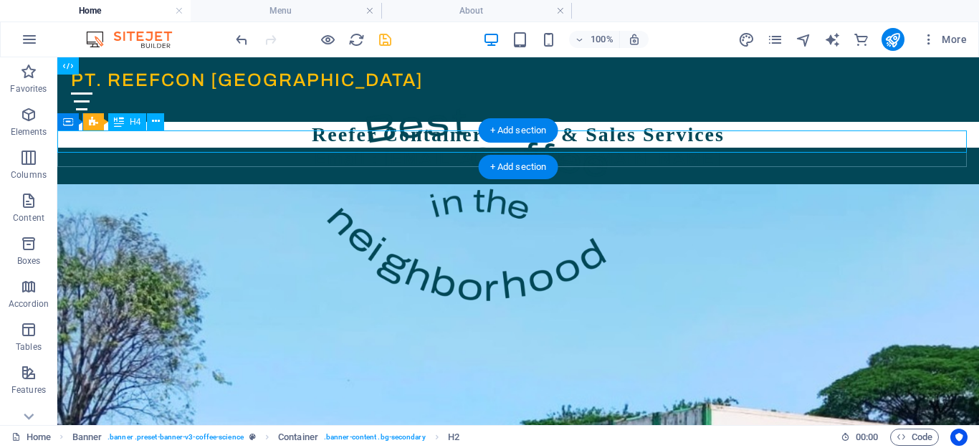
click at [562, 148] on div "Email : [EMAIL_ADDRESS][DOMAIN_NAME]" at bounding box center [518, 159] width 922 height 22
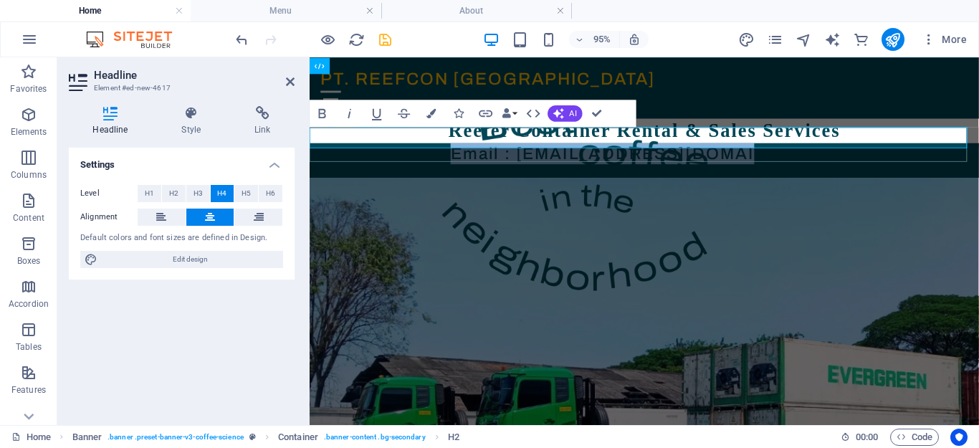
click at [586, 148] on h4 "Email : [EMAIL_ADDRESS][DOMAIN_NAME]" at bounding box center [662, 159] width 705 height 22
drag, startPoint x: 485, startPoint y: 137, endPoint x: 853, endPoint y: 132, distance: 367.9
click at [853, 148] on h4 "Email : [EMAIL_ADDRESS][DOMAIN_NAME]" at bounding box center [662, 159] width 705 height 22
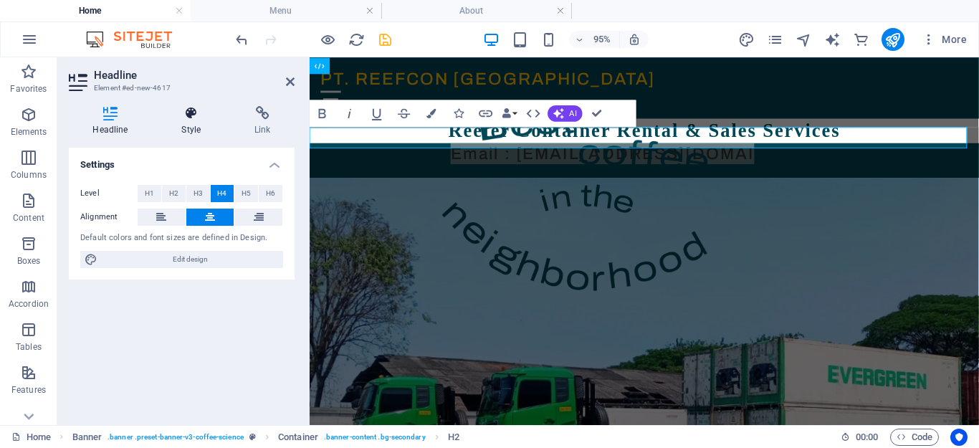
click at [188, 113] on icon at bounding box center [191, 113] width 67 height 14
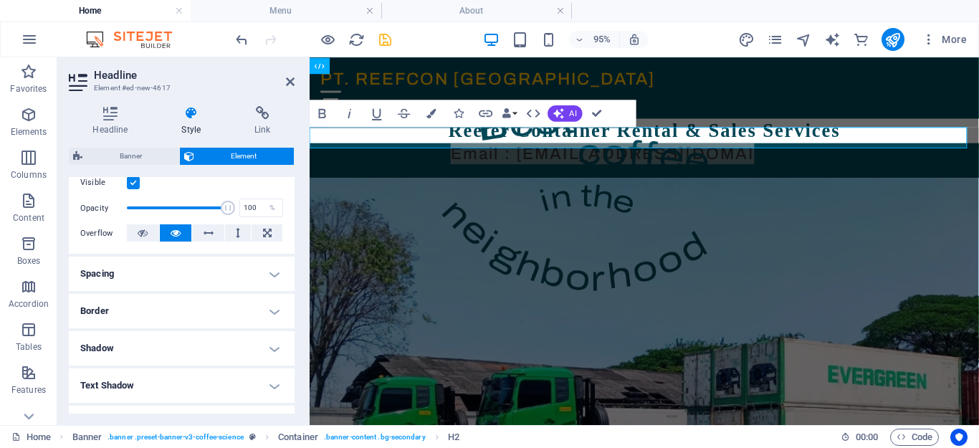
scroll to position [0, 0]
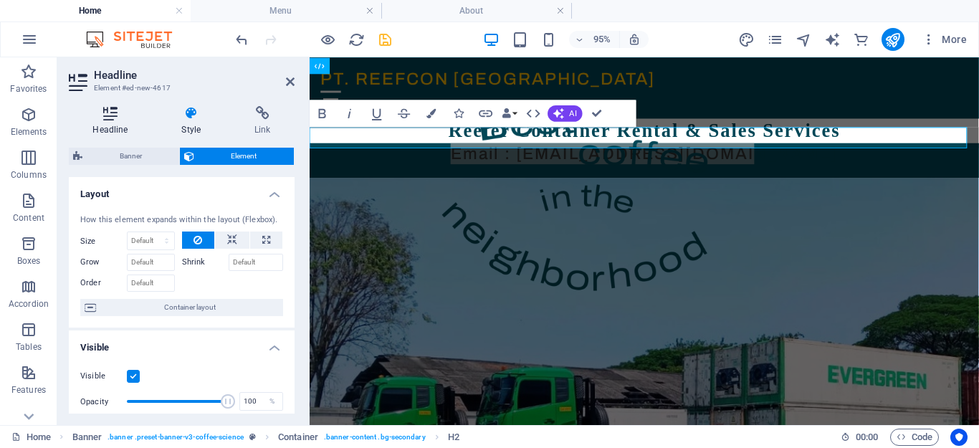
click at [112, 121] on h4 "Headline" at bounding box center [113, 121] width 89 height 30
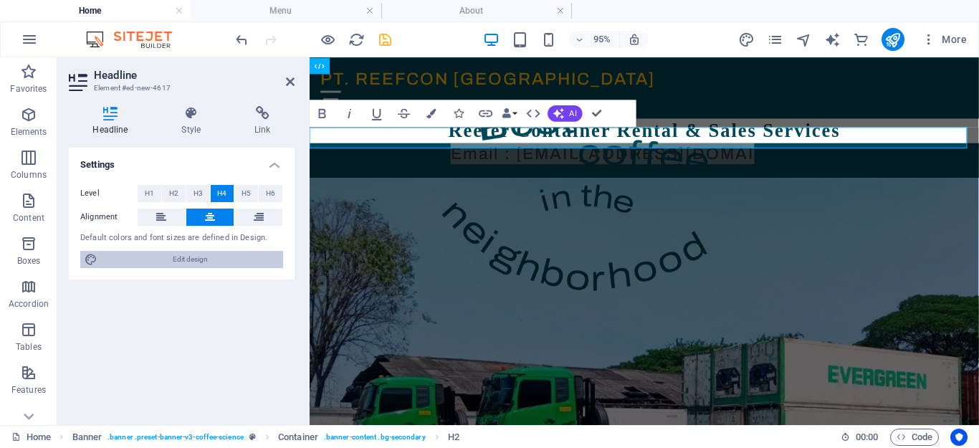
click at [91, 260] on icon at bounding box center [91, 259] width 13 height 17
select select "px"
select select "500"
select select "px"
select select "rem"
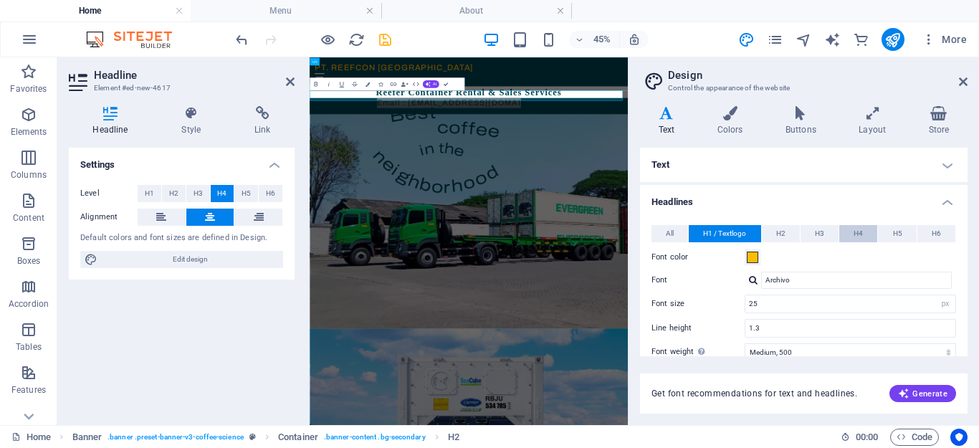
click at [856, 233] on span "H4" at bounding box center [858, 233] width 9 height 17
click at [754, 259] on span at bounding box center [752, 257] width 11 height 11
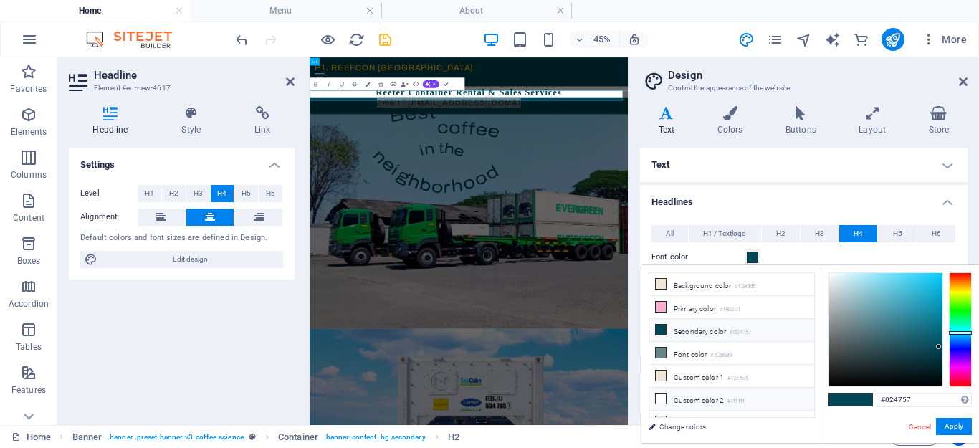
click at [698, 398] on li "Custom color 2 #ffffff" at bounding box center [732, 399] width 165 height 23
type input "#ffffff"
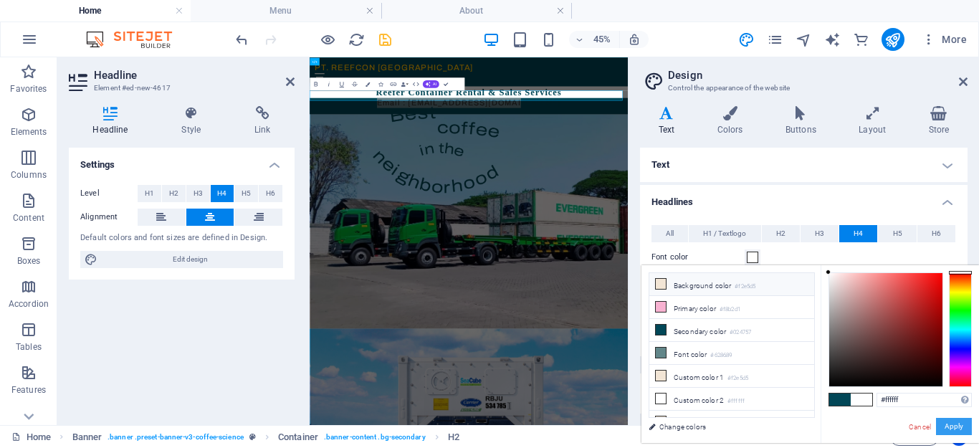
click at [954, 424] on button "Apply" at bounding box center [954, 426] width 36 height 17
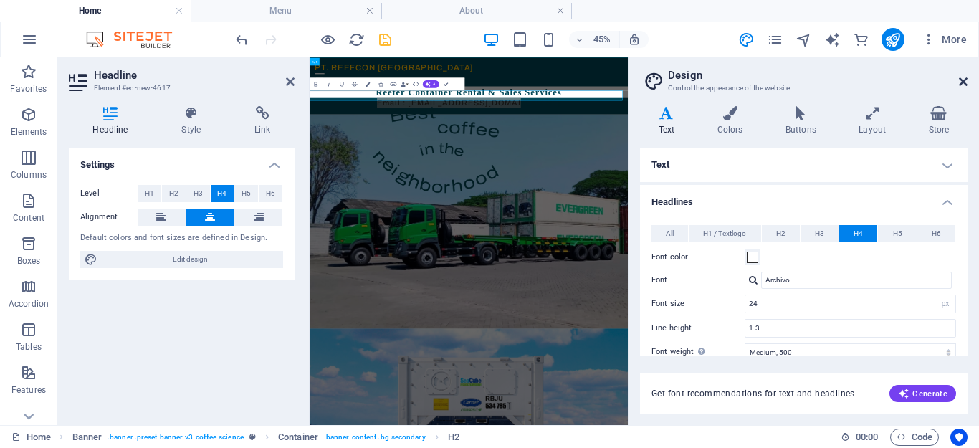
drag, startPoint x: 961, startPoint y: 86, endPoint x: 642, endPoint y: 39, distance: 322.6
click at [961, 86] on icon at bounding box center [963, 81] width 9 height 11
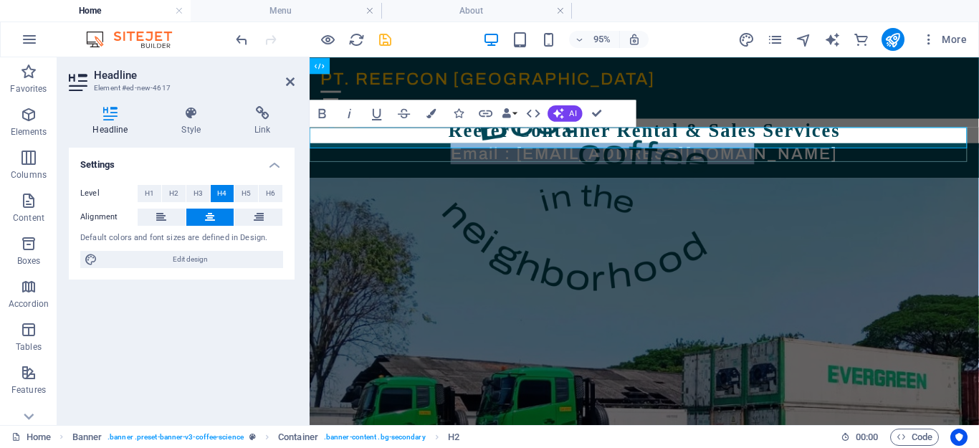
click at [586, 148] on h4 "Email : [EMAIL_ADDRESS][DOMAIN_NAME]" at bounding box center [662, 159] width 705 height 22
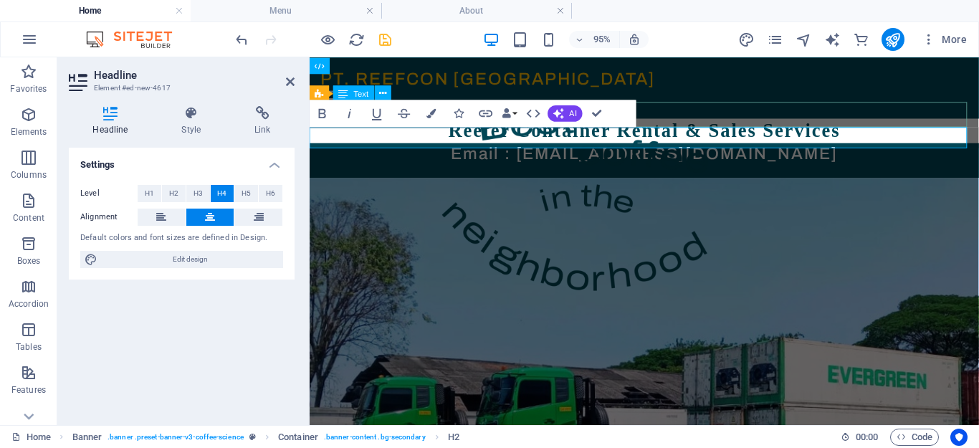
click at [928, 122] on div "Reefer Container Rental & Sales Services" at bounding box center [662, 135] width 705 height 26
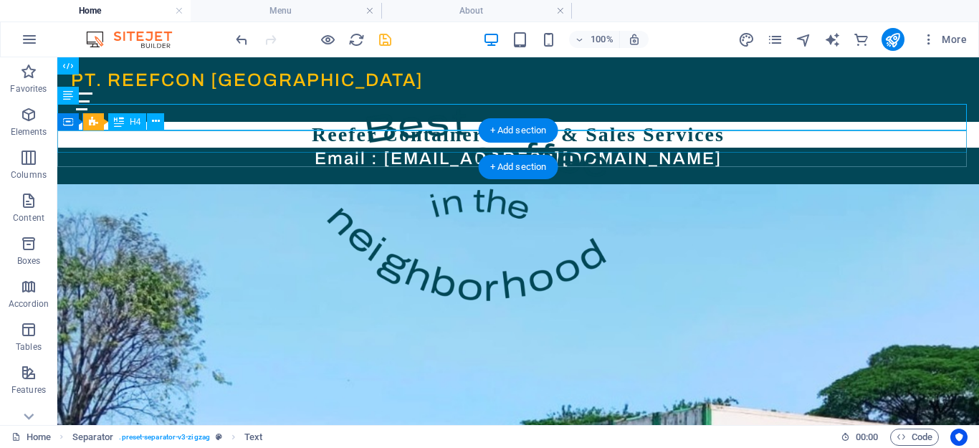
click at [456, 148] on div "Email : [EMAIL_ADDRESS][DOMAIN_NAME]" at bounding box center [518, 159] width 922 height 22
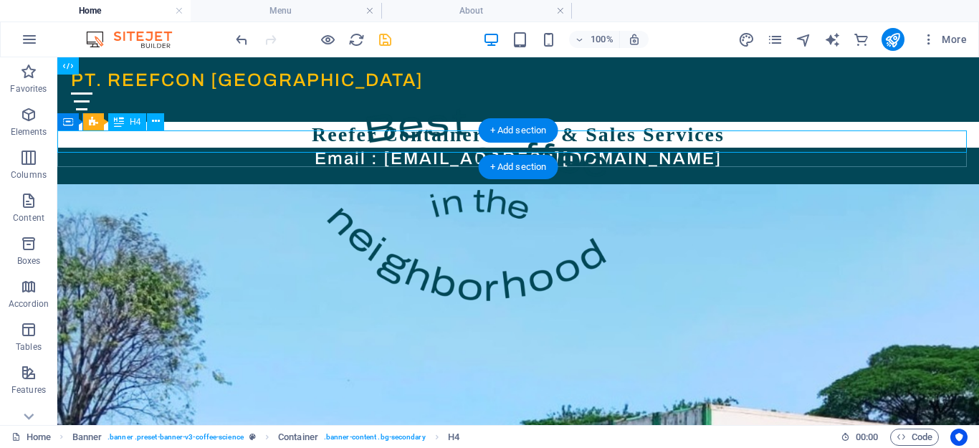
click at [366, 148] on div "Email : [EMAIL_ADDRESS][DOMAIN_NAME]" at bounding box center [518, 159] width 922 height 22
click at [658, 148] on div "Email : [EMAIL_ADDRESS][DOMAIN_NAME]" at bounding box center [518, 159] width 922 height 22
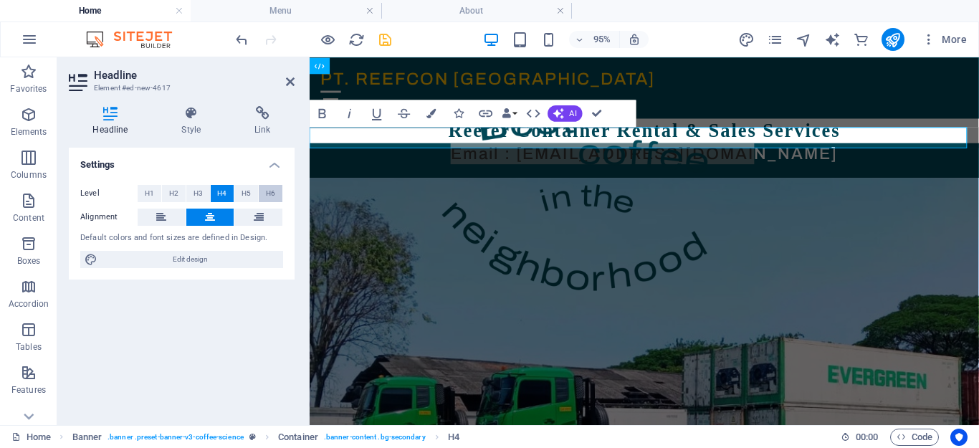
click at [270, 191] on span "H6" at bounding box center [270, 193] width 9 height 17
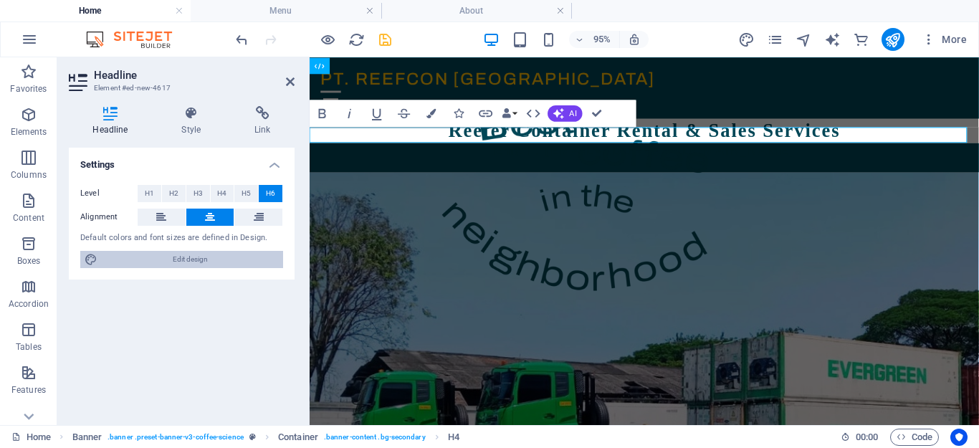
click at [256, 260] on span "Edit design" at bounding box center [190, 259] width 177 height 17
select select "px"
select select "500"
select select "px"
select select "rem"
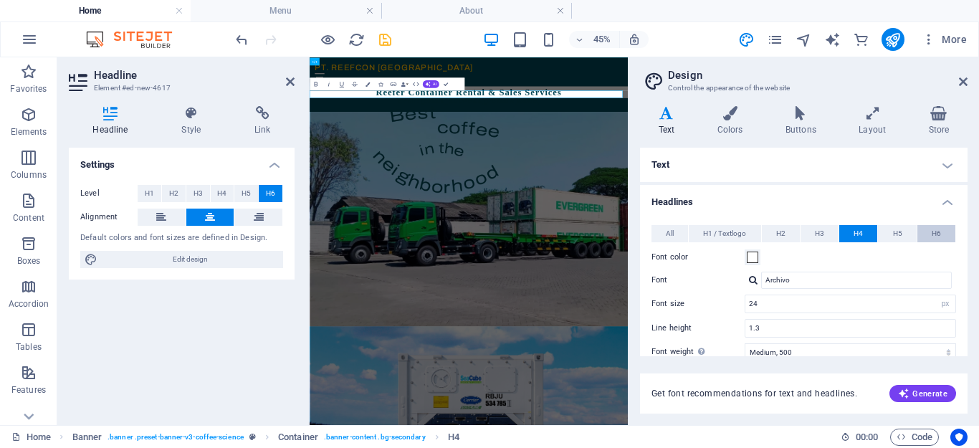
click at [937, 236] on span "H6" at bounding box center [936, 233] width 9 height 17
click at [754, 260] on span at bounding box center [752, 257] width 11 height 11
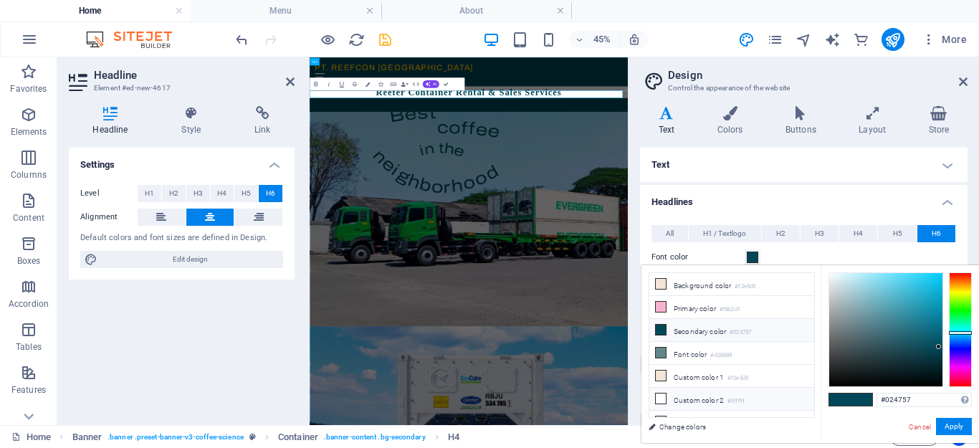
click at [698, 396] on li "Custom color 2 #ffffff" at bounding box center [732, 399] width 165 height 23
type input "#ffffff"
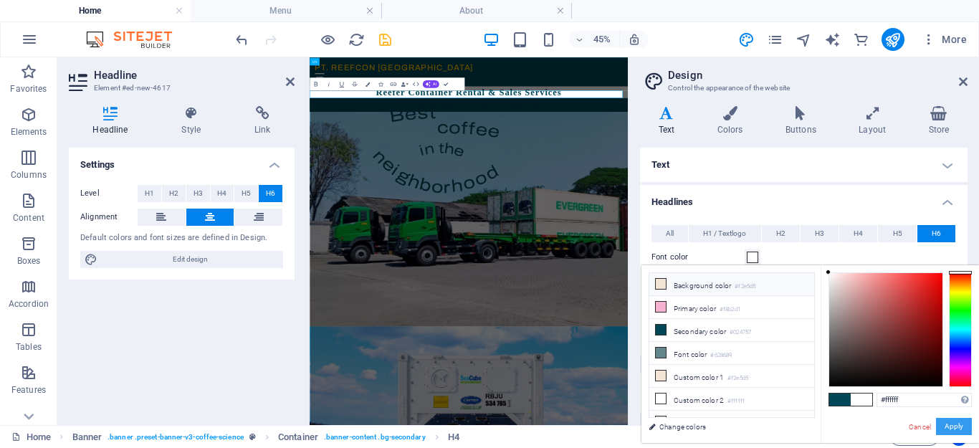
click at [946, 425] on button "Apply" at bounding box center [954, 426] width 36 height 17
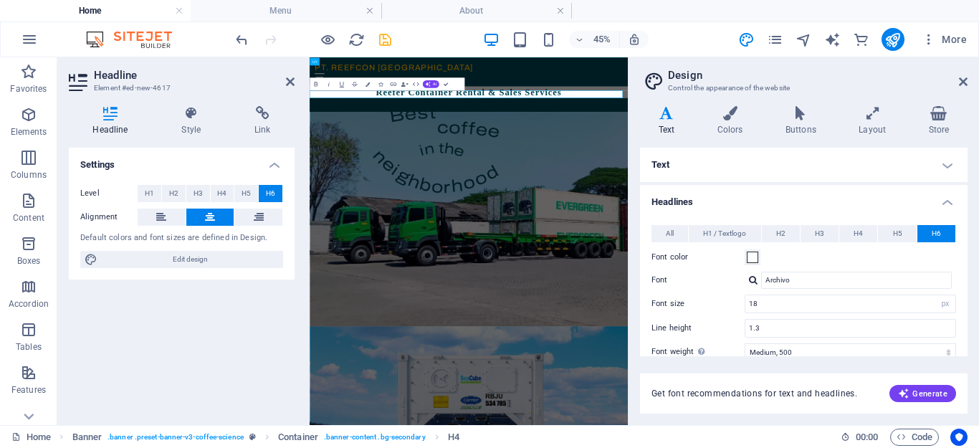
click at [959, 75] on h2 "Design" at bounding box center [818, 75] width 300 height 13
drag, startPoint x: 962, startPoint y: 85, endPoint x: 134, endPoint y: 216, distance: 838.5
click at [962, 85] on icon at bounding box center [963, 81] width 9 height 11
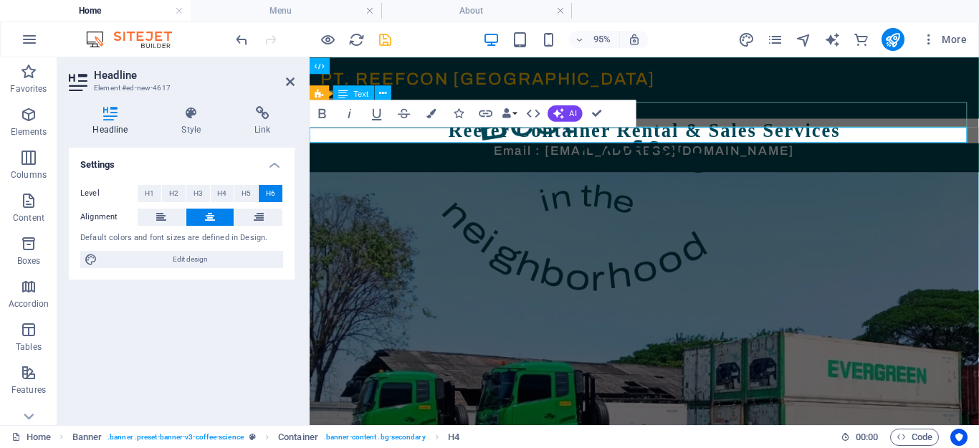
click at [917, 122] on div "Reefer Container Rental & Sales Services" at bounding box center [662, 135] width 705 height 26
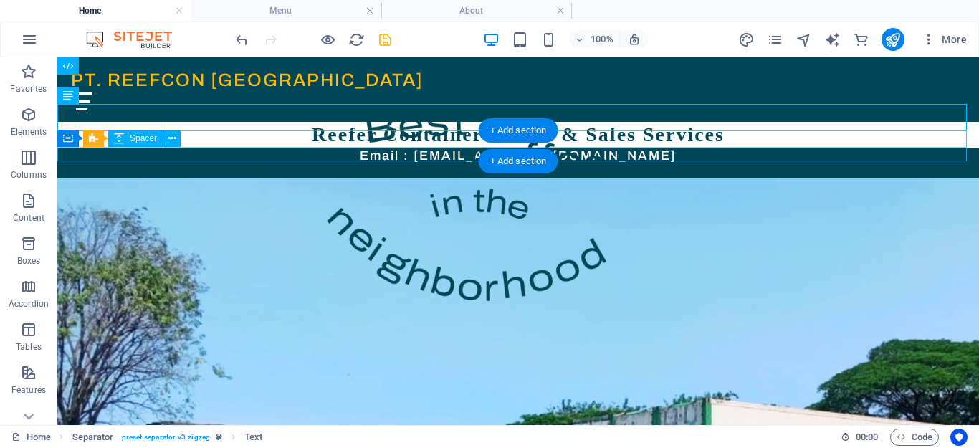
click at [410, 164] on div at bounding box center [518, 171] width 922 height 14
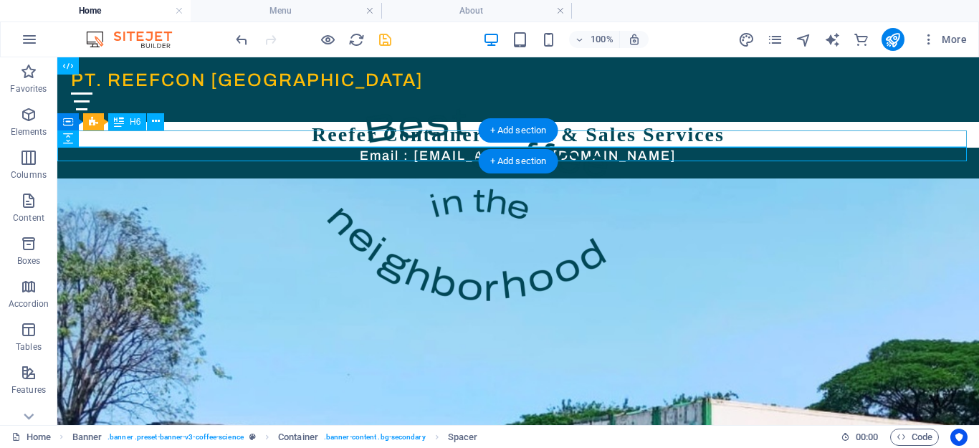
click at [366, 148] on div "Email : [EMAIL_ADDRESS][DOMAIN_NAME]" at bounding box center [518, 156] width 922 height 16
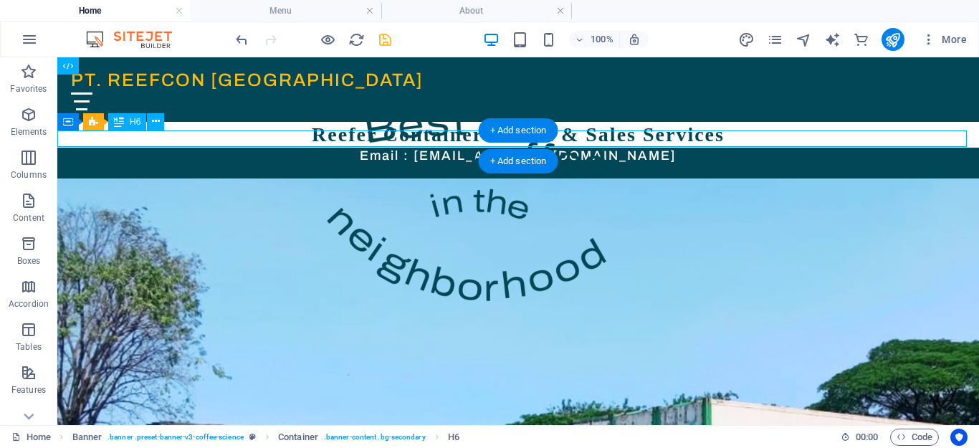
click at [366, 148] on div "Email : [EMAIL_ADDRESS][DOMAIN_NAME]" at bounding box center [518, 156] width 922 height 16
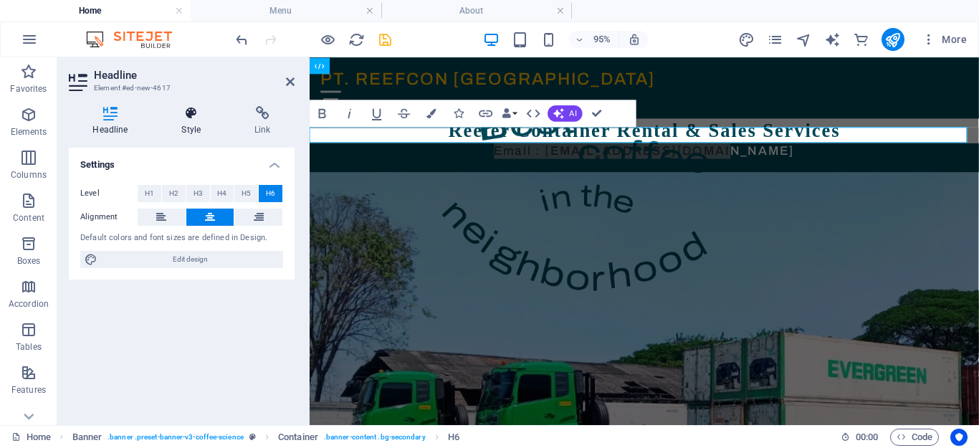
click at [185, 114] on icon at bounding box center [191, 113] width 67 height 14
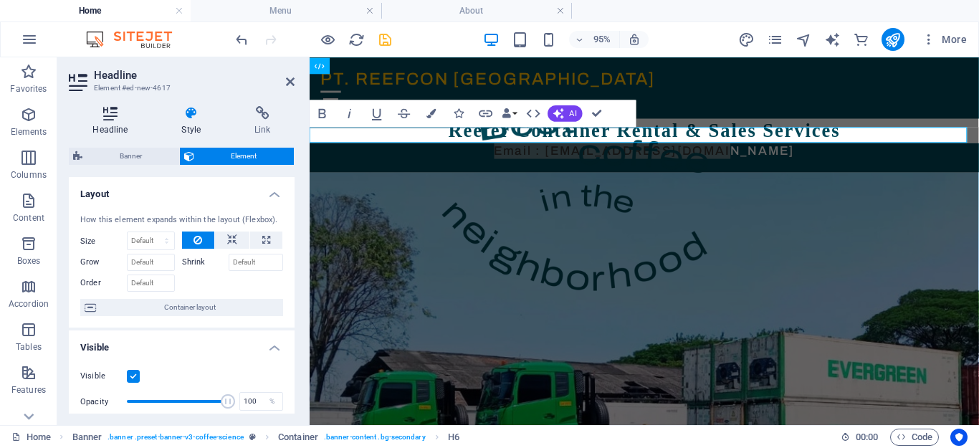
click at [109, 113] on icon at bounding box center [110, 113] width 83 height 14
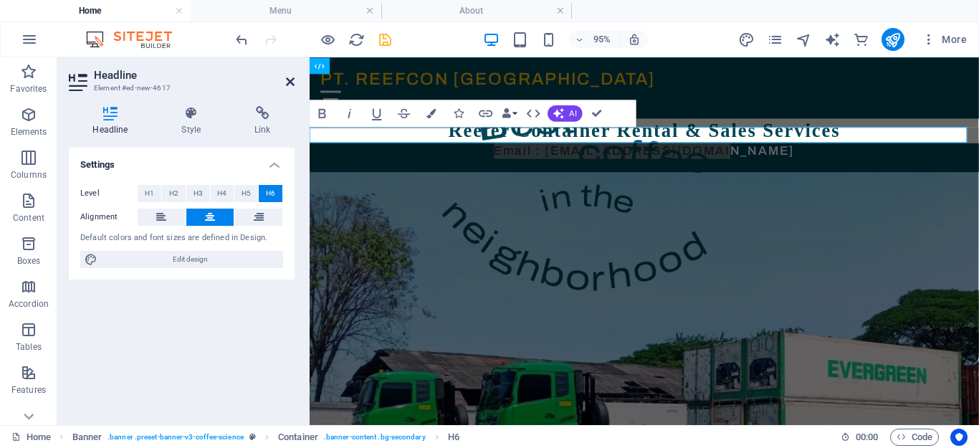
click at [291, 80] on icon at bounding box center [290, 81] width 9 height 11
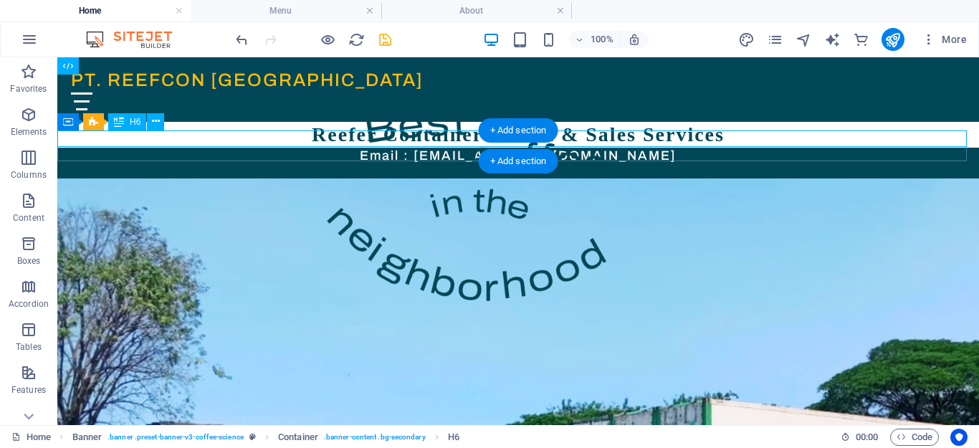
click at [287, 148] on div "Email : [EMAIL_ADDRESS][DOMAIN_NAME]" at bounding box center [518, 156] width 922 height 16
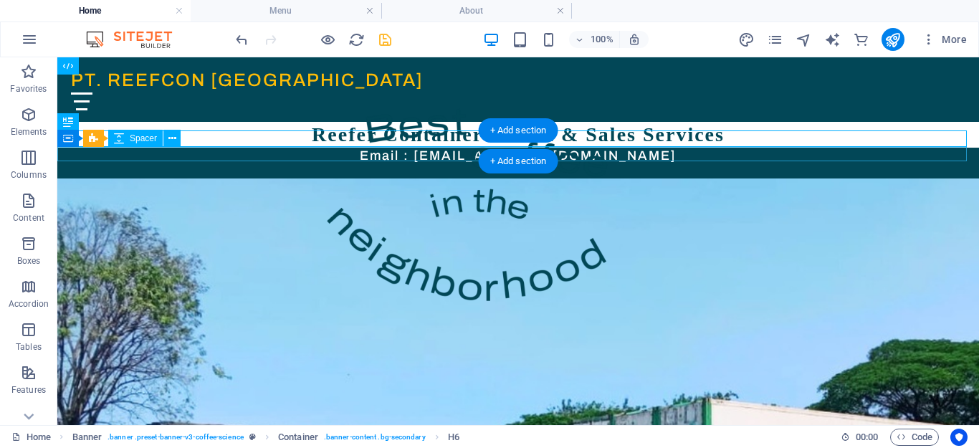
click at [462, 164] on div at bounding box center [518, 171] width 922 height 14
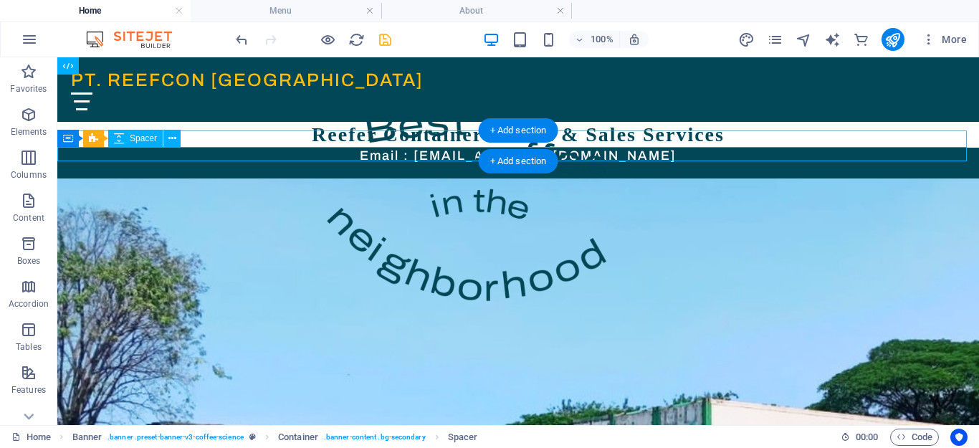
click at [352, 164] on div at bounding box center [518, 171] width 922 height 14
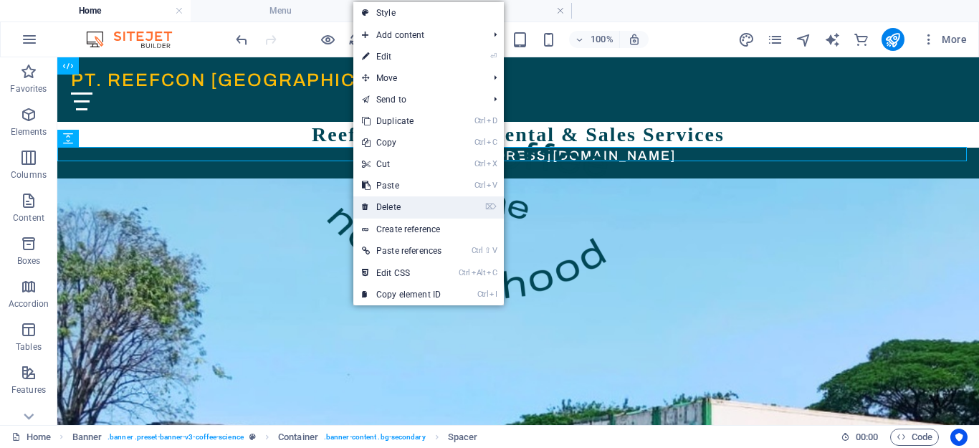
click at [387, 205] on link "⌦ Delete" at bounding box center [401, 207] width 97 height 22
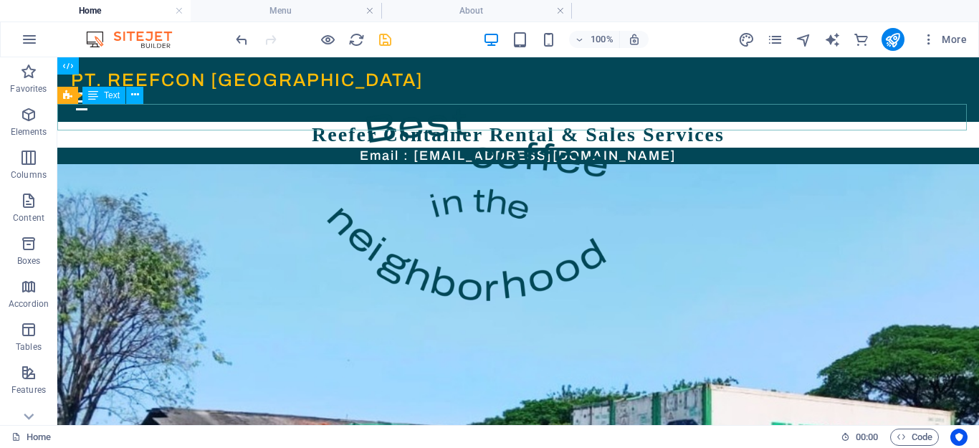
click at [795, 122] on div "Reefer Container Rental & Sales Services" at bounding box center [518, 135] width 922 height 26
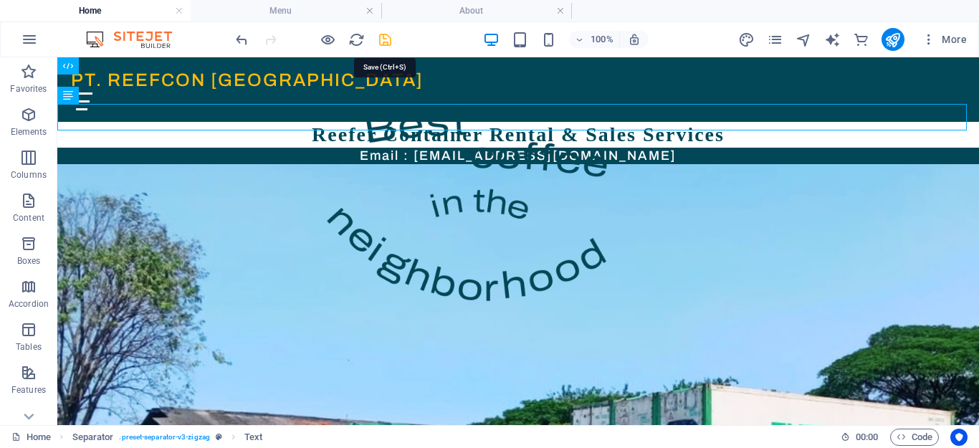
drag, startPoint x: 386, startPoint y: 39, endPoint x: 324, endPoint y: 3, distance: 71.7
click at [386, 39] on icon "save" at bounding box center [385, 40] width 16 height 16
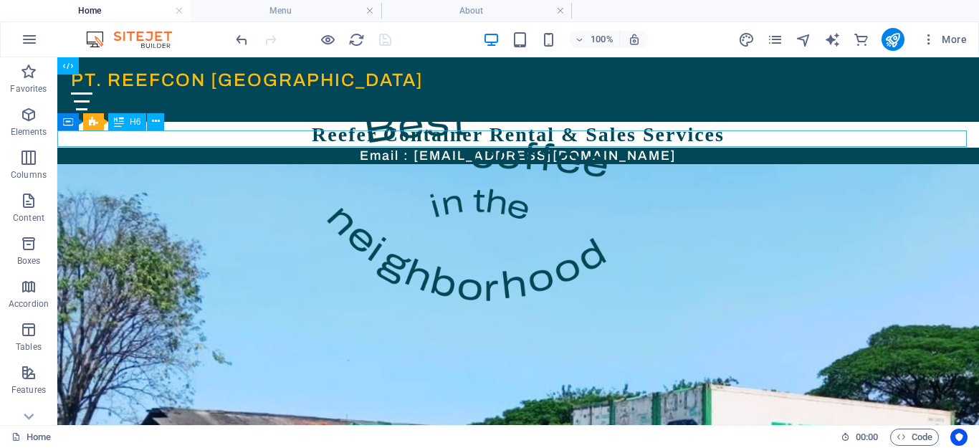
click at [448, 148] on div "Email : [EMAIL_ADDRESS][DOMAIN_NAME]" at bounding box center [518, 156] width 922 height 16
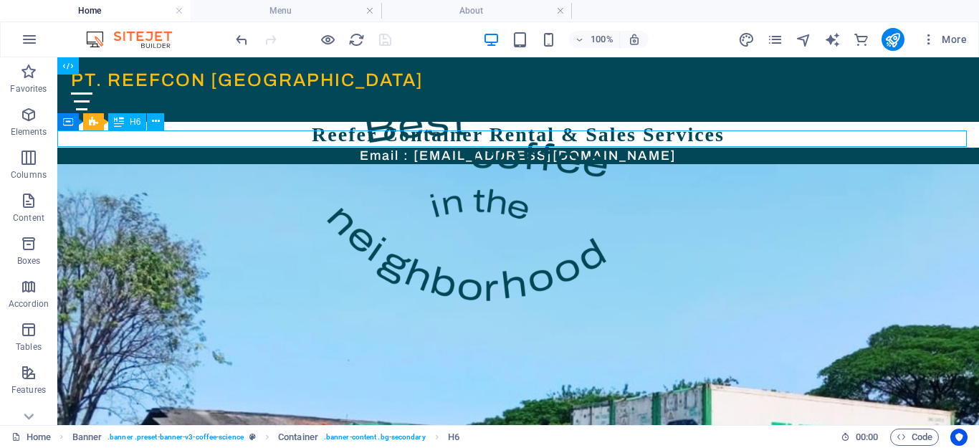
click at [467, 148] on div "Email : [EMAIL_ADDRESS][DOMAIN_NAME]" at bounding box center [518, 156] width 922 height 16
click at [451, 148] on div "Email : [EMAIL_ADDRESS][DOMAIN_NAME]" at bounding box center [518, 156] width 922 height 16
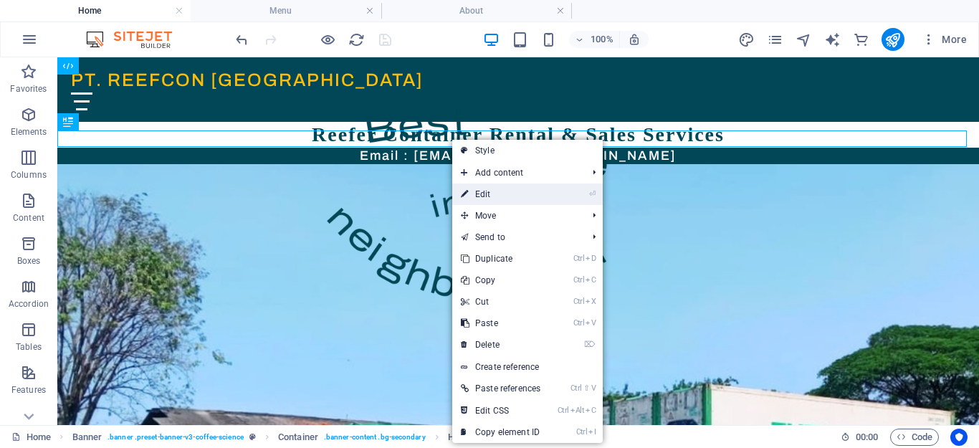
drag, startPoint x: 479, startPoint y: 194, endPoint x: 15, endPoint y: 148, distance: 466.1
click at [479, 194] on link "⏎ Edit" at bounding box center [500, 195] width 97 height 22
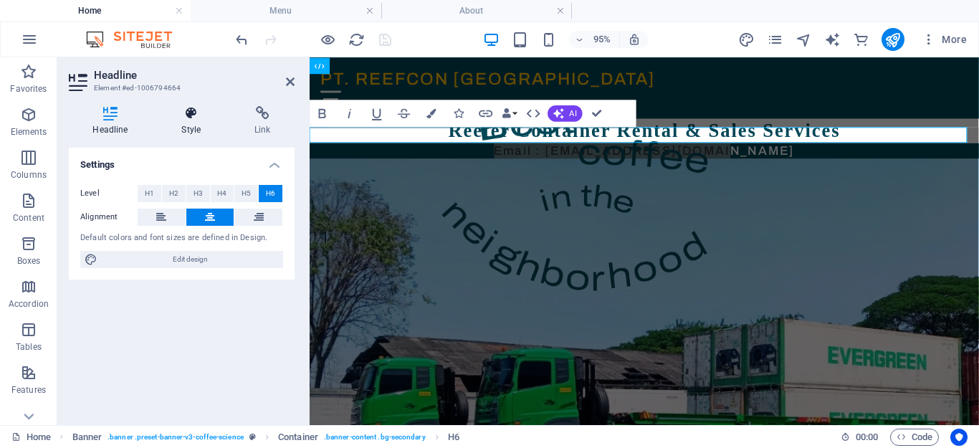
click at [198, 121] on h4 "Style" at bounding box center [194, 121] width 73 height 30
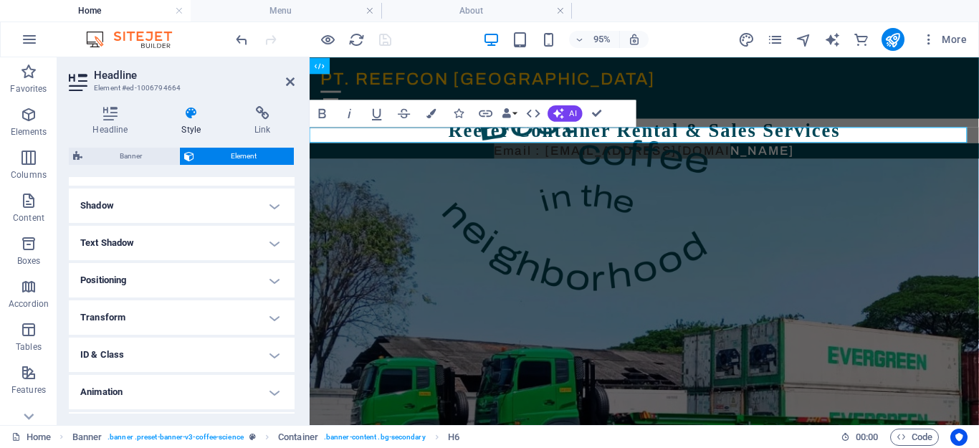
scroll to position [359, 0]
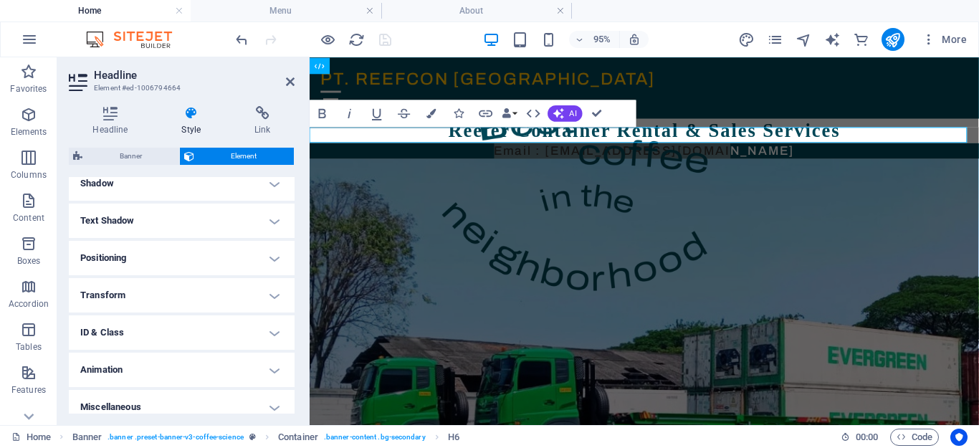
click at [269, 298] on h4 "Transform" at bounding box center [182, 295] width 226 height 34
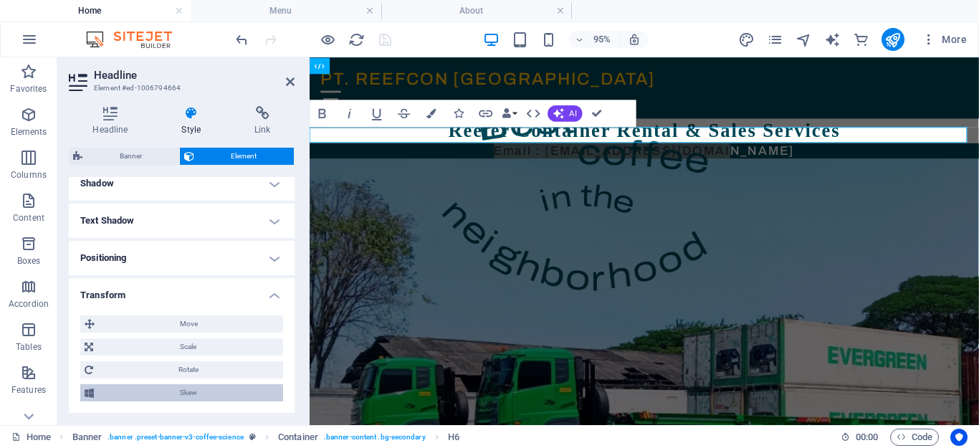
click at [185, 387] on span "Skew" at bounding box center [188, 392] width 181 height 17
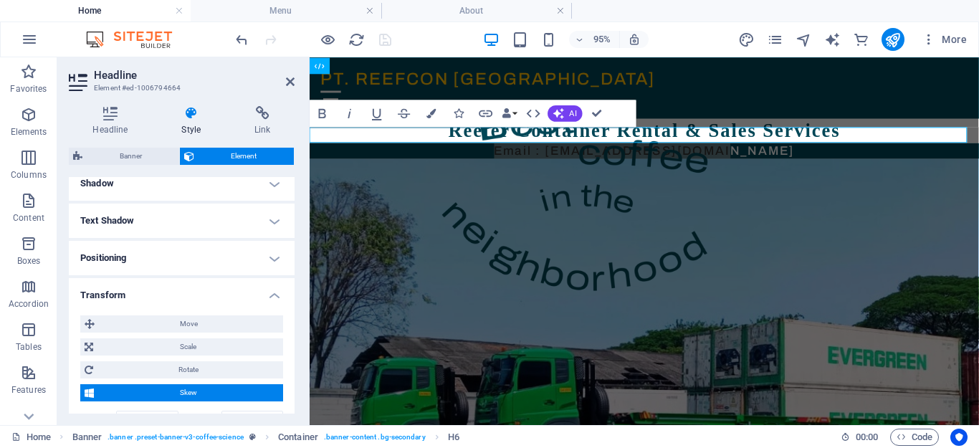
click at [303, 286] on div "Headline Style Link Settings Level H1 H2 H3 H4 H5 H6 Alignment Default colors a…" at bounding box center [181, 260] width 249 height 331
click at [270, 293] on h4 "Transform" at bounding box center [182, 291] width 226 height 26
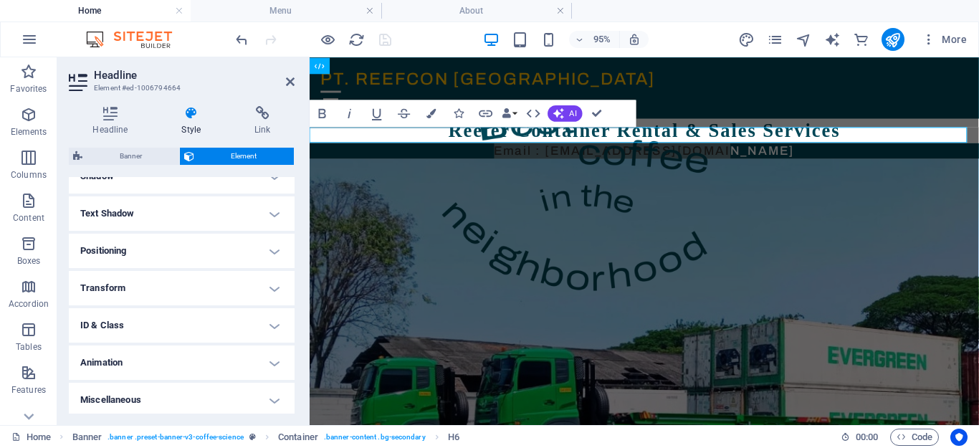
scroll to position [369, 0]
click at [272, 361] on h4 "Animation" at bounding box center [182, 359] width 226 height 34
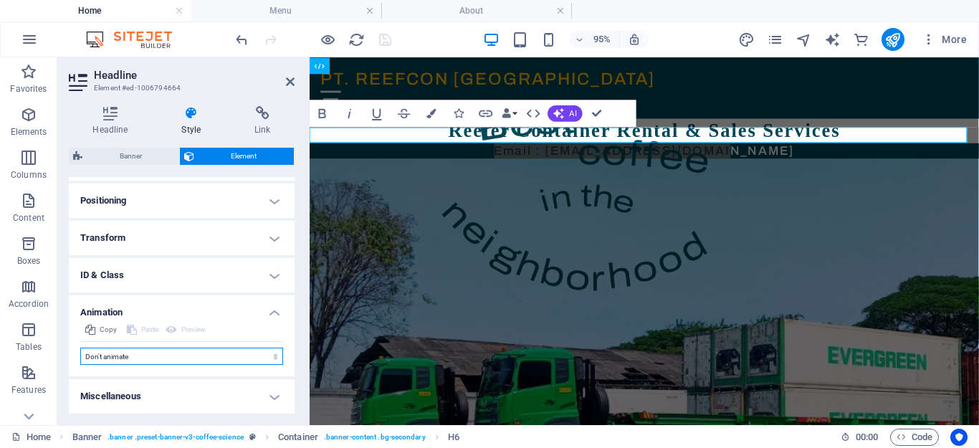
click at [271, 357] on select "Don't animate Show / Hide Slide up/down Zoom in/out Slide left to right Slide r…" at bounding box center [181, 356] width 203 height 17
select select "move-left-to-right"
click at [80, 348] on select "Don't animate Show / Hide Slide up/down Zoom in/out Slide left to right Slide r…" at bounding box center [181, 356] width 203 height 17
select select "scroll"
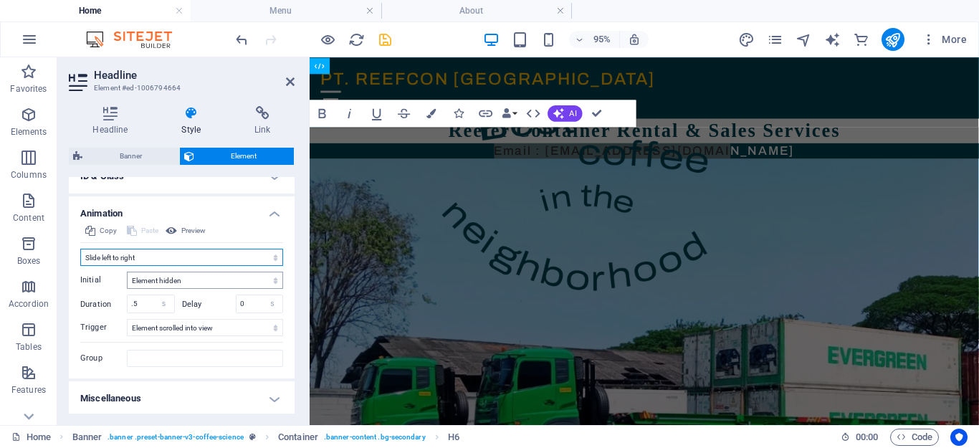
scroll to position [517, 0]
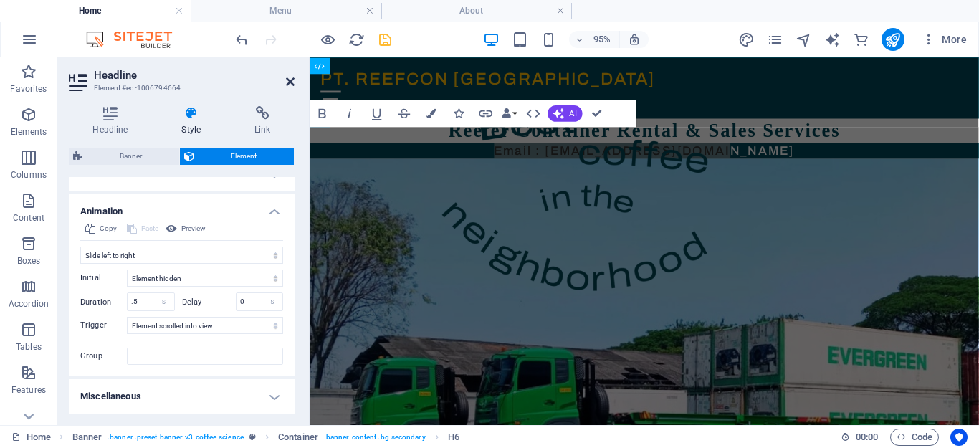
drag, startPoint x: 290, startPoint y: 81, endPoint x: 241, endPoint y: 33, distance: 69.0
click at [290, 81] on icon at bounding box center [290, 81] width 9 height 11
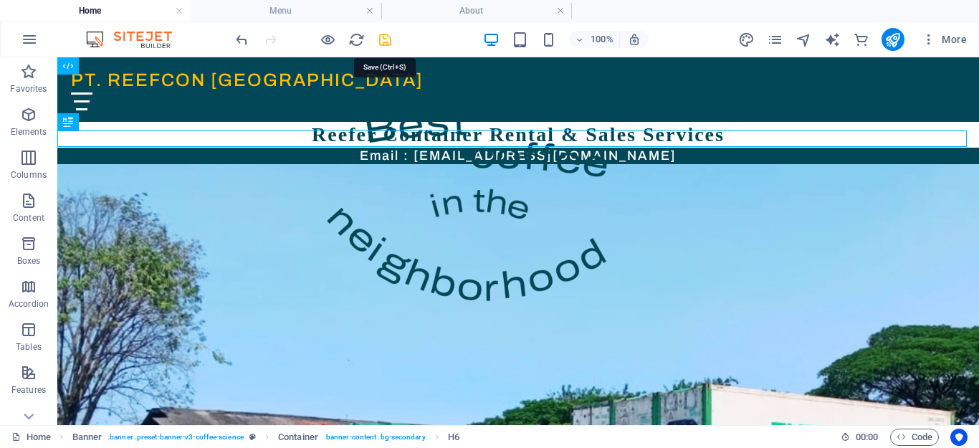
click at [383, 37] on icon "save" at bounding box center [385, 40] width 16 height 16
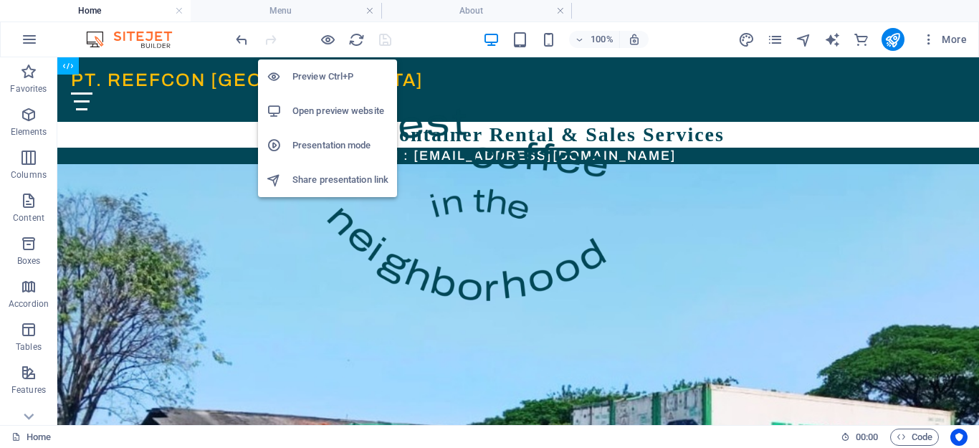
click at [323, 80] on h6 "Preview Ctrl+P" at bounding box center [341, 76] width 96 height 17
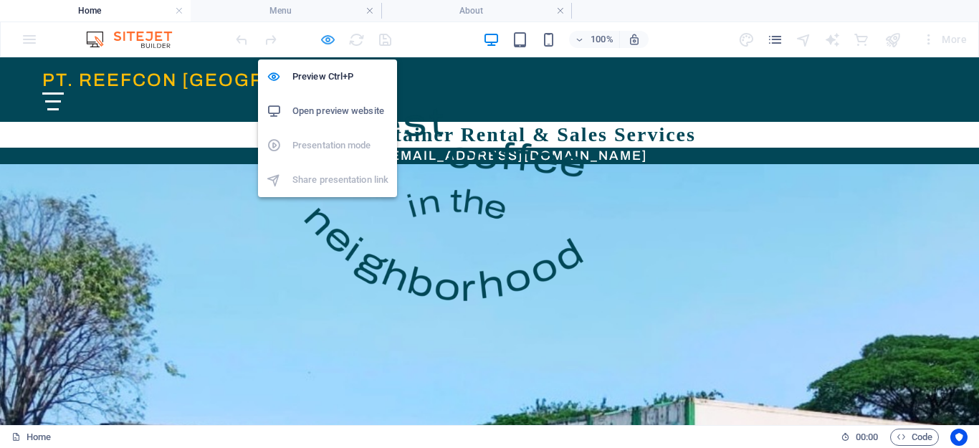
drag, startPoint x: 323, startPoint y: 38, endPoint x: 299, endPoint y: 146, distance: 111.0
click at [323, 38] on icon "button" at bounding box center [328, 40] width 16 height 16
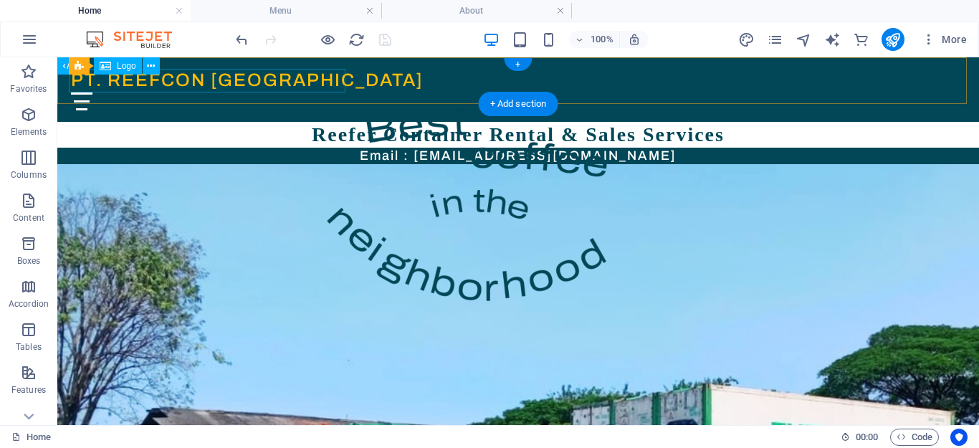
click at [158, 85] on div "PT. REEFCON [GEOGRAPHIC_DATA]" at bounding box center [518, 81] width 895 height 24
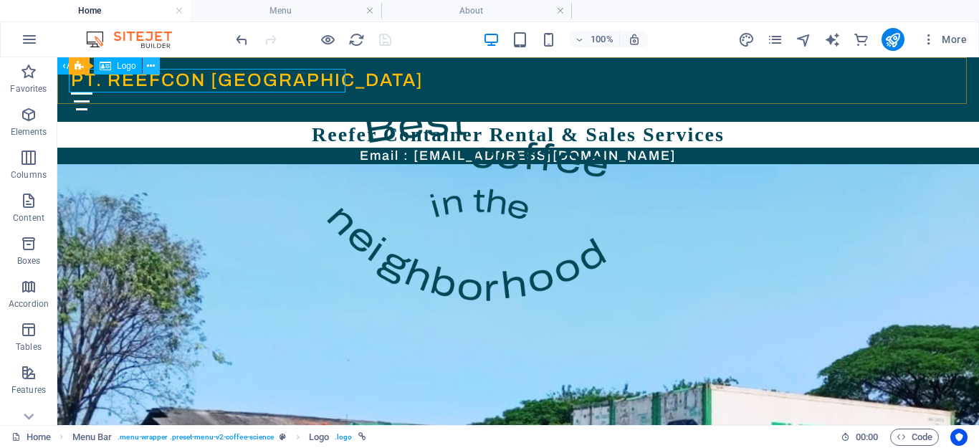
click at [154, 65] on icon at bounding box center [151, 66] width 8 height 15
click at [151, 67] on icon at bounding box center [151, 66] width 8 height 15
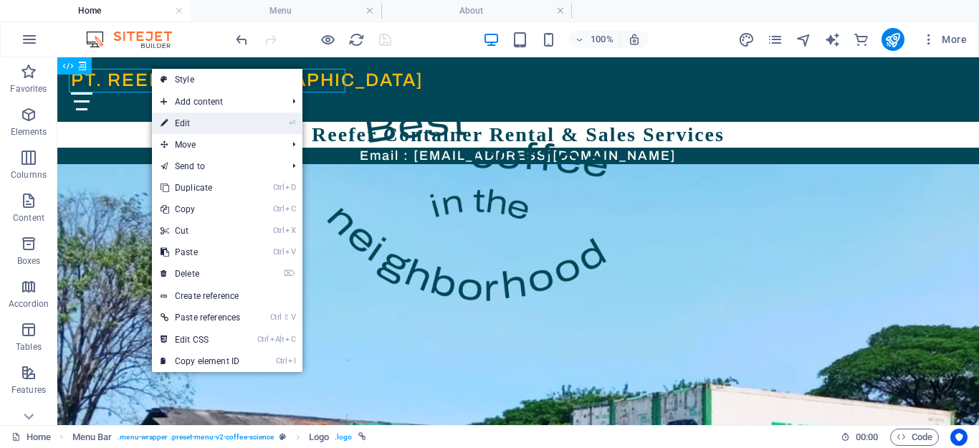
click at [190, 120] on link "⏎ Edit" at bounding box center [200, 124] width 97 height 22
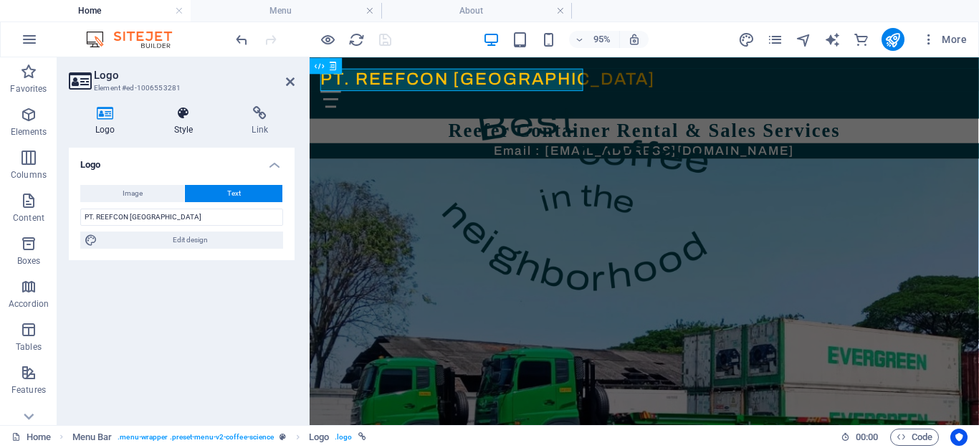
click at [181, 119] on icon at bounding box center [184, 113] width 72 height 14
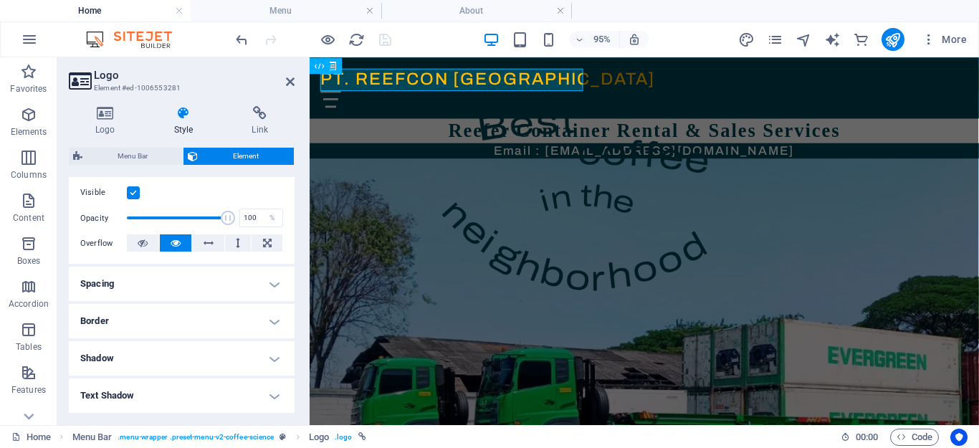
scroll to position [287, 0]
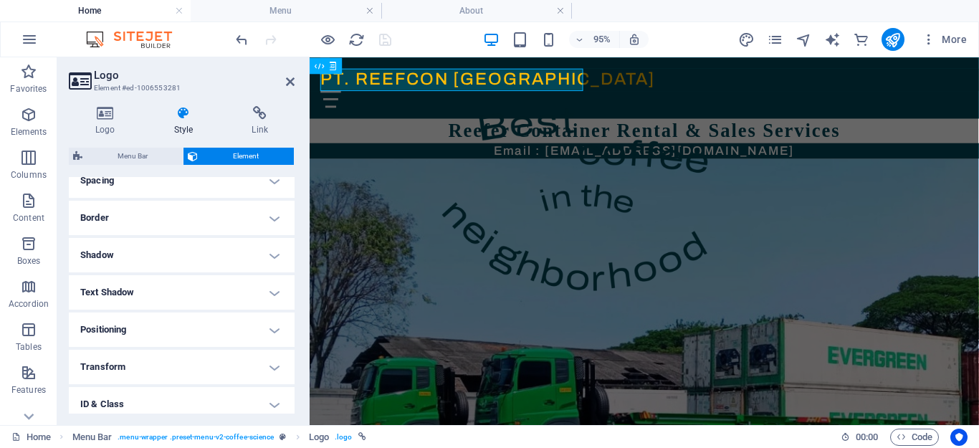
click at [272, 250] on h4 "Shadow" at bounding box center [182, 255] width 226 height 34
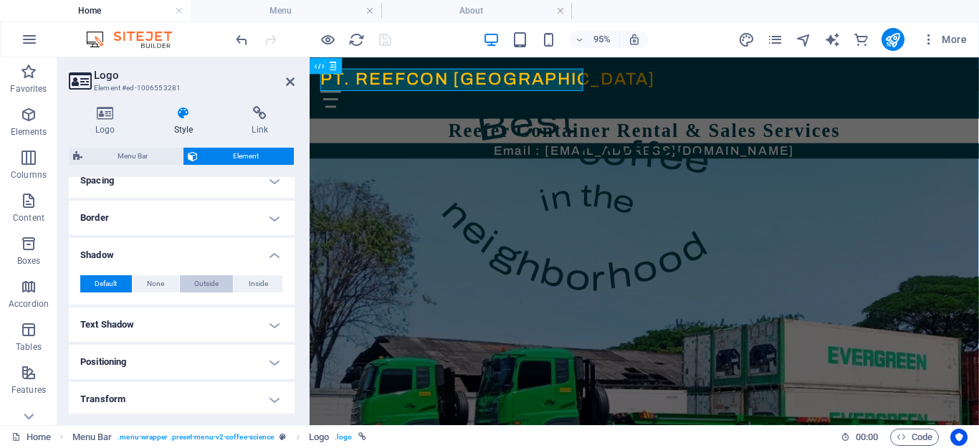
click at [216, 281] on span "Outside" at bounding box center [206, 283] width 24 height 17
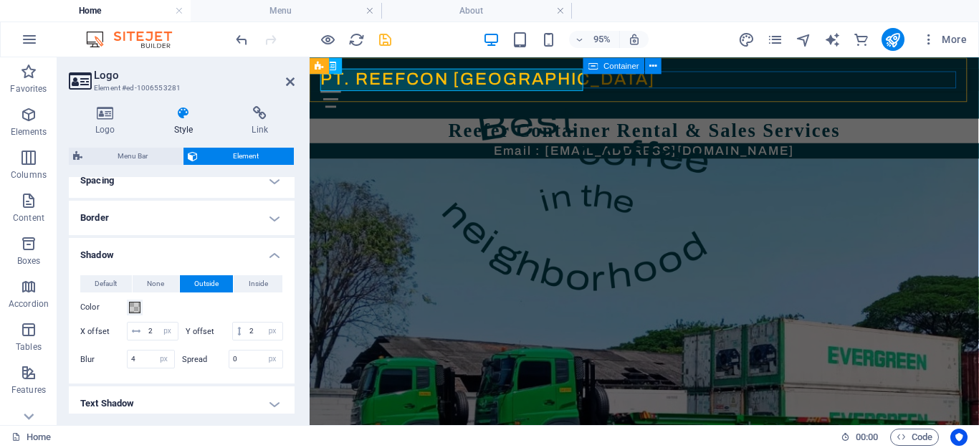
click at [652, 92] on div "Menu" at bounding box center [662, 101] width 682 height 18
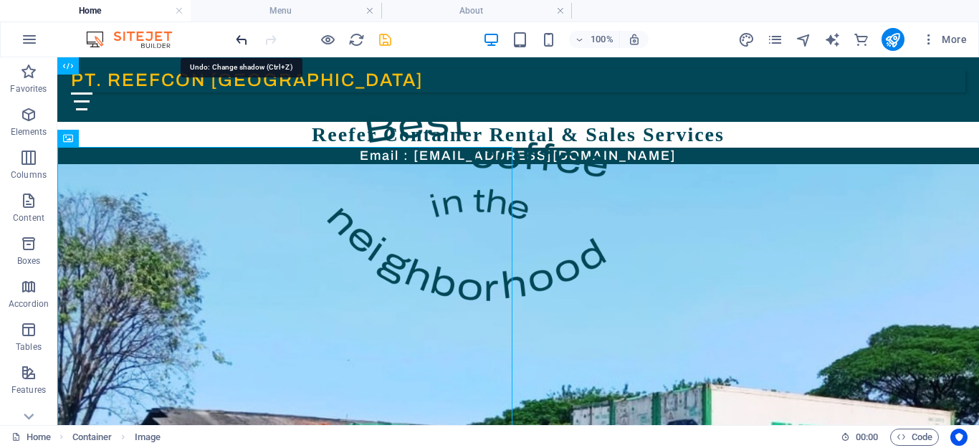
click at [241, 39] on icon "undo" at bounding box center [242, 40] width 16 height 16
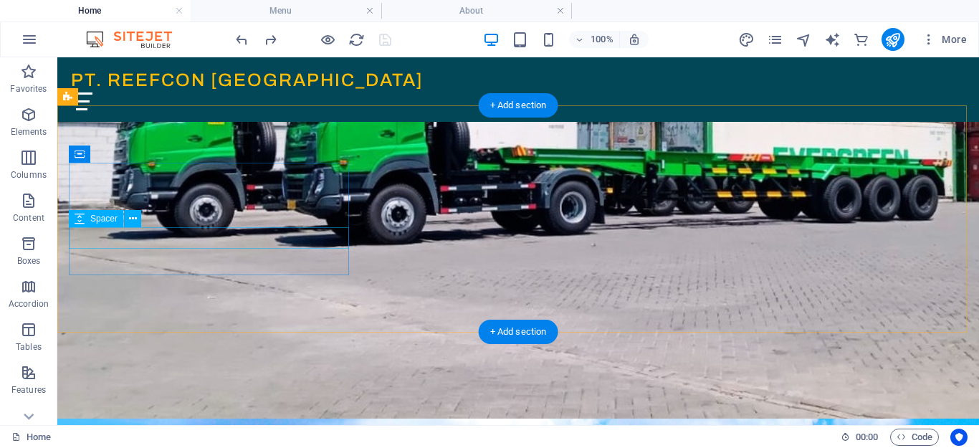
scroll to position [215, 0]
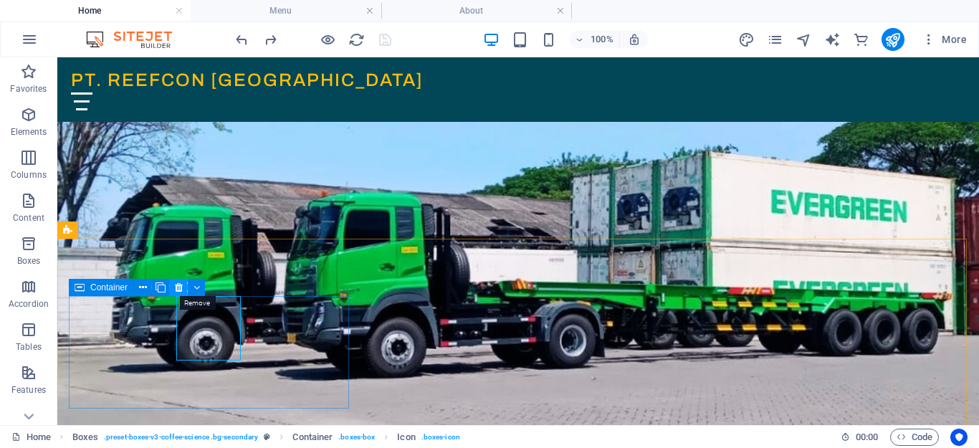
click at [177, 287] on icon at bounding box center [179, 287] width 8 height 15
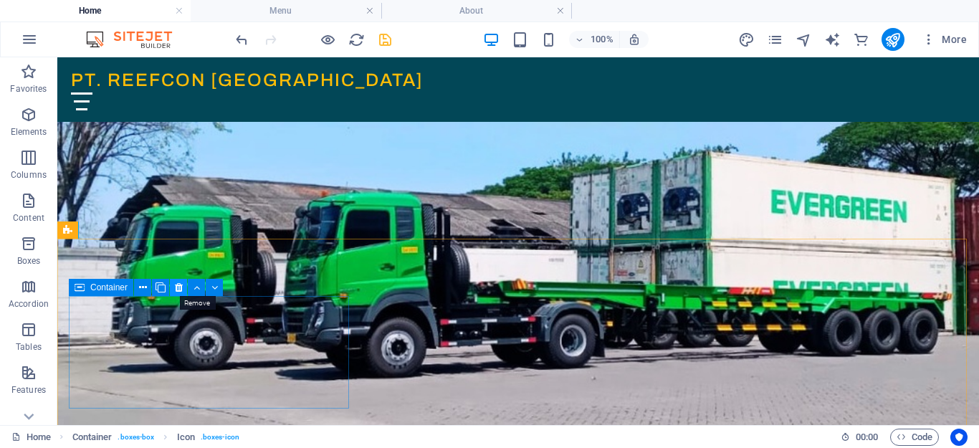
click at [178, 284] on icon at bounding box center [179, 287] width 8 height 15
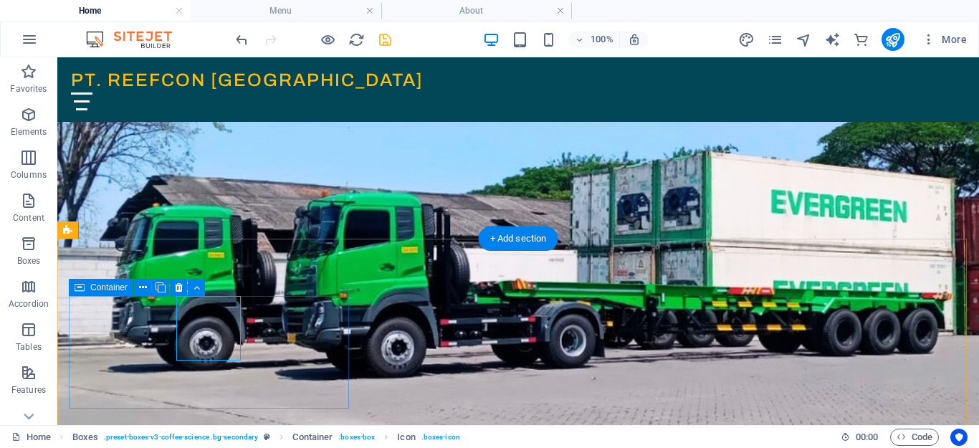
click at [181, 290] on icon at bounding box center [179, 287] width 8 height 15
click at [181, 286] on icon at bounding box center [179, 287] width 8 height 15
click at [177, 287] on icon at bounding box center [179, 287] width 8 height 15
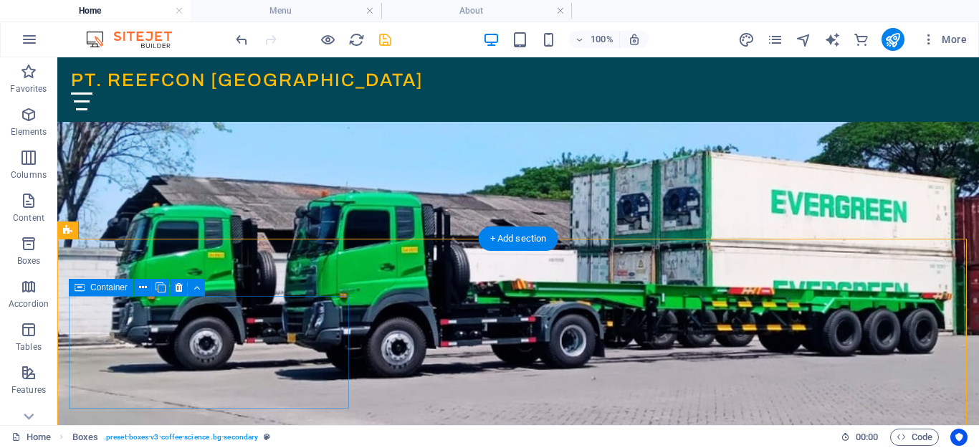
click at [175, 288] on icon at bounding box center [179, 287] width 8 height 15
click at [199, 286] on icon at bounding box center [197, 287] width 6 height 15
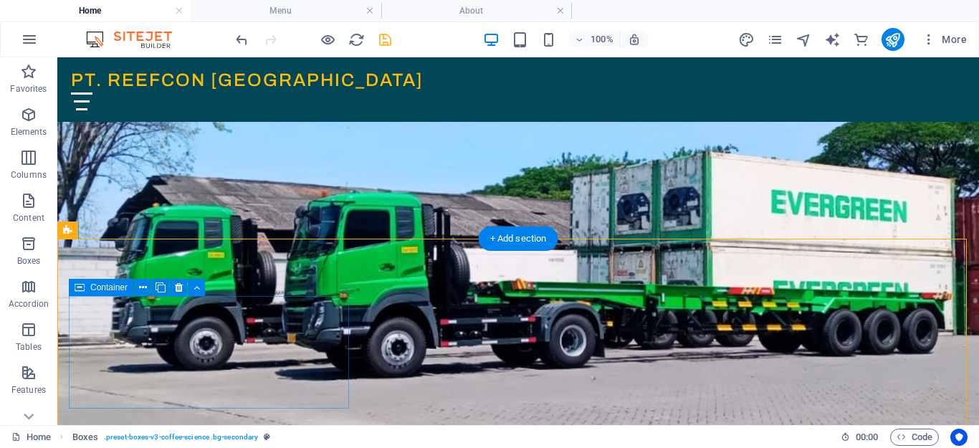
click at [137, 293] on button at bounding box center [142, 287] width 17 height 17
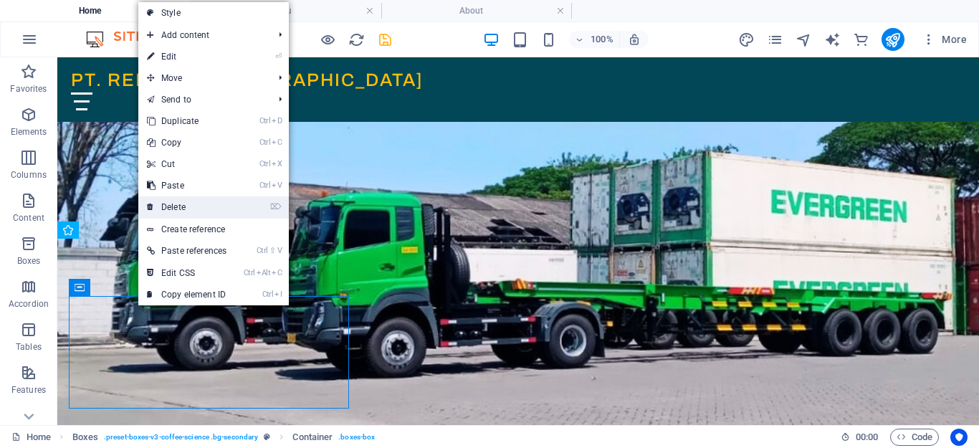
click at [178, 207] on link "⌦ Delete" at bounding box center [186, 207] width 97 height 22
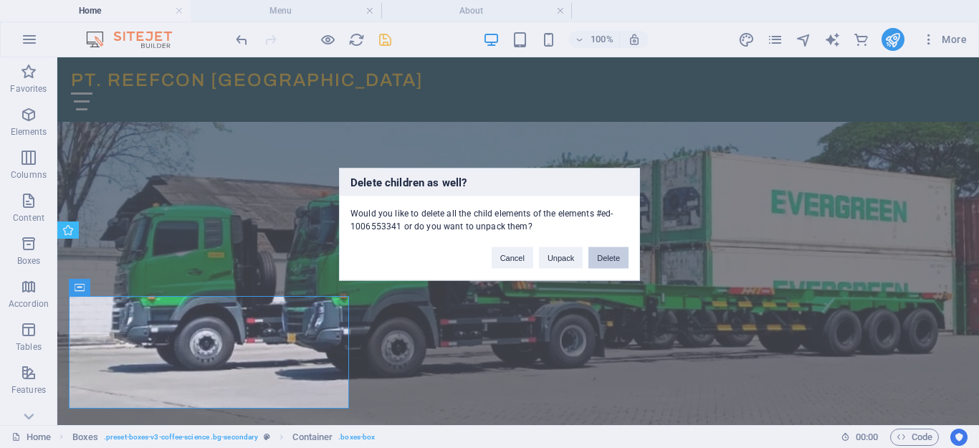
click at [604, 258] on button "Delete" at bounding box center [609, 258] width 40 height 22
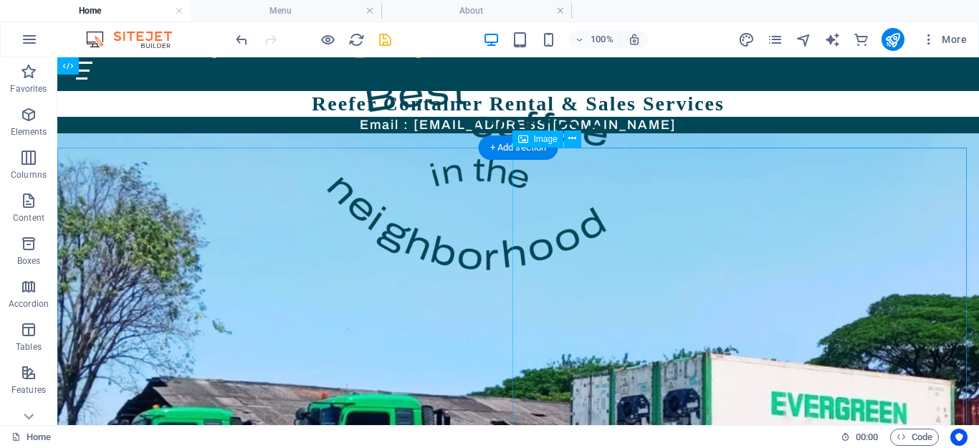
scroll to position [0, 0]
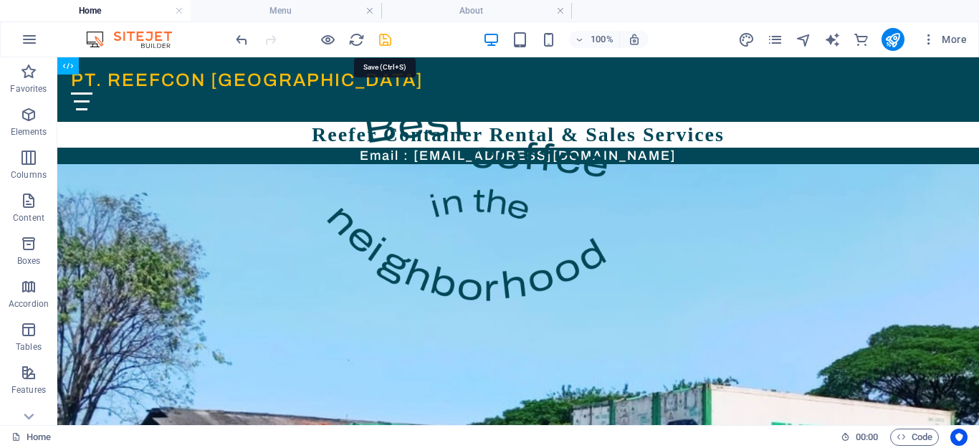
click at [378, 39] on icon "save" at bounding box center [385, 40] width 16 height 16
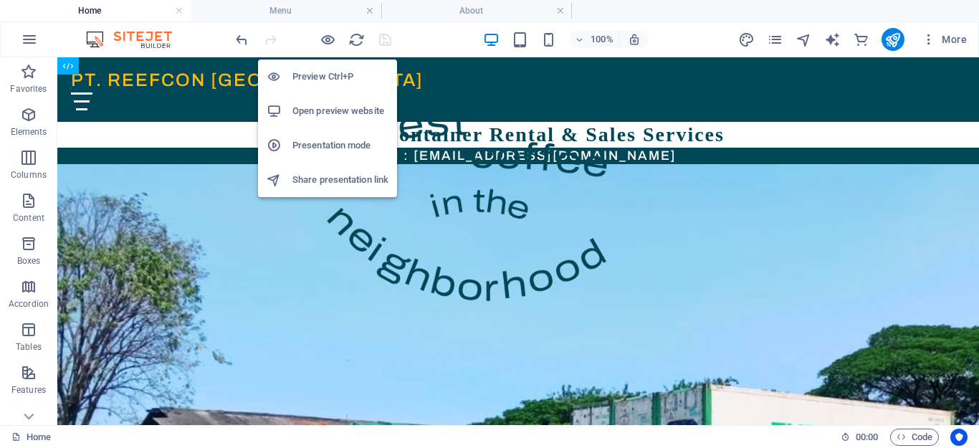
click at [335, 113] on h6 "Open preview website" at bounding box center [341, 111] width 96 height 17
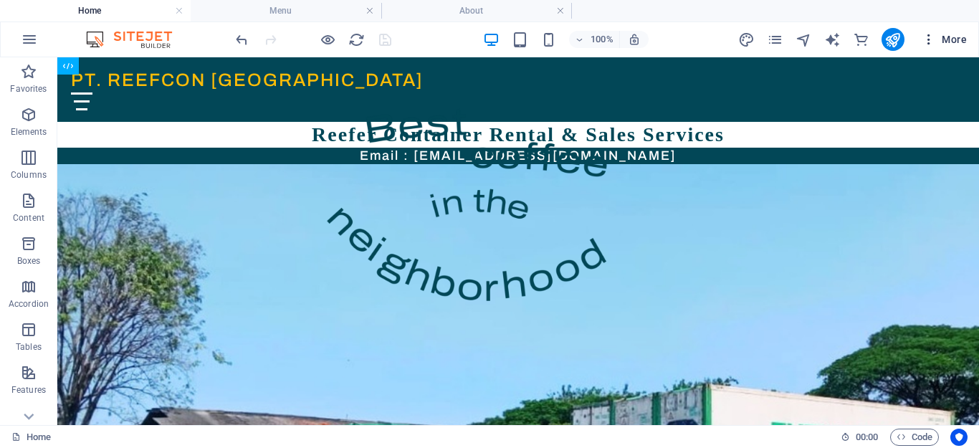
click at [930, 41] on icon "button" at bounding box center [929, 39] width 14 height 14
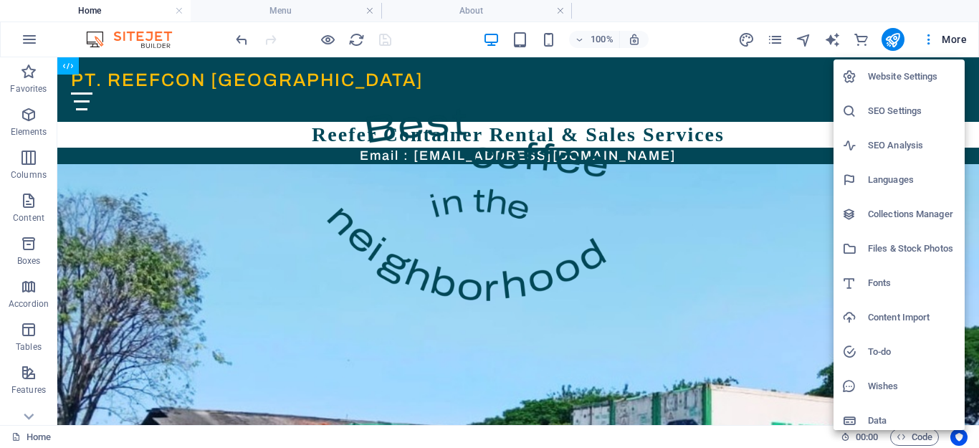
click at [888, 179] on h6 "Languages" at bounding box center [912, 179] width 88 height 17
select select "41"
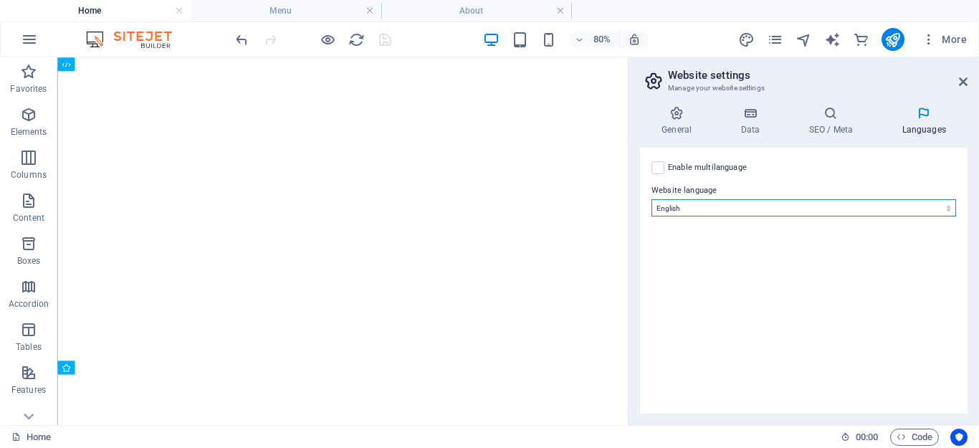
click at [879, 208] on select "Abkhazian Afar Afrikaans Akan Albanian Amharic Arabic Aragonese Armenian Assame…" at bounding box center [804, 207] width 305 height 17
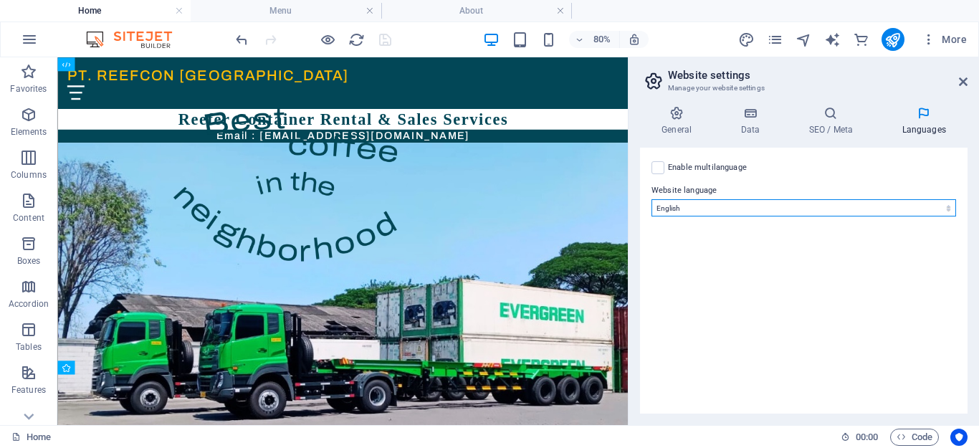
select select "70"
click at [652, 199] on select "Abkhazian Afar Afrikaans Akan Albanian Amharic Arabic Aragonese Armenian Assame…" at bounding box center [804, 207] width 305 height 17
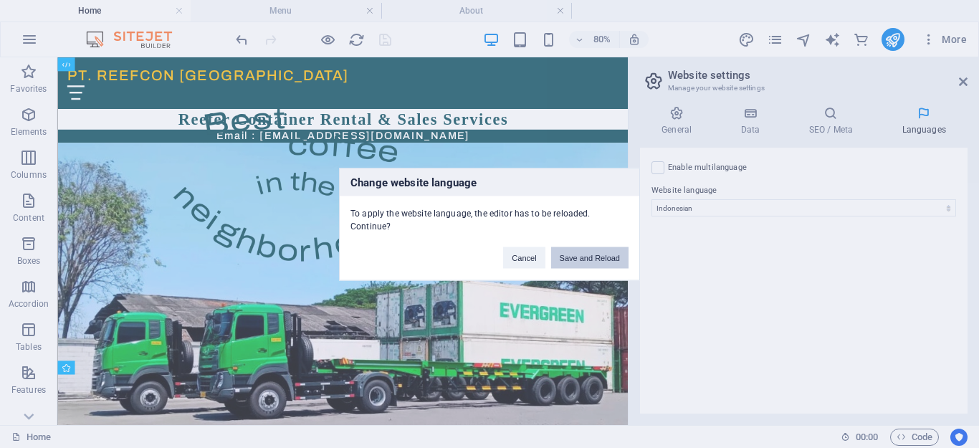
click at [592, 257] on button "Save and Reload" at bounding box center [589, 258] width 77 height 22
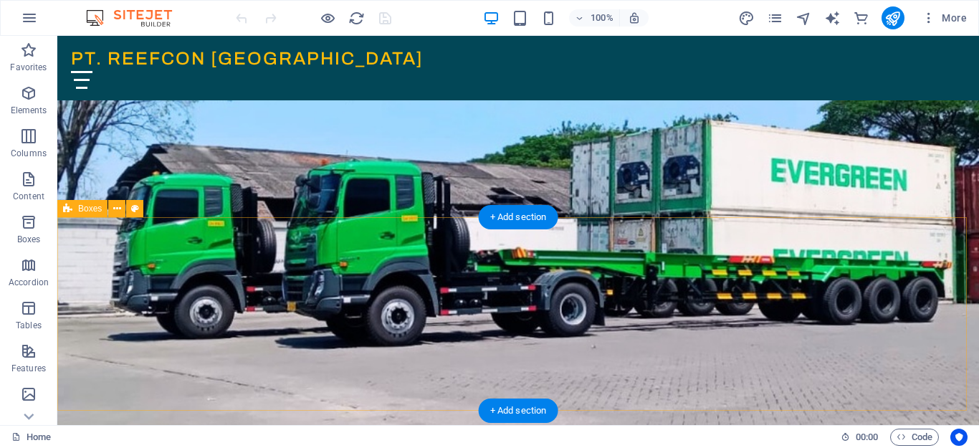
scroll to position [215, 0]
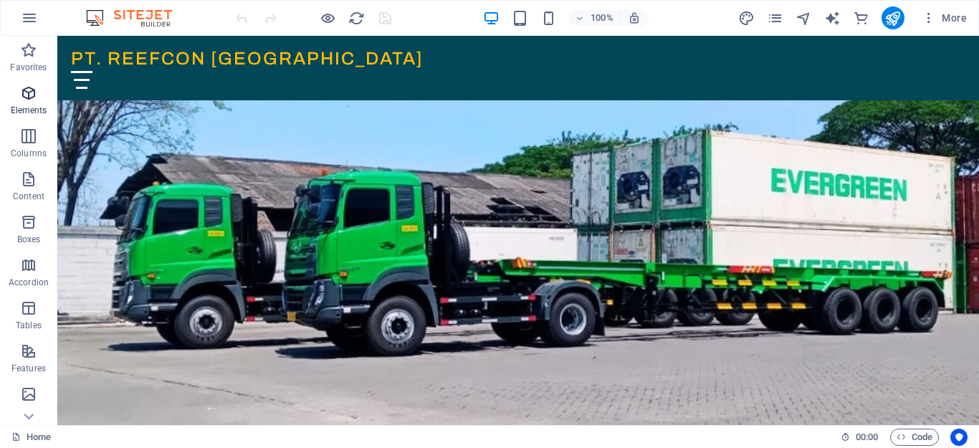
click at [31, 93] on icon "button" at bounding box center [28, 93] width 17 height 17
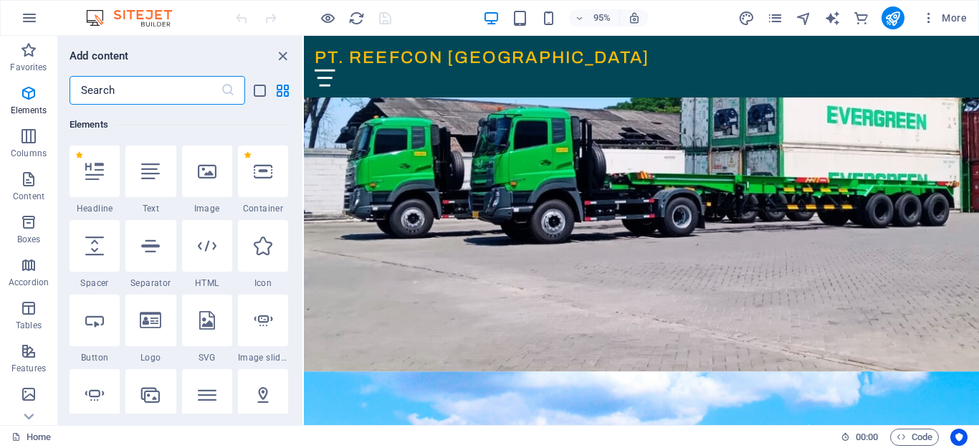
scroll to position [153, 0]
click at [277, 52] on icon "close panel" at bounding box center [283, 56] width 16 height 16
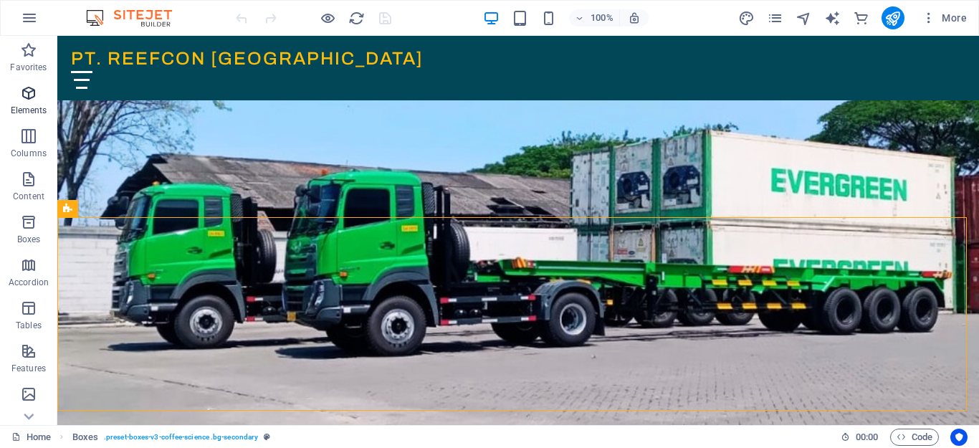
click at [32, 98] on icon "button" at bounding box center [28, 93] width 17 height 17
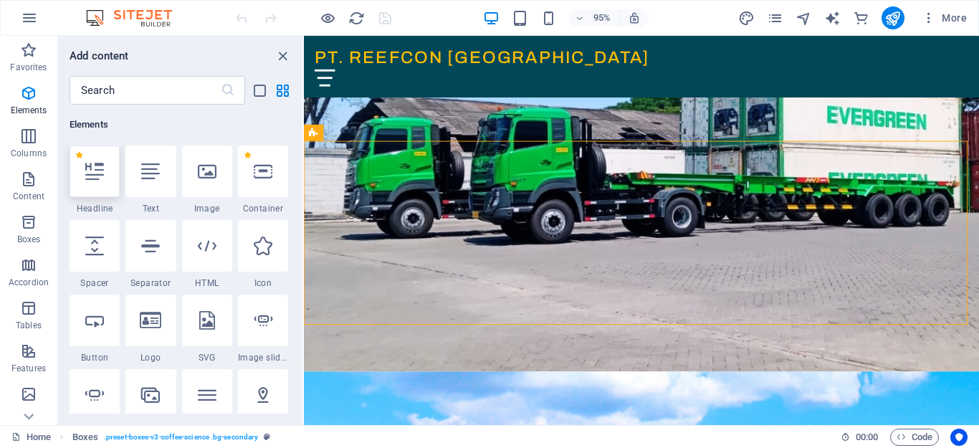
click at [95, 174] on icon at bounding box center [94, 171] width 19 height 19
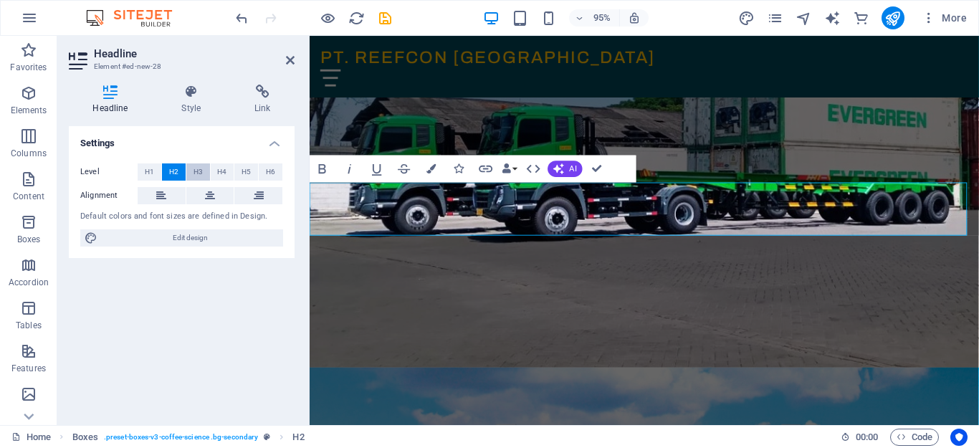
click at [199, 169] on span "H3" at bounding box center [198, 171] width 9 height 17
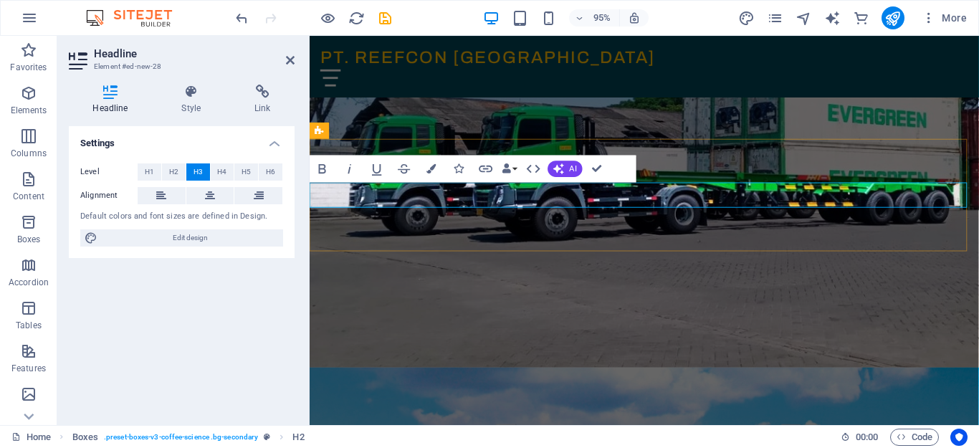
click at [186, 163] on button "H3" at bounding box center [198, 171] width 24 height 17
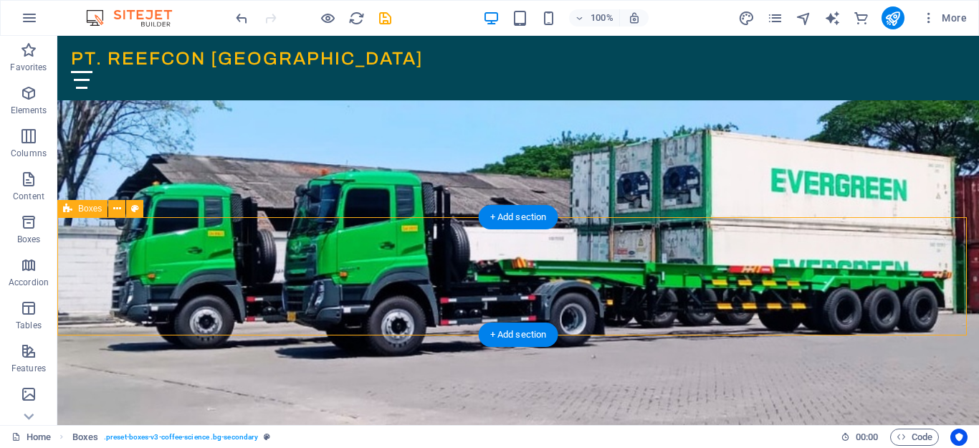
drag, startPoint x: 442, startPoint y: 245, endPoint x: 181, endPoint y: 231, distance: 262.1
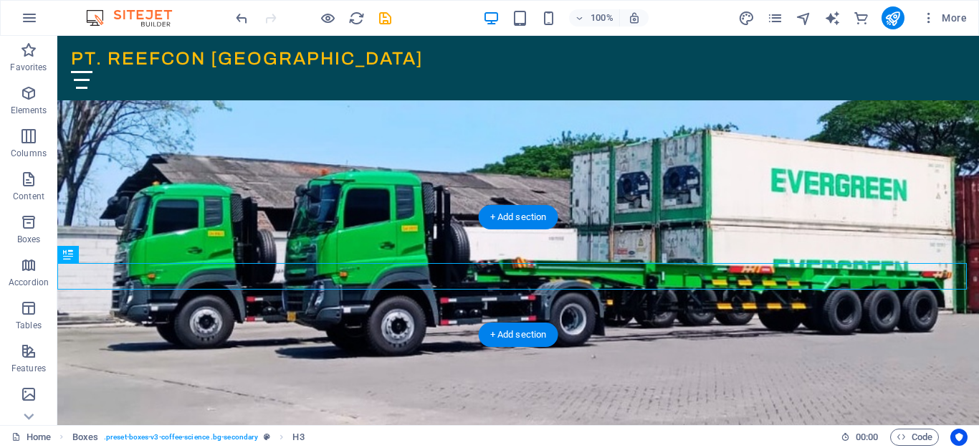
drag, startPoint x: 74, startPoint y: 277, endPoint x: 283, endPoint y: 295, distance: 209.4
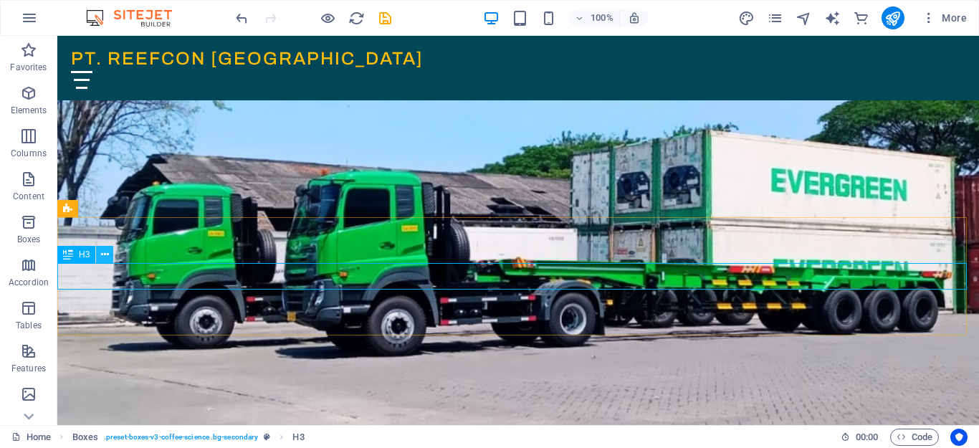
click at [105, 252] on icon at bounding box center [105, 254] width 8 height 15
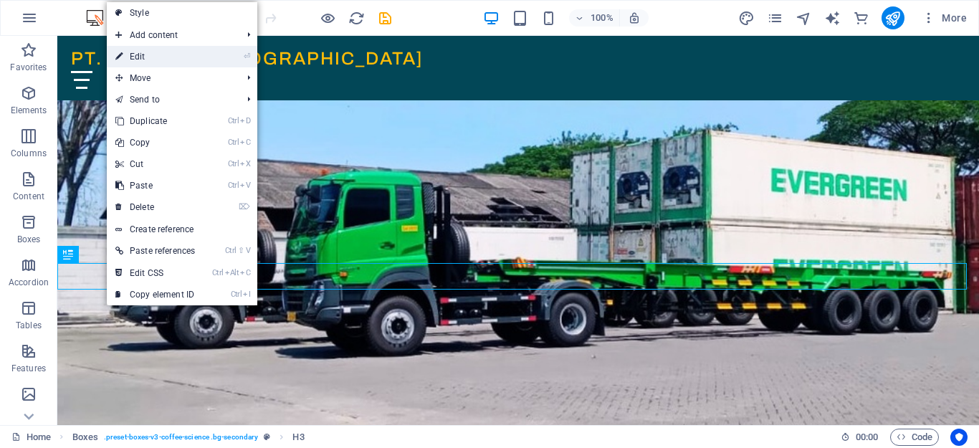
click at [182, 49] on link "⏎ Edit" at bounding box center [155, 57] width 97 height 22
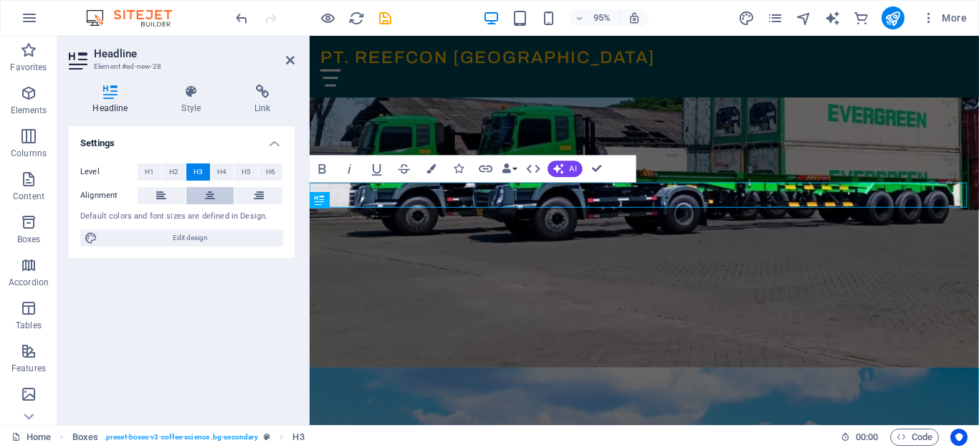
click at [212, 196] on icon at bounding box center [210, 195] width 10 height 17
drag, startPoint x: 545, startPoint y: 202, endPoint x: 800, endPoint y: 223, distance: 256.1
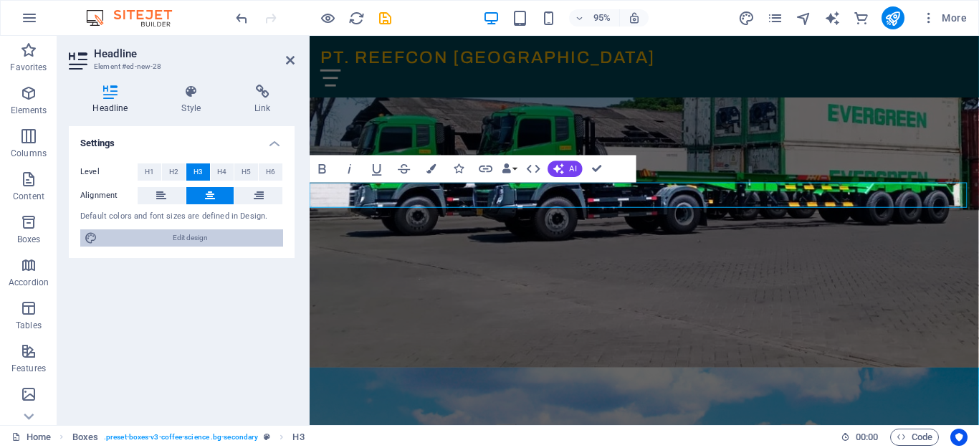
click at [214, 240] on span "Edit design" at bounding box center [190, 237] width 177 height 17
select select "px"
select select "400"
select select "px"
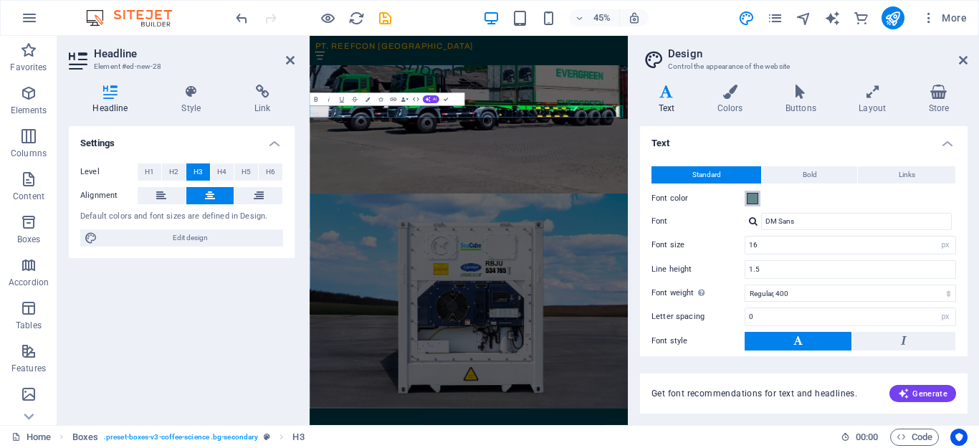
click at [750, 195] on span at bounding box center [752, 198] width 11 height 11
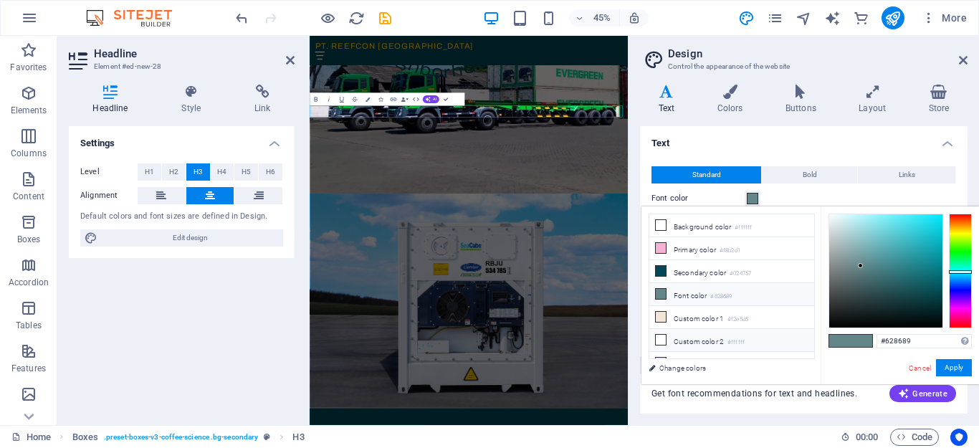
click at [678, 335] on li "Custom color 2 #ffffff" at bounding box center [732, 340] width 165 height 23
type input "#ffffff"
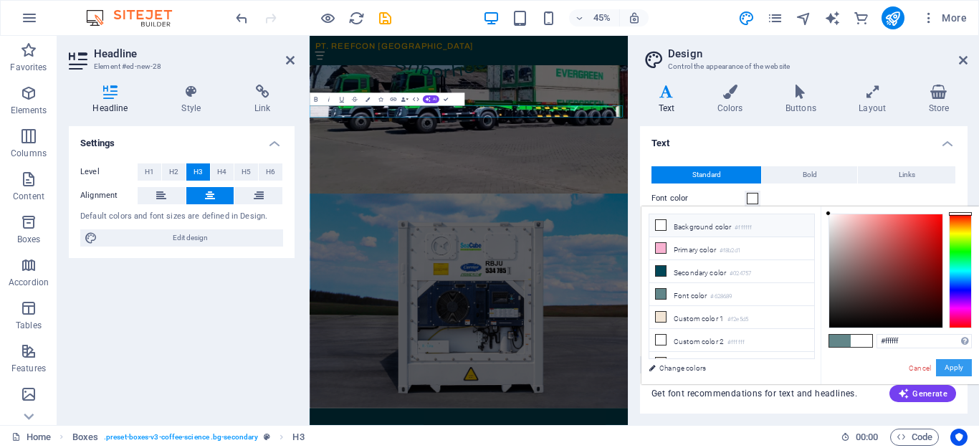
click at [956, 361] on button "Apply" at bounding box center [954, 367] width 36 height 17
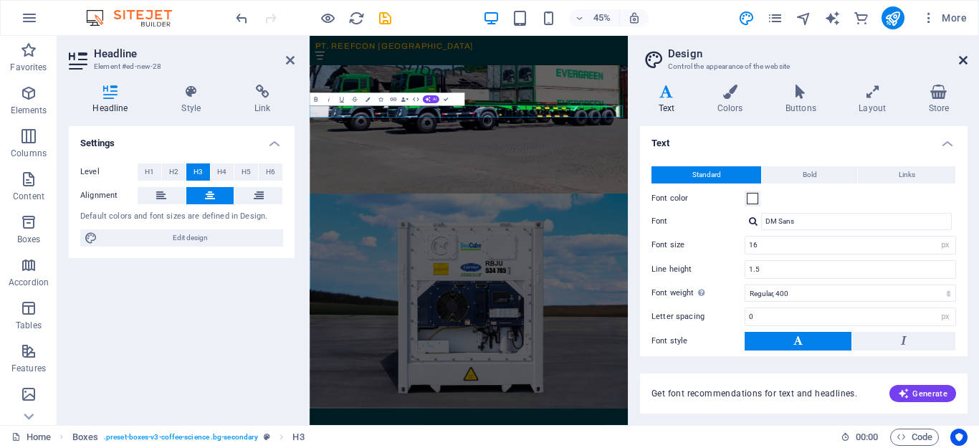
click at [960, 56] on icon at bounding box center [963, 59] width 9 height 11
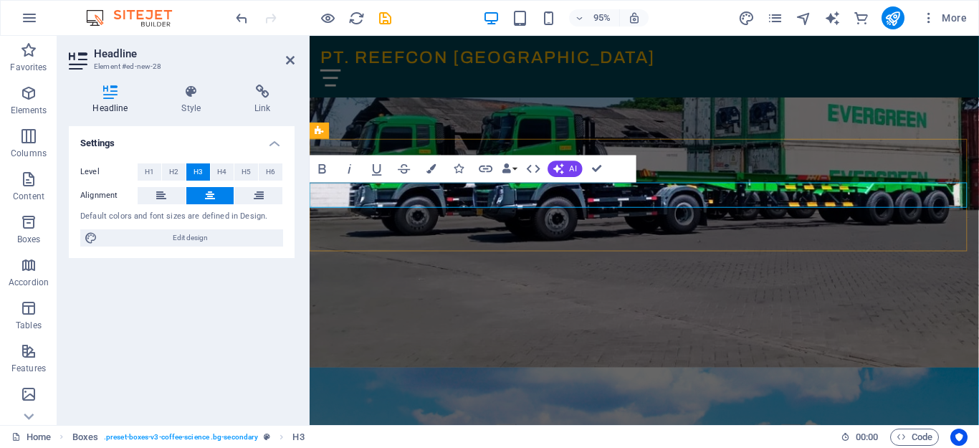
drag, startPoint x: 399, startPoint y: 204, endPoint x: 794, endPoint y: 201, distance: 395.1
drag, startPoint x: 802, startPoint y: 204, endPoint x: 500, endPoint y: 212, distance: 301.2
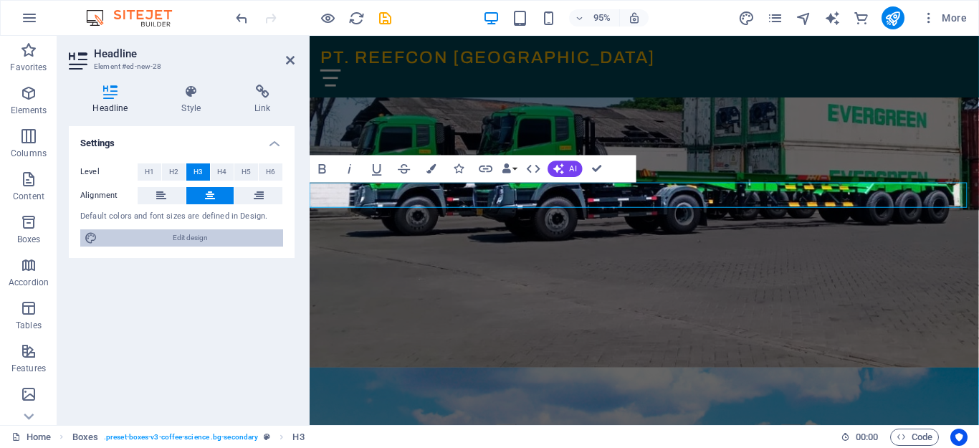
click at [205, 240] on span "Edit design" at bounding box center [190, 237] width 177 height 17
select select "px"
select select "400"
select select "px"
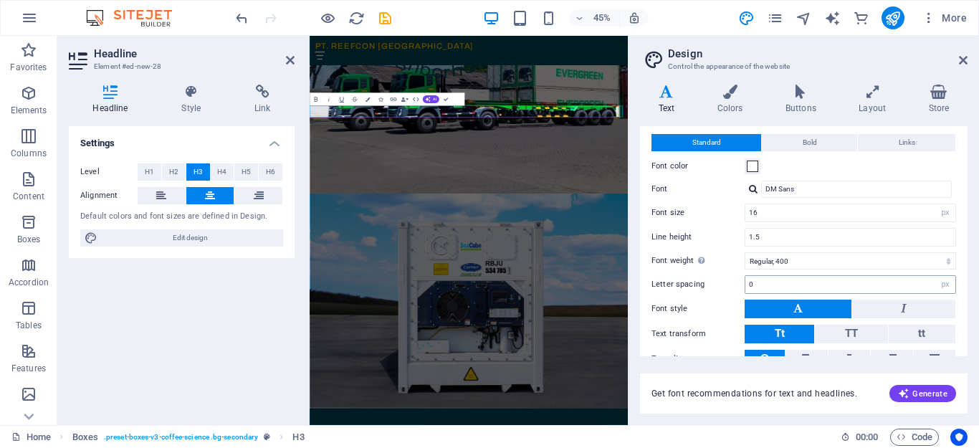
scroll to position [0, 0]
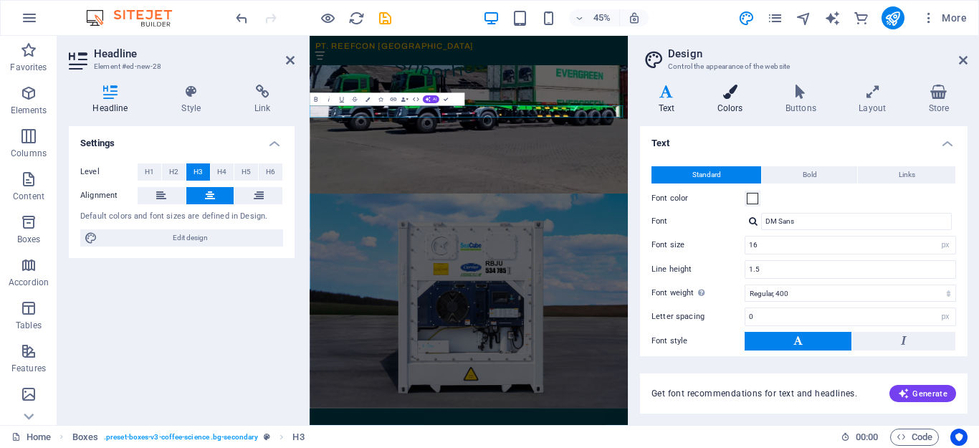
click at [731, 103] on h4 "Colors" at bounding box center [733, 100] width 68 height 30
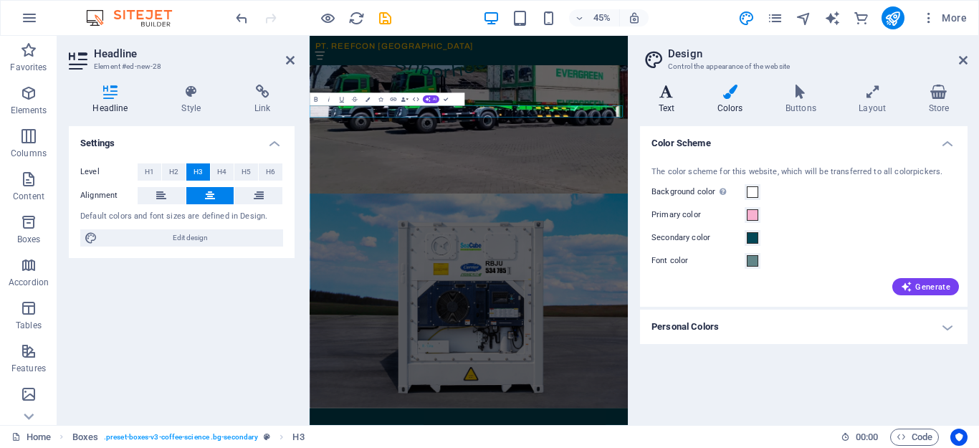
click at [667, 101] on h4 "Text" at bounding box center [669, 100] width 59 height 30
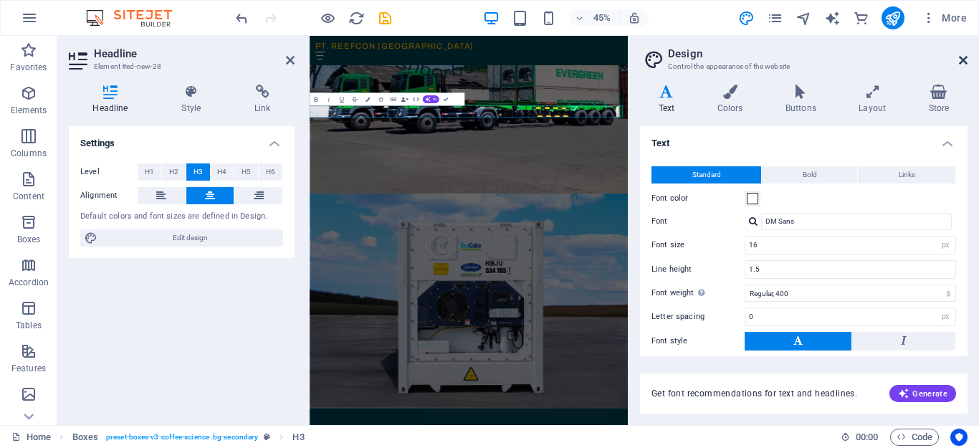
drag, startPoint x: 964, startPoint y: 61, endPoint x: 683, endPoint y: 31, distance: 283.4
click at [964, 61] on icon at bounding box center [963, 59] width 9 height 11
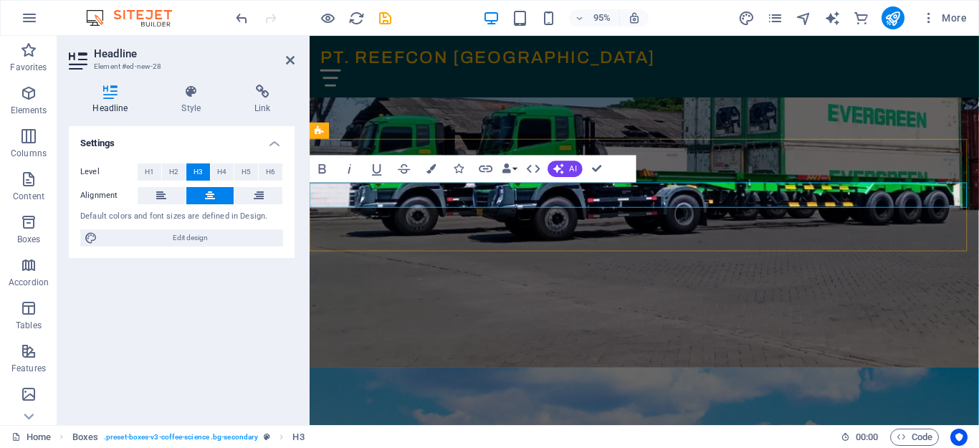
drag, startPoint x: 472, startPoint y: 201, endPoint x: 759, endPoint y: 191, distance: 287.7
click at [429, 169] on icon "button" at bounding box center [431, 168] width 9 height 9
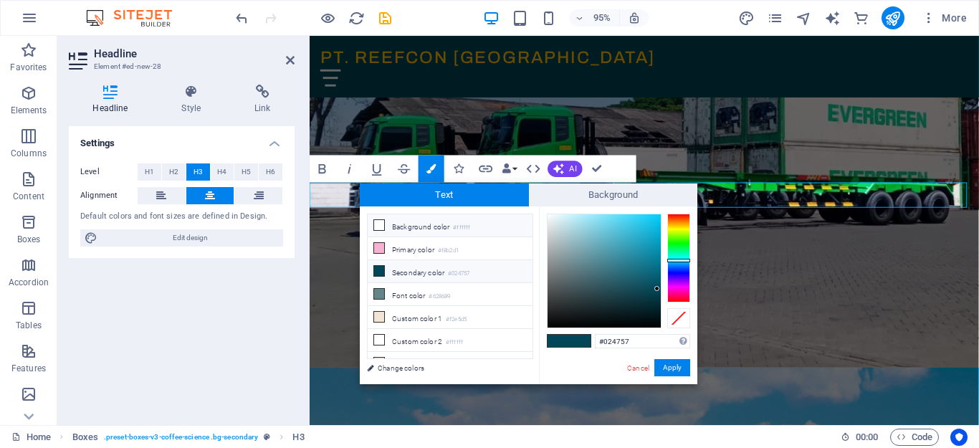
click at [414, 224] on li "Background color #ffffff" at bounding box center [450, 225] width 165 height 23
type input "#ffffff"
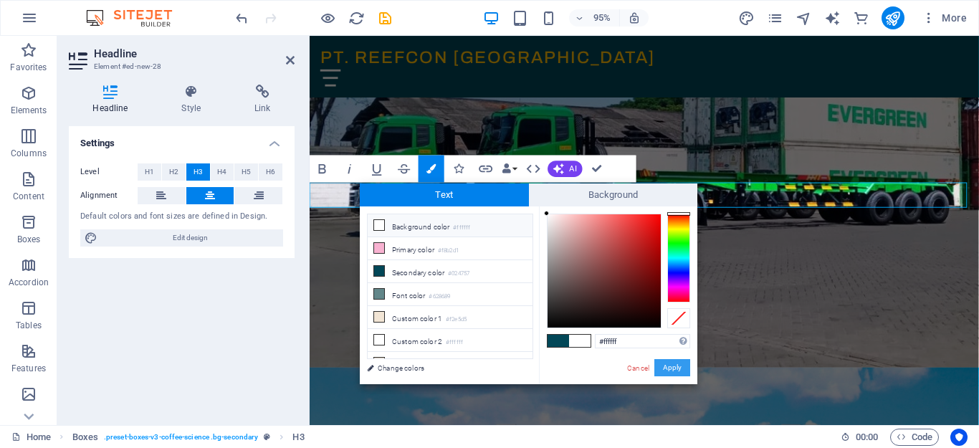
click at [675, 371] on button "Apply" at bounding box center [673, 367] width 36 height 17
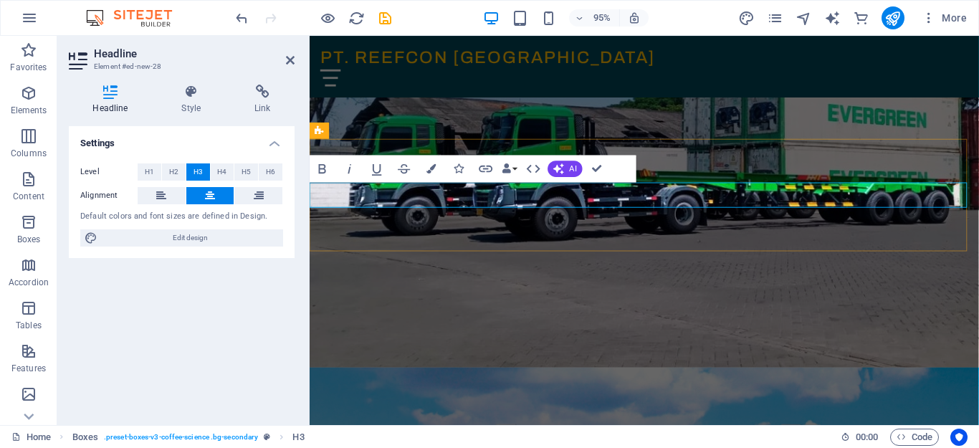
drag, startPoint x: 761, startPoint y: 201, endPoint x: 560, endPoint y: 199, distance: 201.5
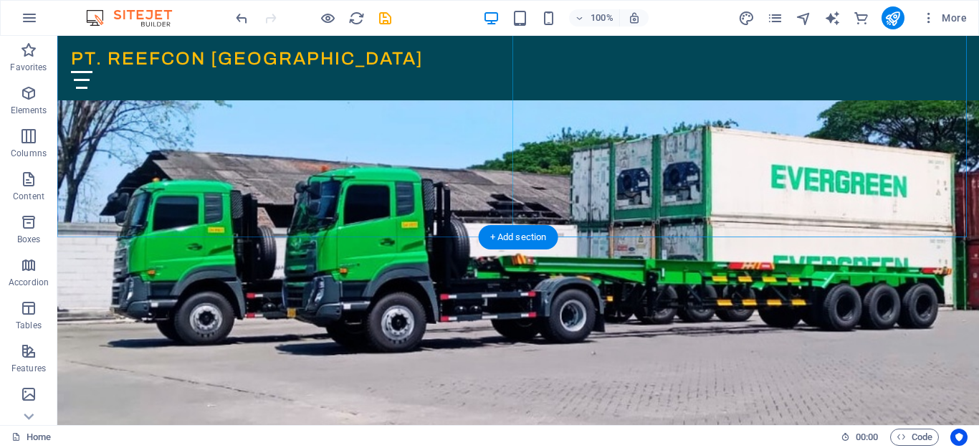
scroll to position [287, 0]
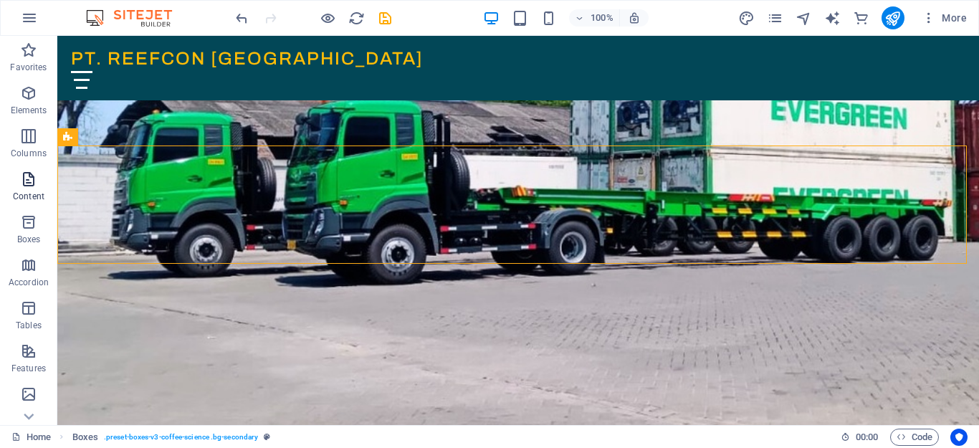
click at [23, 187] on icon "button" at bounding box center [28, 179] width 17 height 17
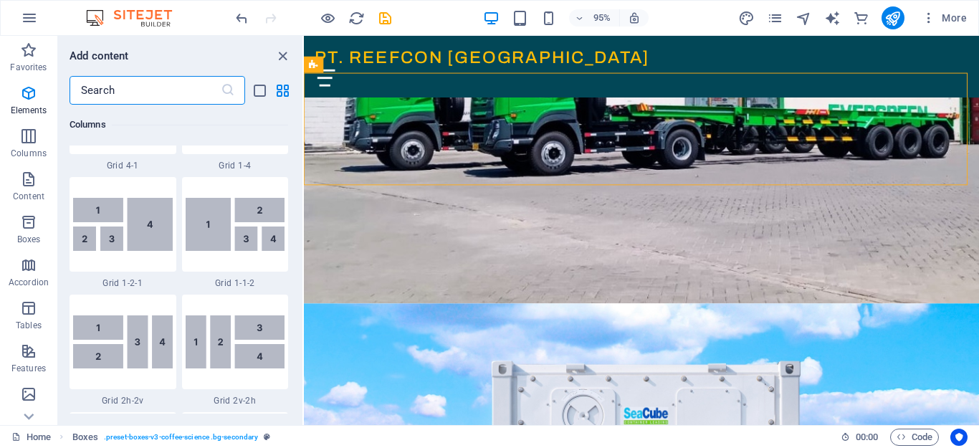
scroll to position [2325, 0]
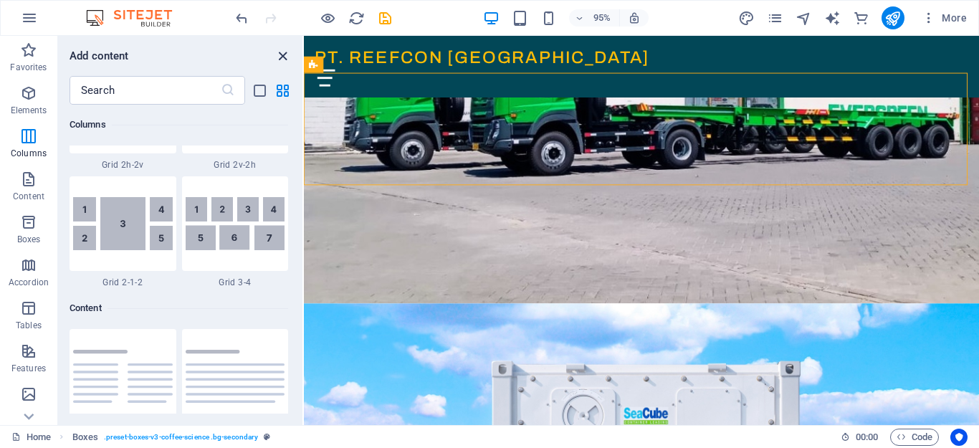
drag, startPoint x: 279, startPoint y: 52, endPoint x: 99, endPoint y: 76, distance: 181.5
click at [279, 52] on icon "close panel" at bounding box center [283, 56] width 16 height 16
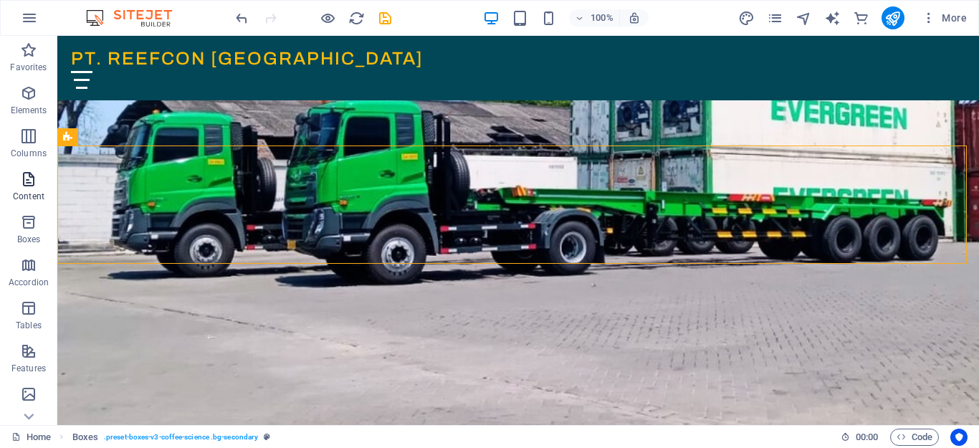
click at [24, 189] on span "Content" at bounding box center [28, 188] width 57 height 34
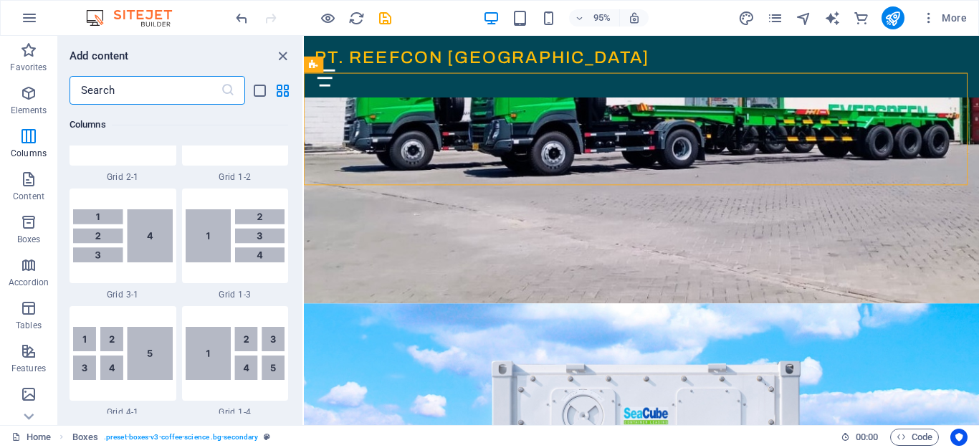
scroll to position [1864, 0]
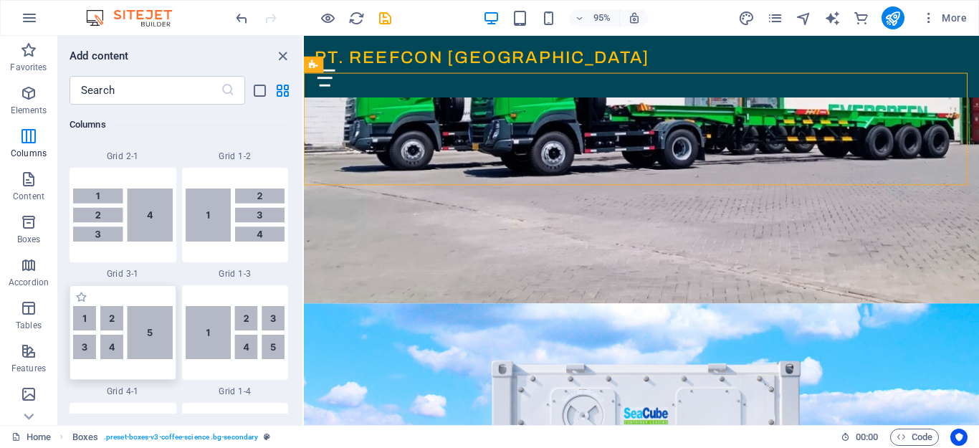
click at [141, 346] on img at bounding box center [123, 332] width 100 height 53
click at [304, 346] on div "Container Banner H6 Banner Container Image Container Boxes Placeholder Containe…" at bounding box center [641, 230] width 675 height 389
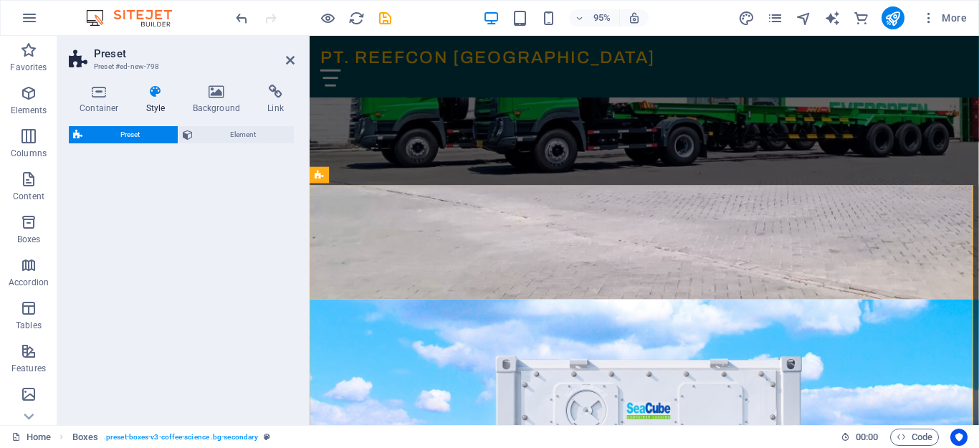
select select "rem"
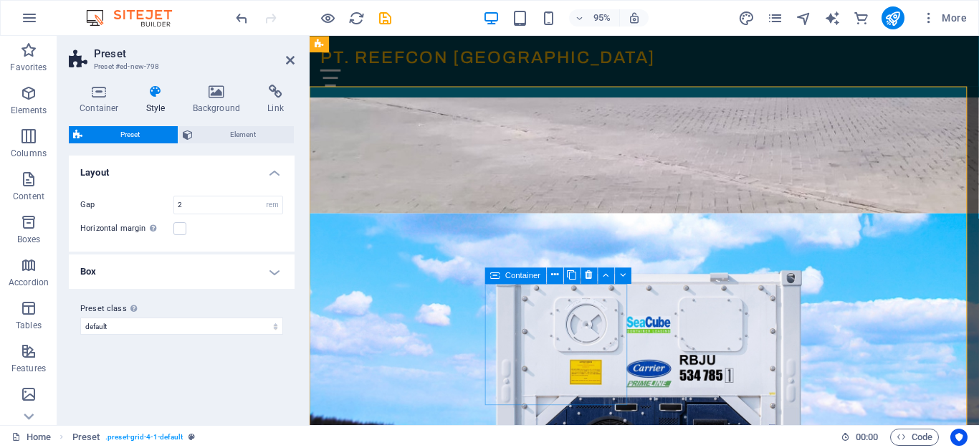
scroll to position [359, 0]
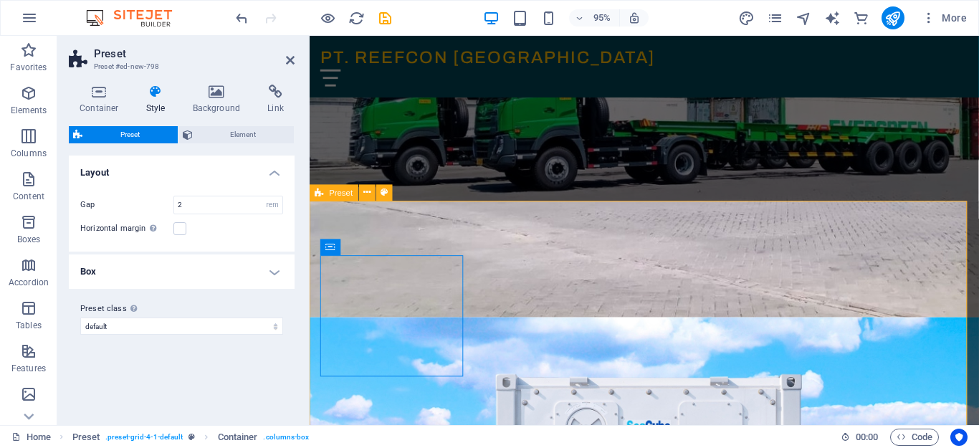
scroll to position [287, 0]
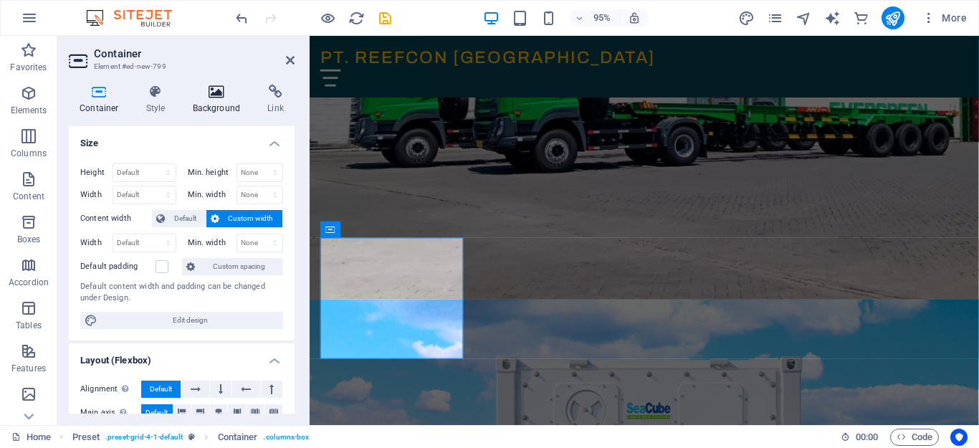
click at [211, 94] on icon at bounding box center [217, 92] width 70 height 14
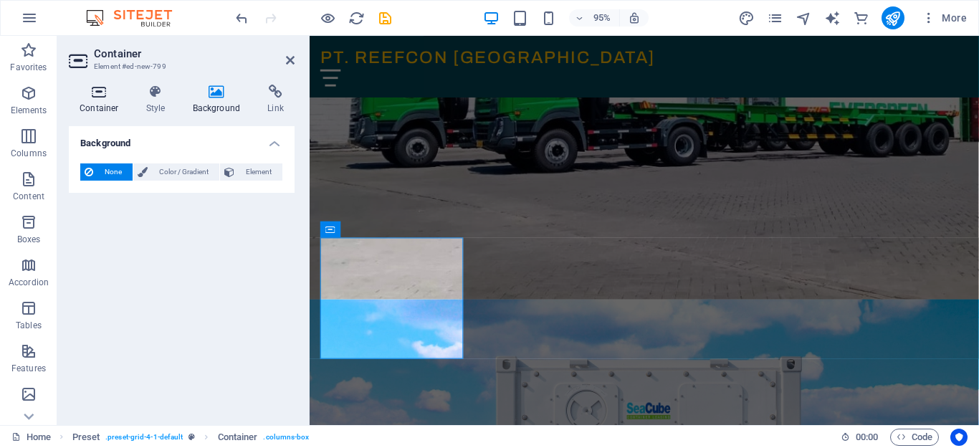
click at [108, 100] on h4 "Container" at bounding box center [102, 100] width 67 height 30
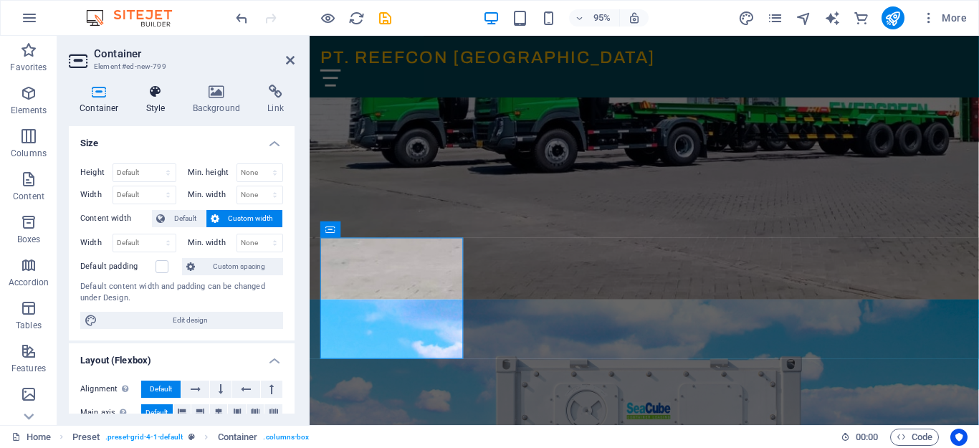
click at [146, 96] on icon at bounding box center [156, 92] width 41 height 14
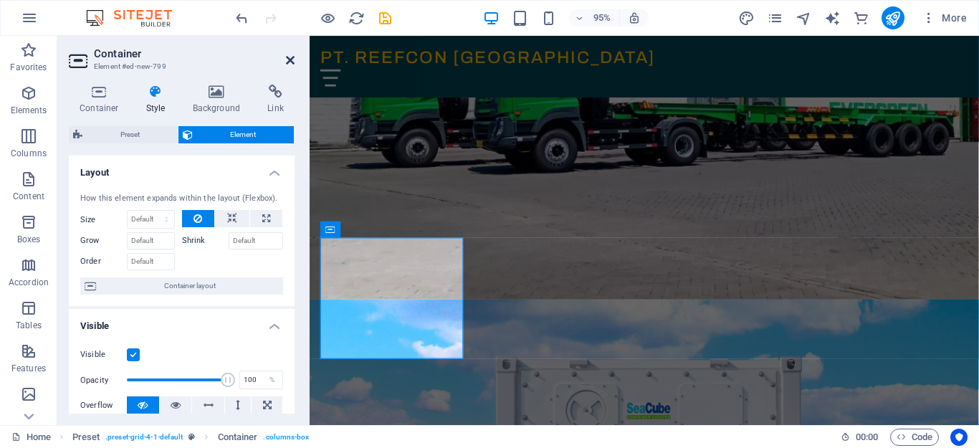
click at [289, 62] on icon at bounding box center [290, 59] width 9 height 11
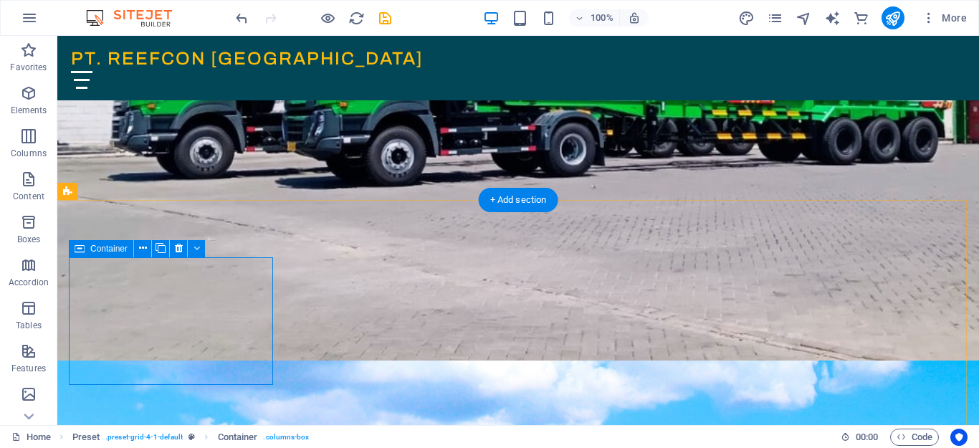
scroll to position [430, 0]
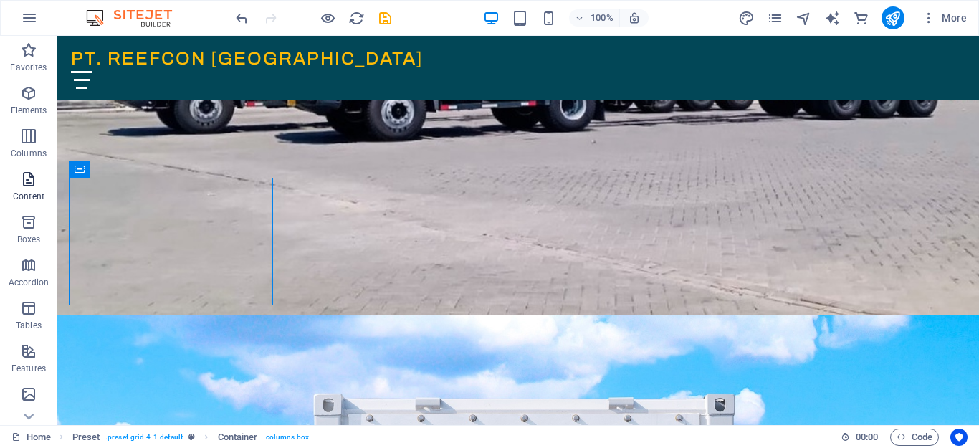
click at [36, 179] on icon "button" at bounding box center [28, 179] width 17 height 17
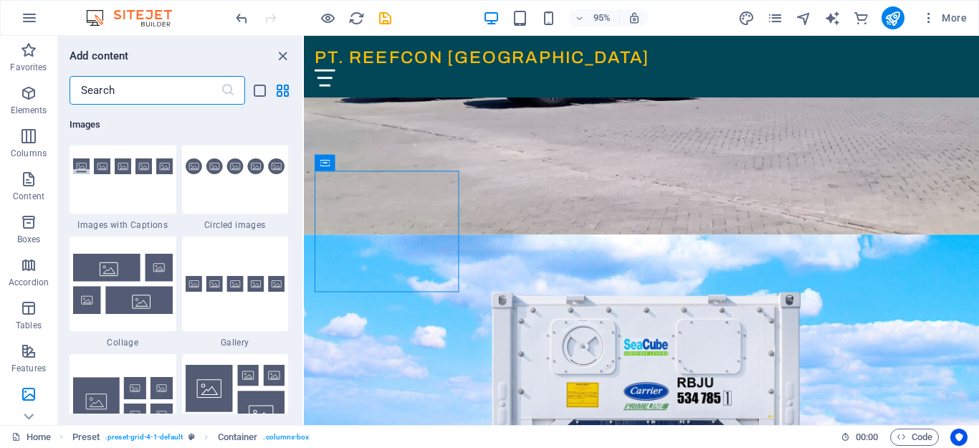
scroll to position [7313, 0]
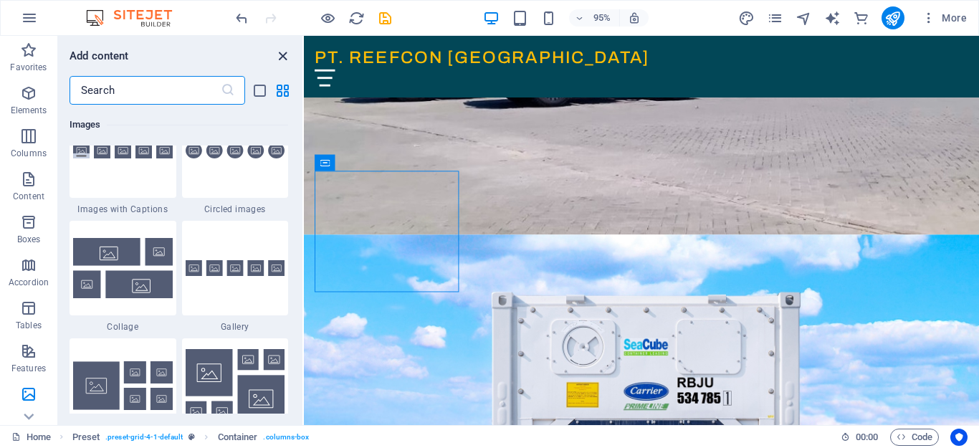
click at [283, 55] on icon "close panel" at bounding box center [283, 56] width 16 height 16
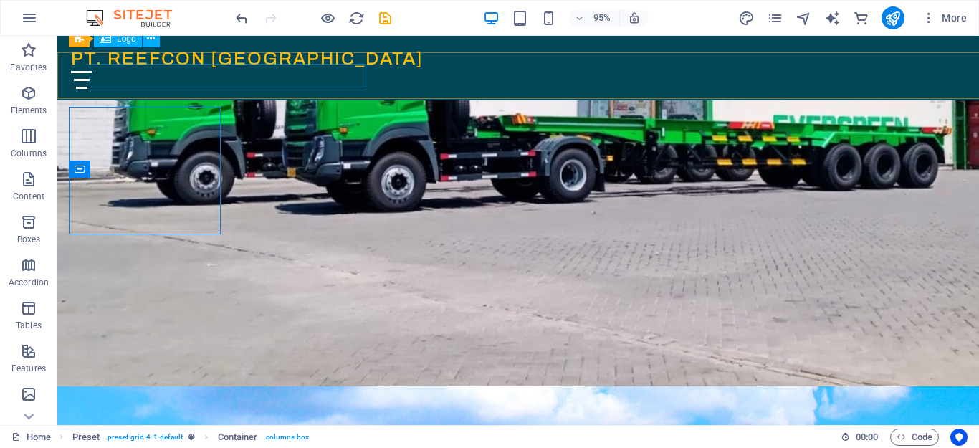
scroll to position [430, 0]
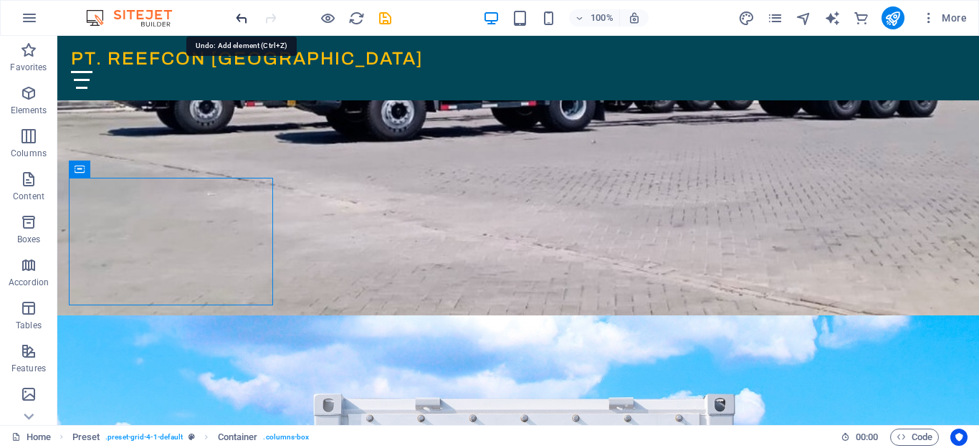
click at [235, 19] on icon "undo" at bounding box center [242, 18] width 16 height 16
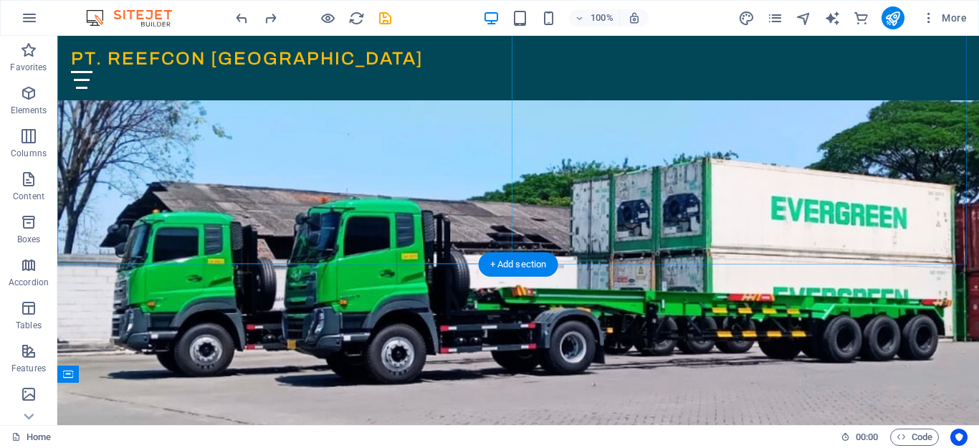
scroll to position [215, 0]
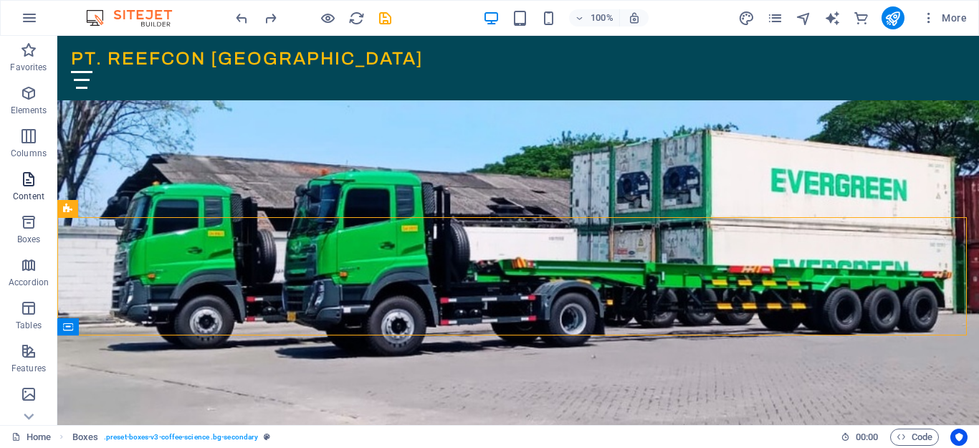
click at [27, 179] on icon "button" at bounding box center [28, 179] width 17 height 17
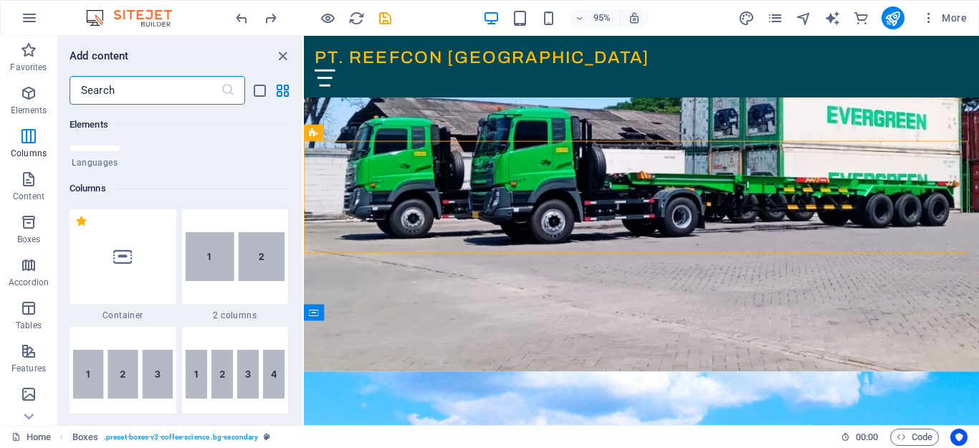
scroll to position [645, 0]
click at [239, 259] on img at bounding box center [236, 257] width 100 height 49
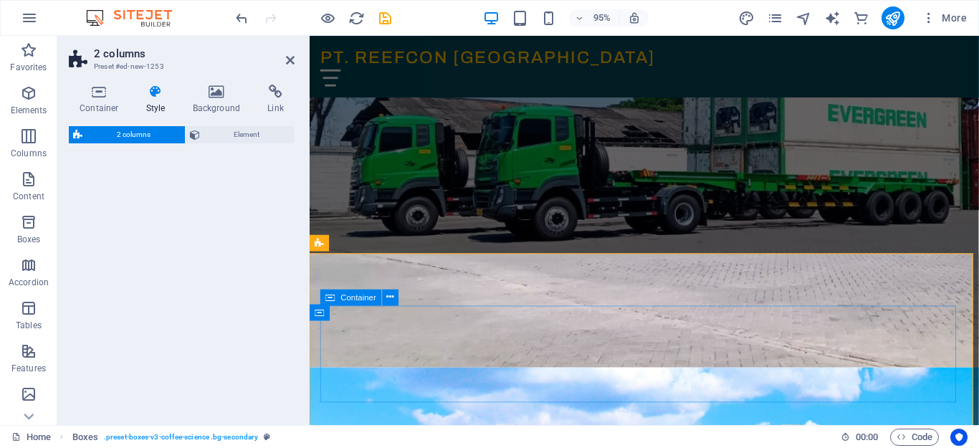
select select "rem"
select select "preset-columns-two-v2-default"
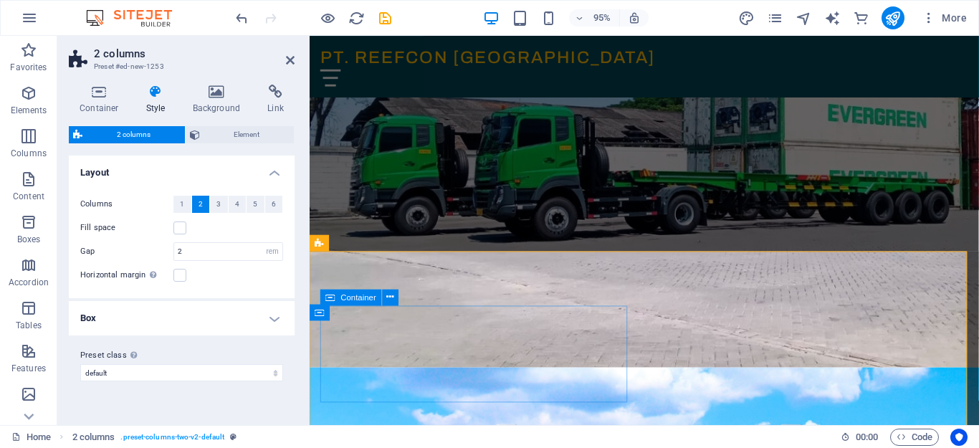
click at [22, 181] on icon "button" at bounding box center [28, 179] width 17 height 17
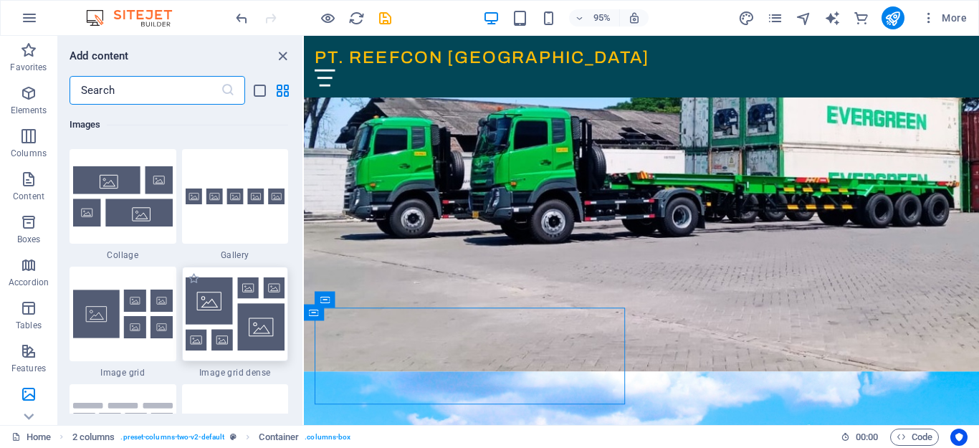
scroll to position [7456, 0]
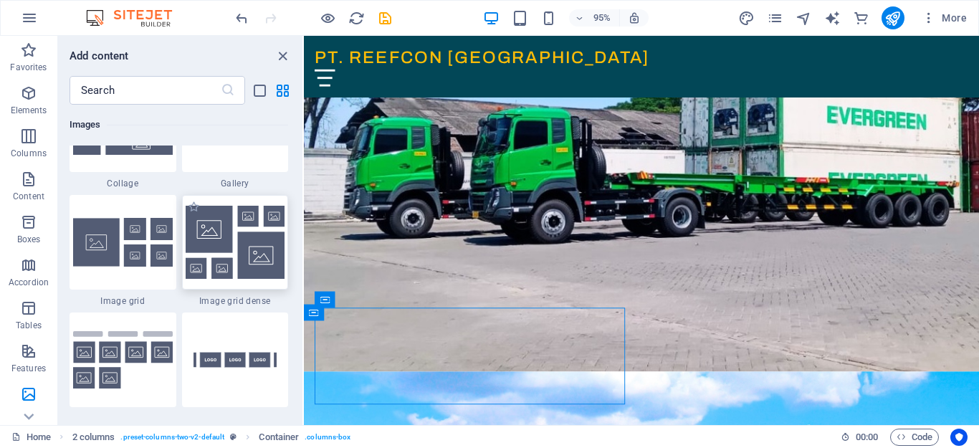
drag, startPoint x: 252, startPoint y: 258, endPoint x: 277, endPoint y: 359, distance: 104.0
click at [252, 258] on img at bounding box center [236, 242] width 100 height 73
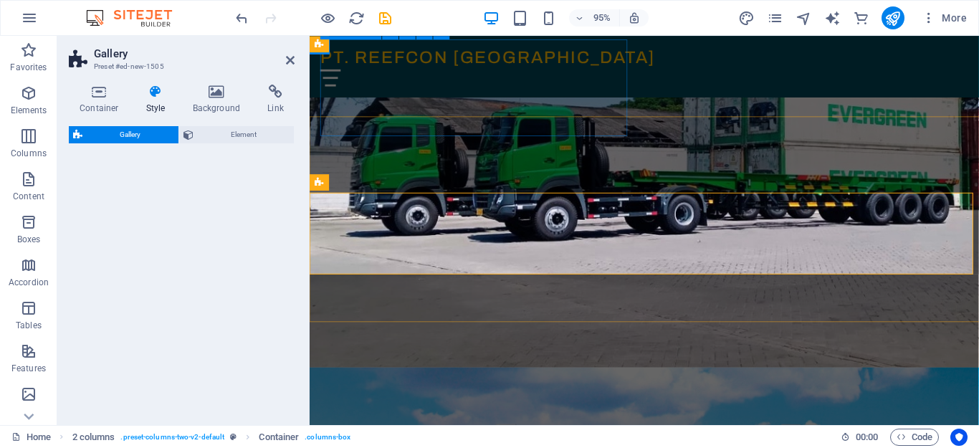
select select "rem"
select select "preset-gallery-v3-grid-dense"
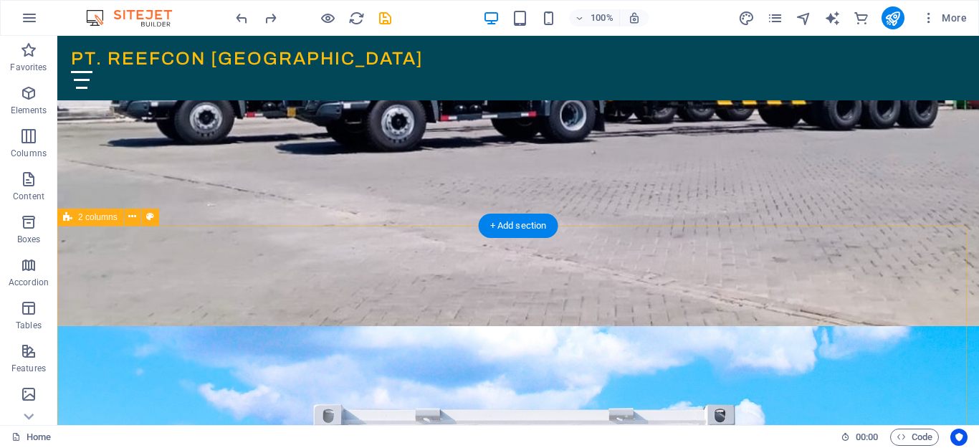
scroll to position [288, 0]
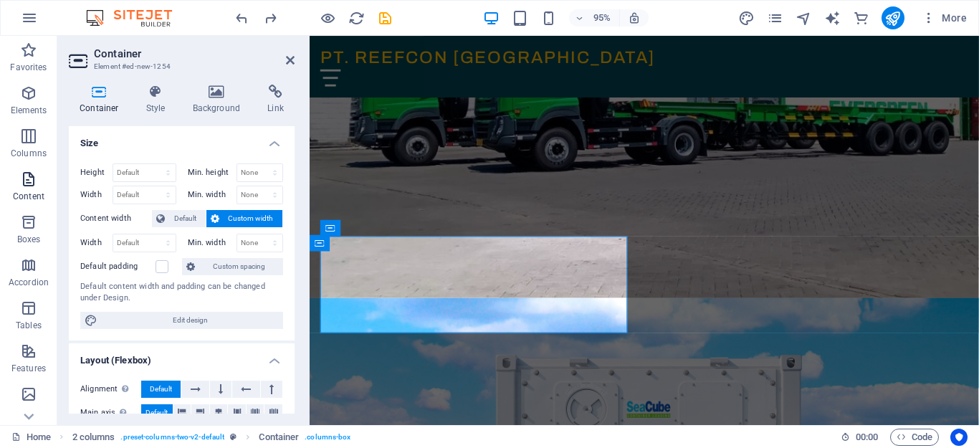
click at [27, 178] on icon "button" at bounding box center [28, 179] width 17 height 17
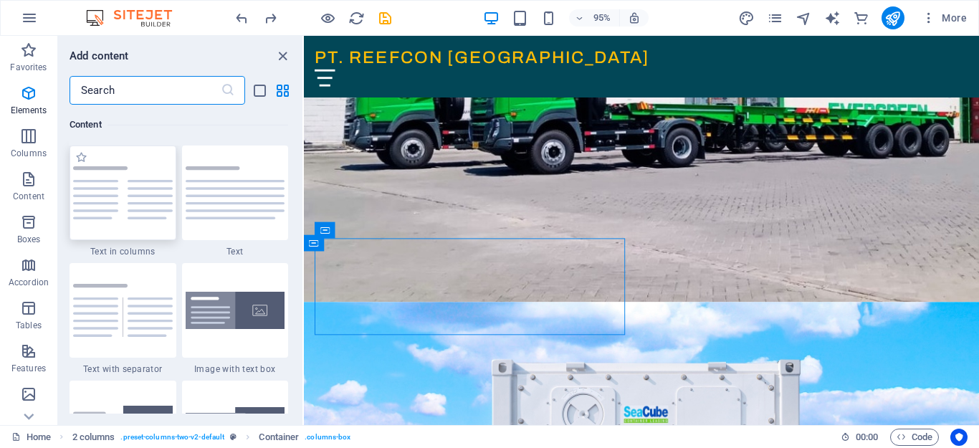
scroll to position [2509, 0]
drag, startPoint x: 283, startPoint y: 52, endPoint x: 296, endPoint y: 101, distance: 50.4
click at [283, 52] on icon "close panel" at bounding box center [283, 56] width 16 height 16
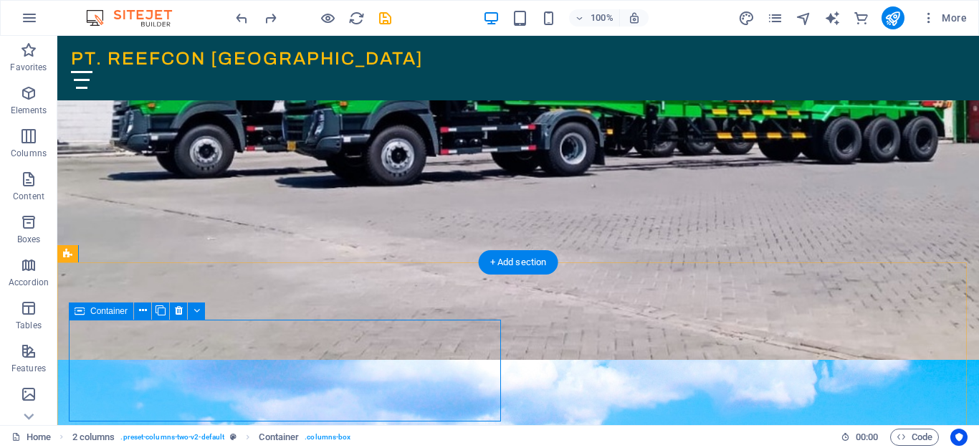
scroll to position [432, 0]
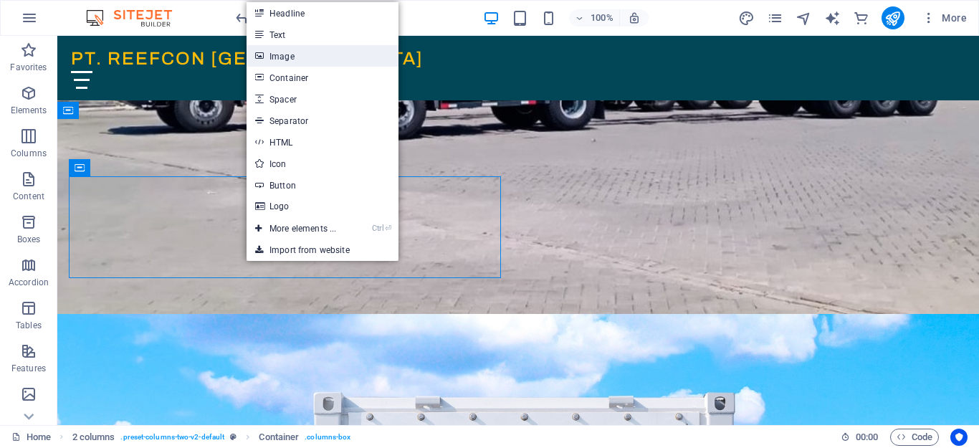
drag, startPoint x: 309, startPoint y: 56, endPoint x: 34, endPoint y: 267, distance: 347.2
click at [309, 56] on link "Image" at bounding box center [323, 56] width 152 height 22
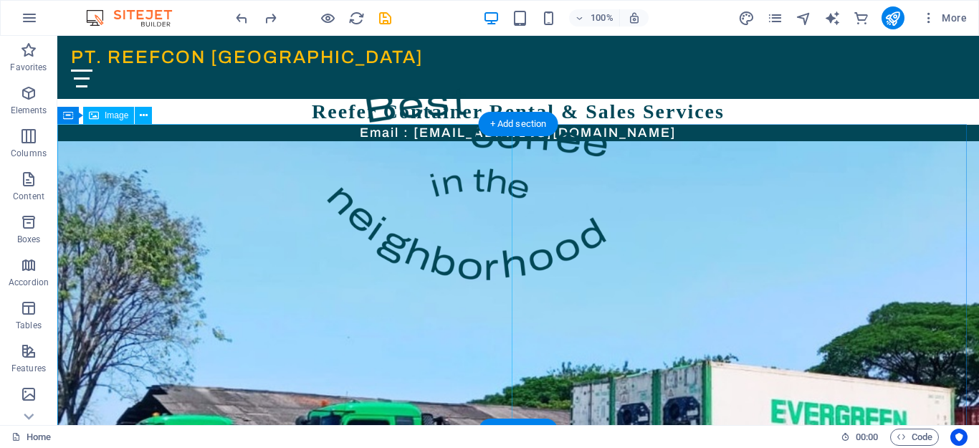
scroll to position [0, 0]
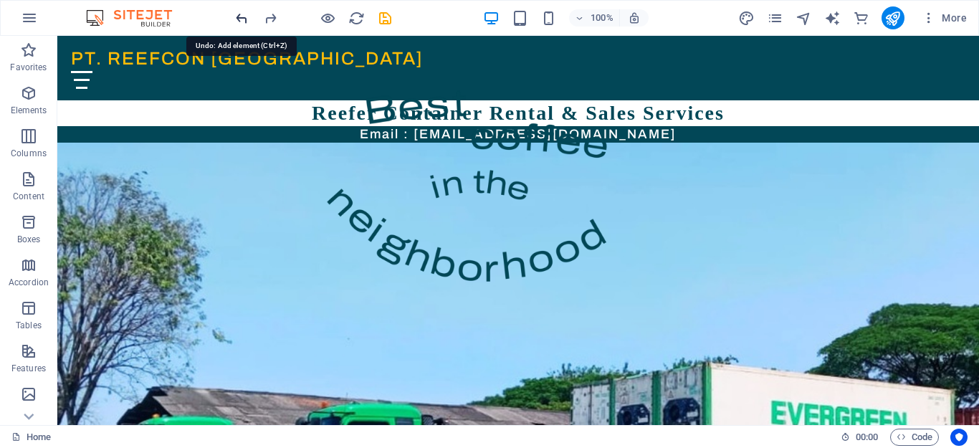
click at [237, 20] on icon "undo" at bounding box center [242, 18] width 16 height 16
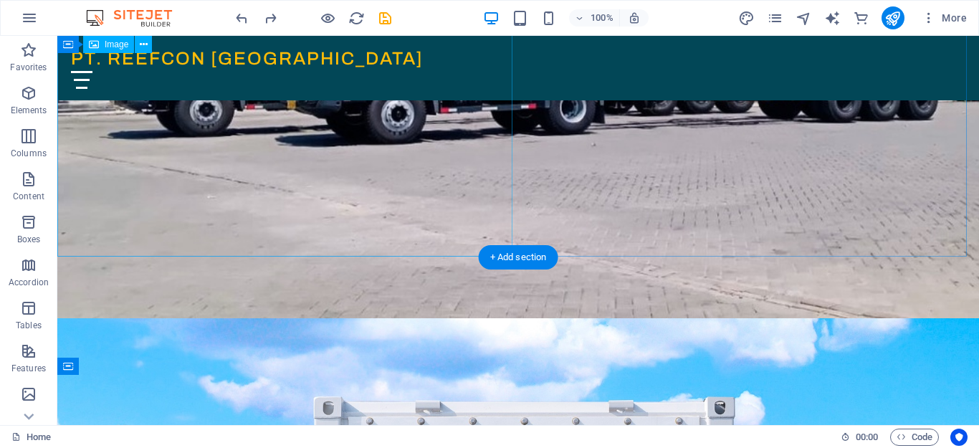
scroll to position [141, 0]
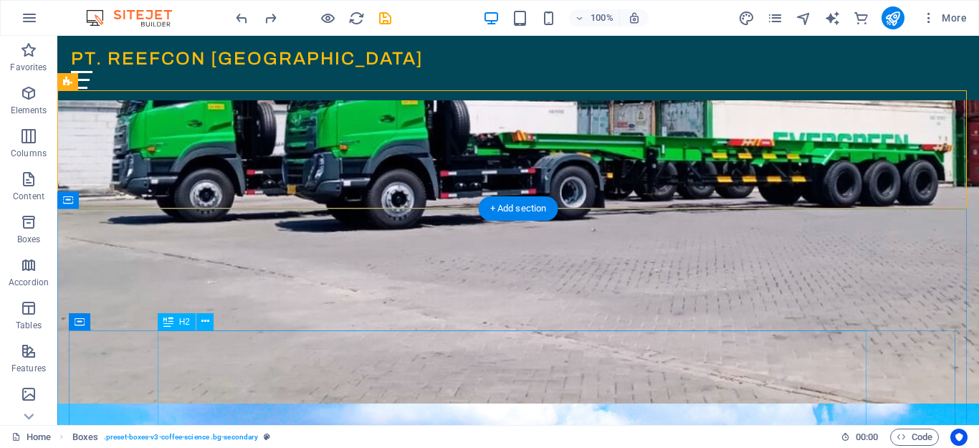
scroll to position [356, 0]
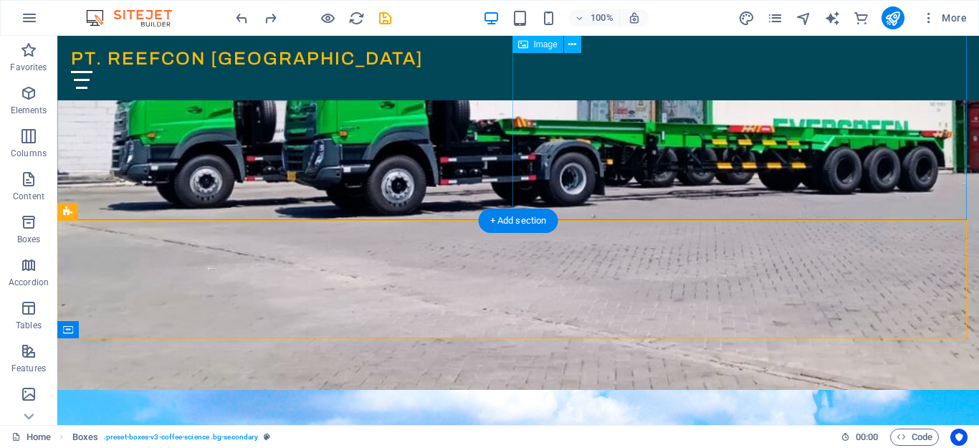
scroll to position [212, 0]
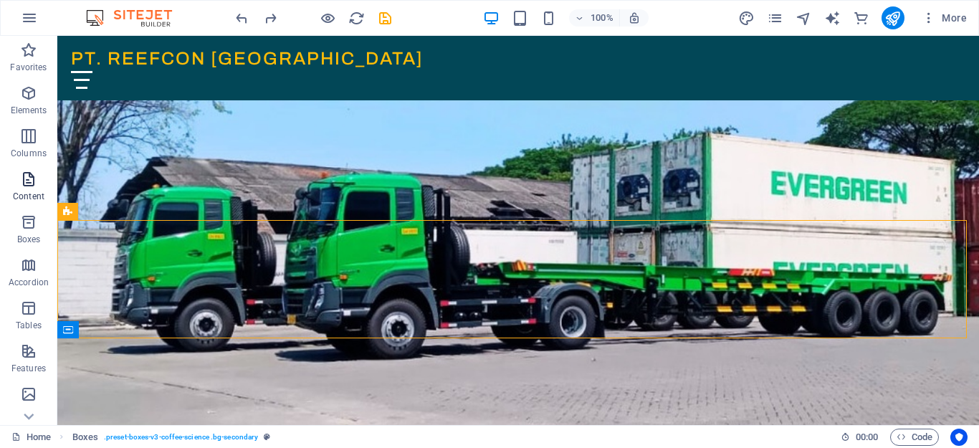
click at [25, 187] on icon "button" at bounding box center [28, 179] width 17 height 17
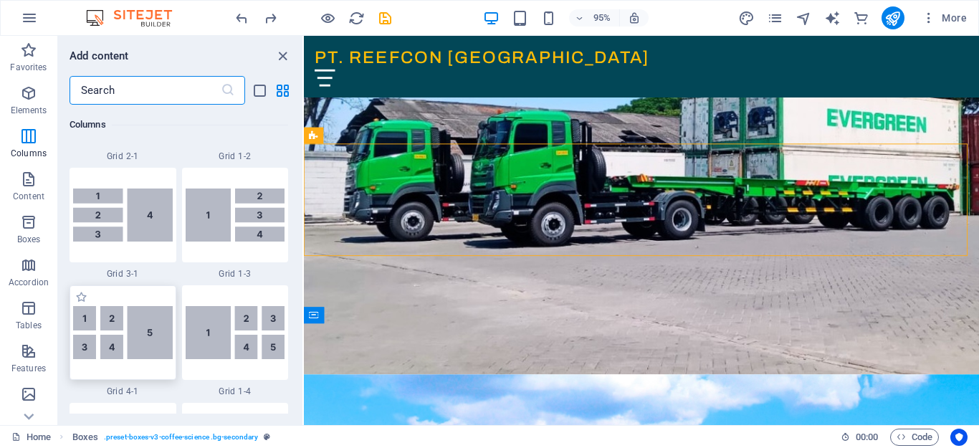
scroll to position [1935, 0]
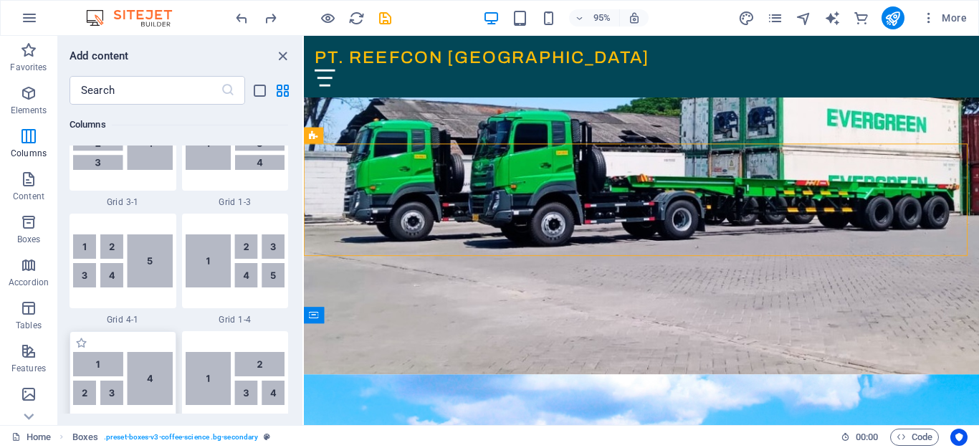
click at [151, 371] on img at bounding box center [123, 378] width 100 height 53
click at [304, 371] on div "Container Banner H6 Banner Container Image Container Boxes Placeholder Containe…" at bounding box center [641, 230] width 675 height 389
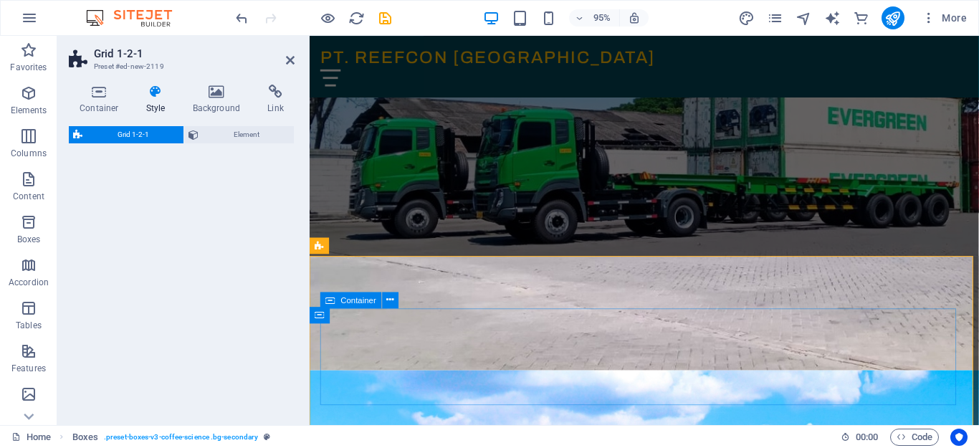
select select "rem"
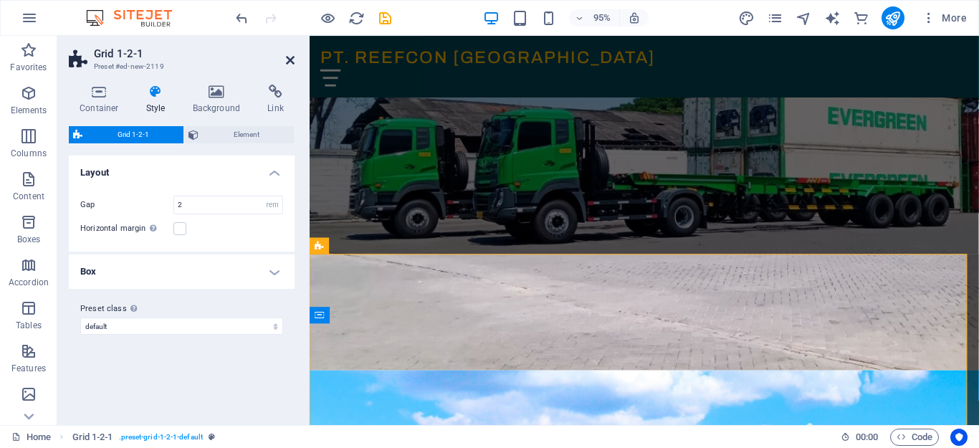
click at [290, 60] on icon at bounding box center [290, 59] width 9 height 11
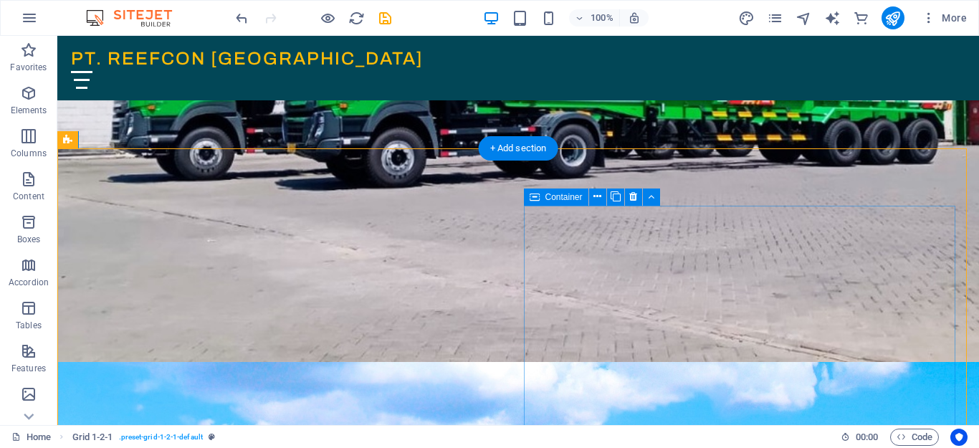
scroll to position [356, 0]
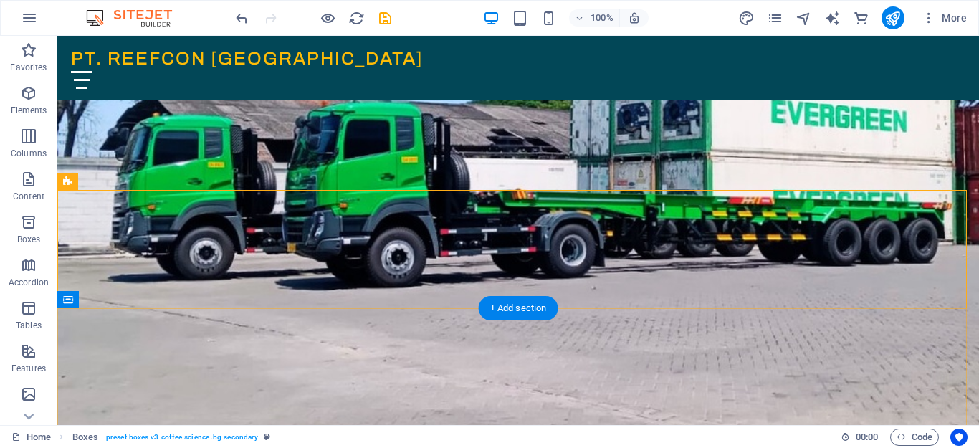
scroll to position [212, 0]
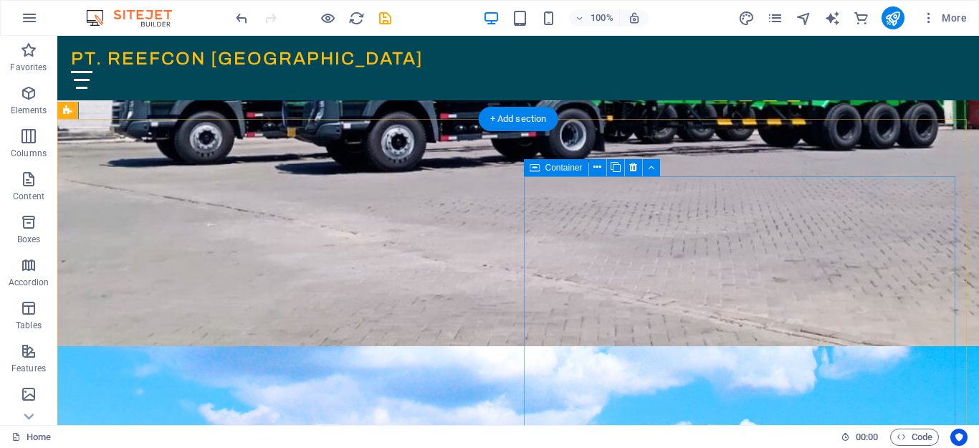
scroll to position [359, 0]
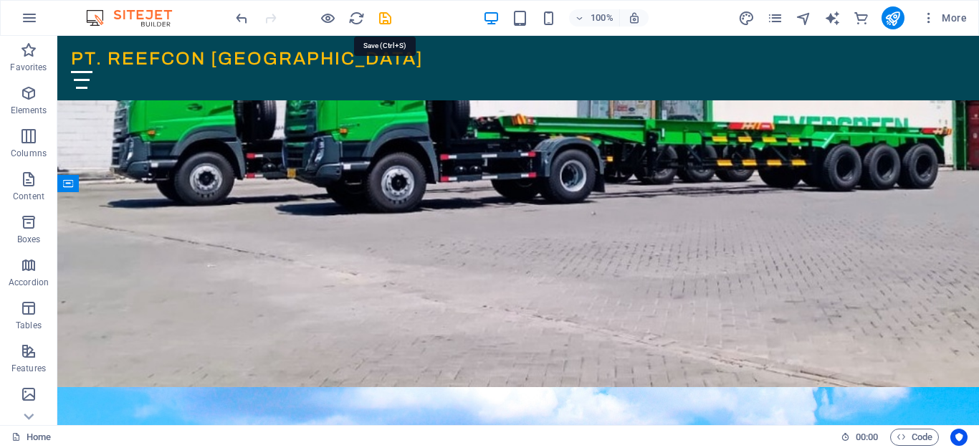
click at [385, 20] on icon "save" at bounding box center [385, 18] width 16 height 16
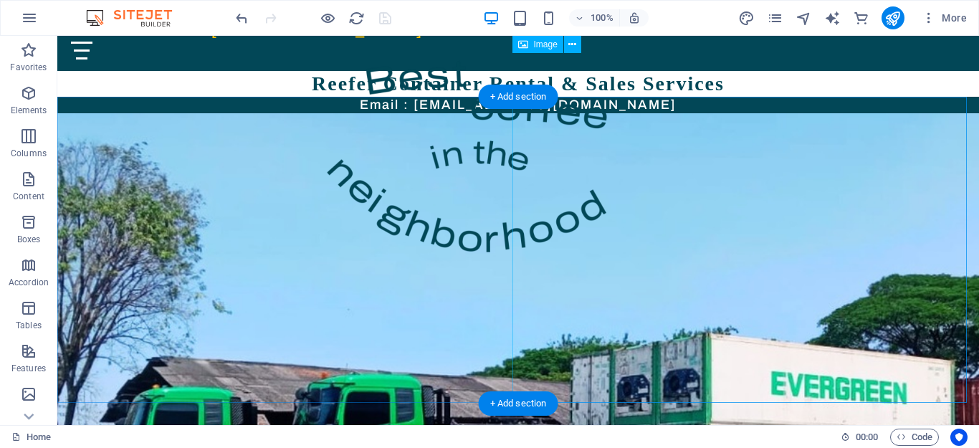
scroll to position [0, 0]
